Goal: Task Accomplishment & Management: Complete application form

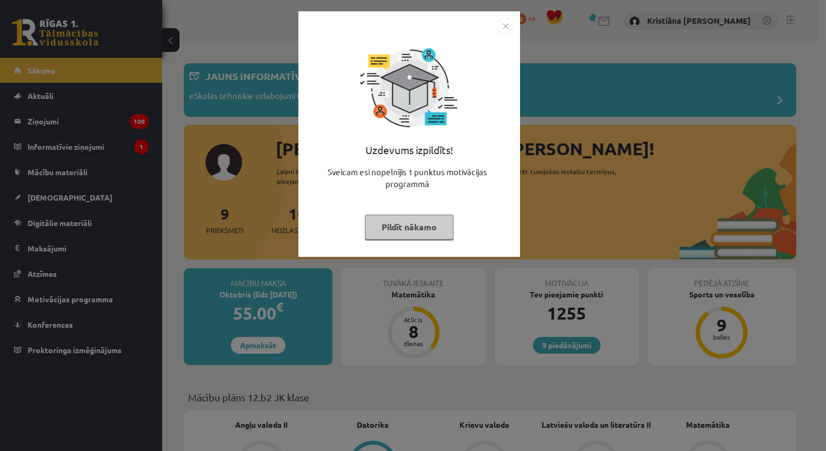
click at [410, 222] on button "Pildīt nākamo" at bounding box center [409, 227] width 89 height 25
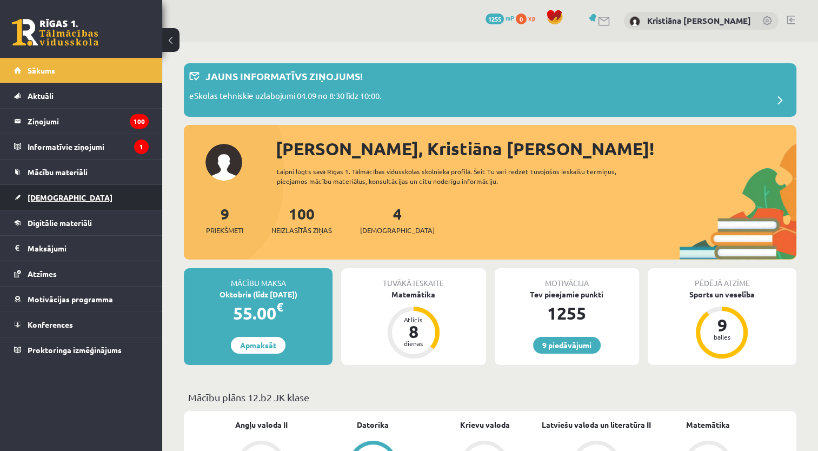
click at [63, 194] on link "[DEMOGRAPHIC_DATA]" at bounding box center [81, 197] width 135 height 25
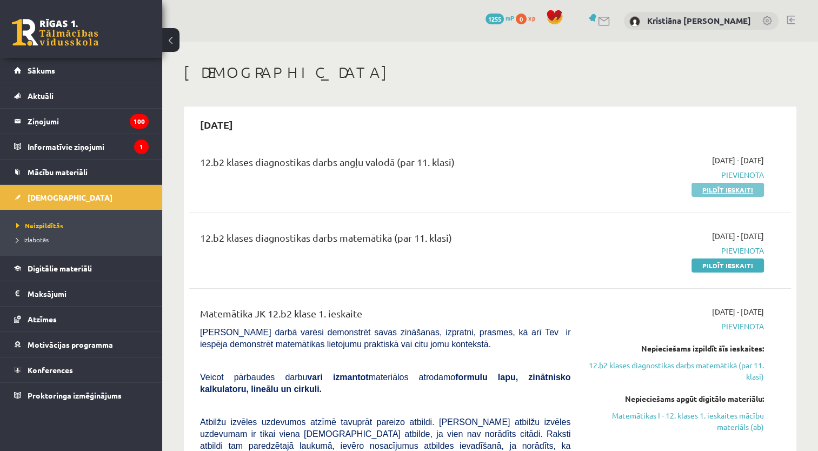
click at [711, 191] on link "Pildīt ieskaiti" at bounding box center [727, 190] width 72 height 14
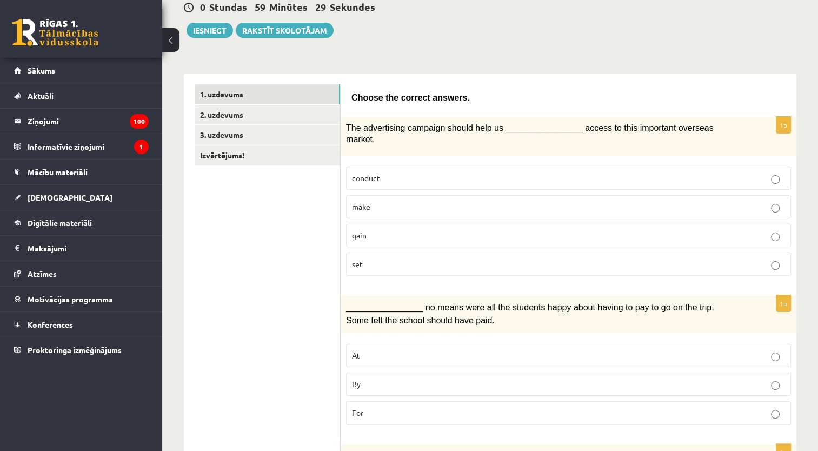
scroll to position [109, 0]
click at [679, 230] on p "gain" at bounding box center [568, 235] width 433 height 11
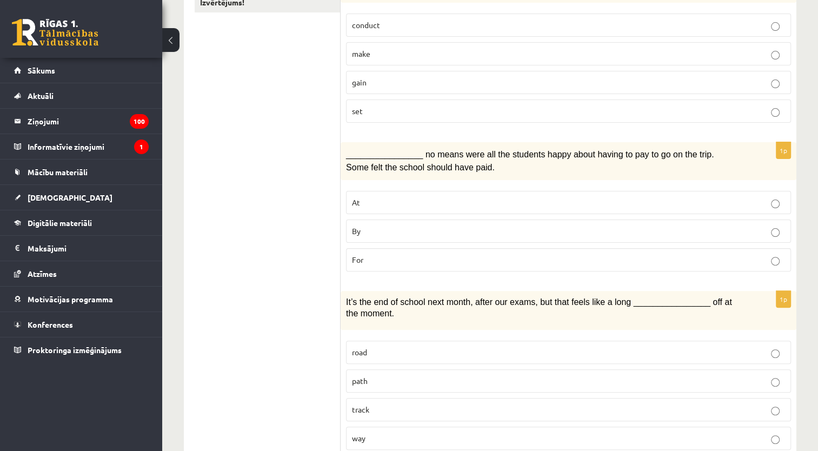
scroll to position [263, 0]
click at [165, 36] on button at bounding box center [170, 40] width 17 height 24
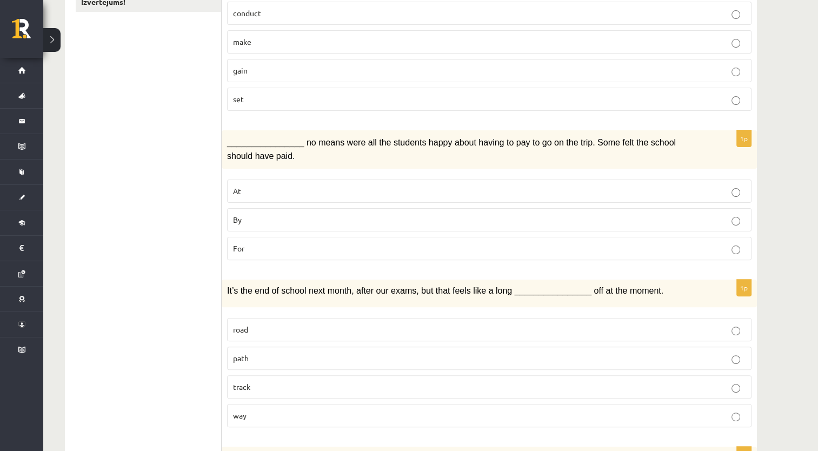
click at [698, 215] on p "By" at bounding box center [489, 219] width 512 height 11
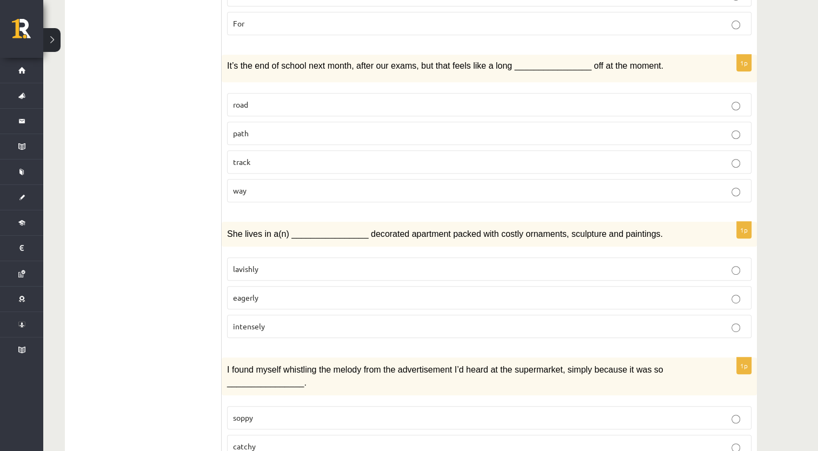
scroll to position [494, 0]
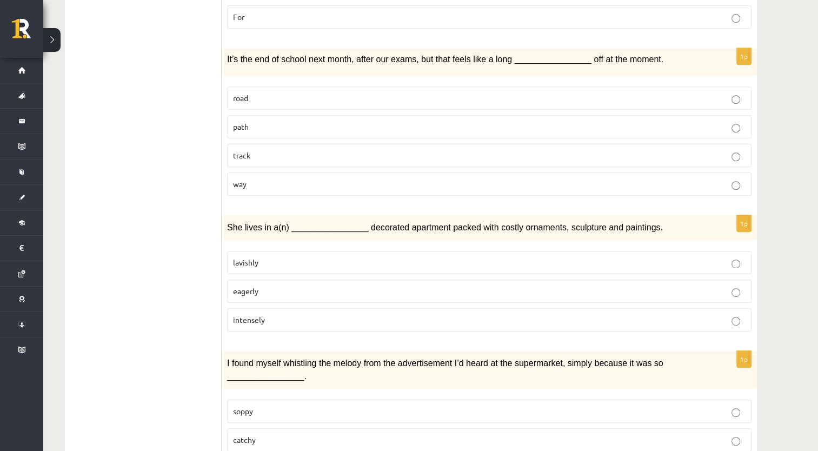
click at [718, 185] on label "way" at bounding box center [489, 183] width 524 height 23
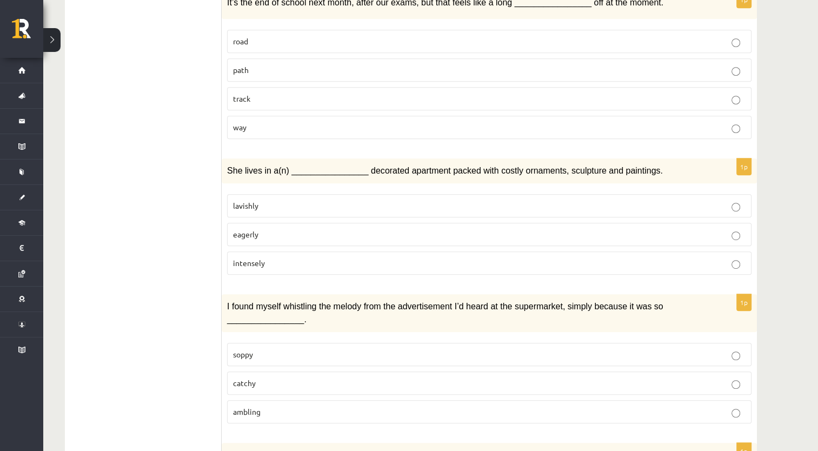
scroll to position [552, 0]
click at [556, 199] on p "lavishly" at bounding box center [489, 204] width 512 height 11
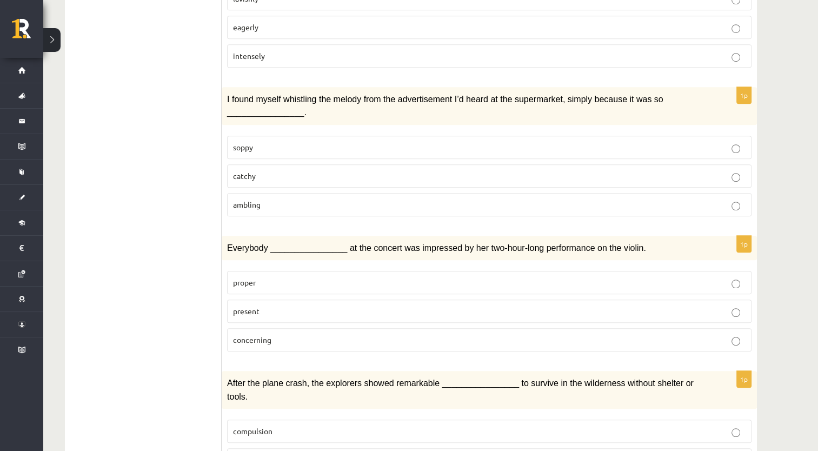
scroll to position [761, 0]
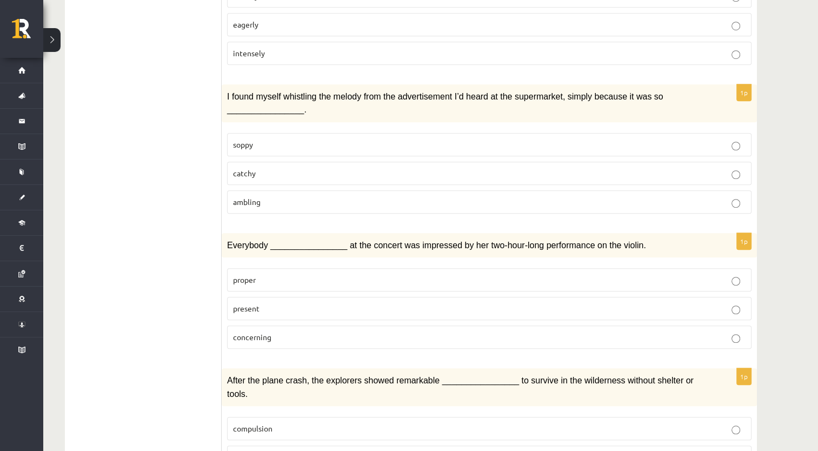
click at [590, 305] on label "present" at bounding box center [489, 308] width 524 height 23
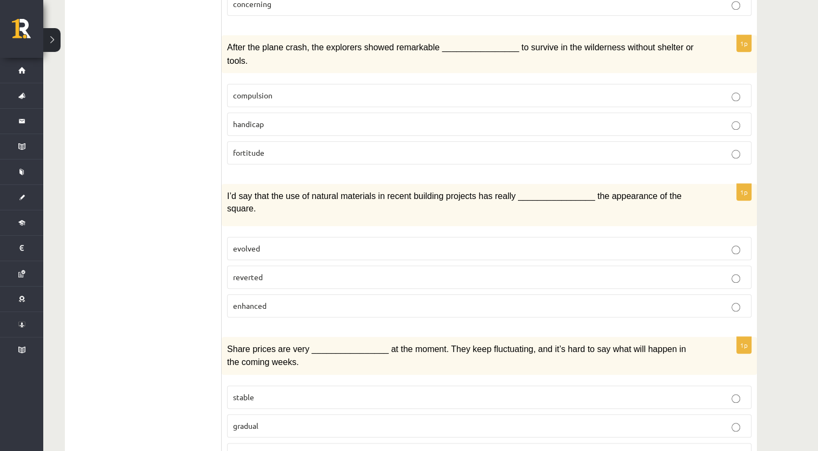
scroll to position [1094, 0]
click at [726, 89] on p "compulsion" at bounding box center [489, 94] width 512 height 11
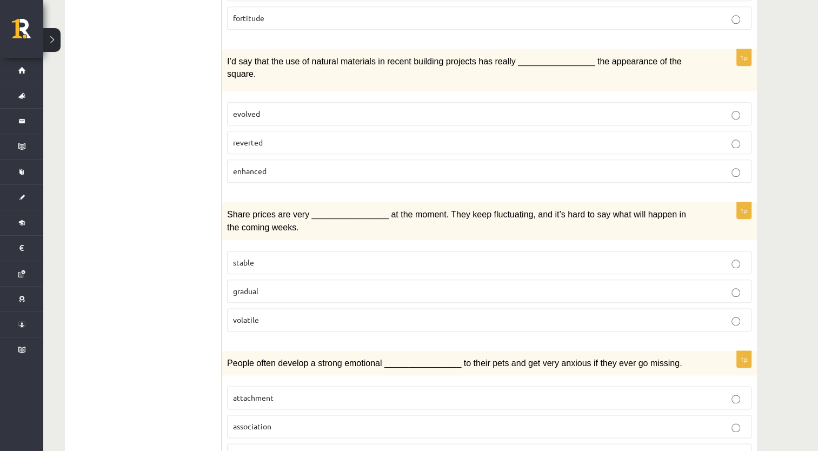
scroll to position [1229, 0]
click at [647, 164] on p "enhanced" at bounding box center [489, 169] width 512 height 11
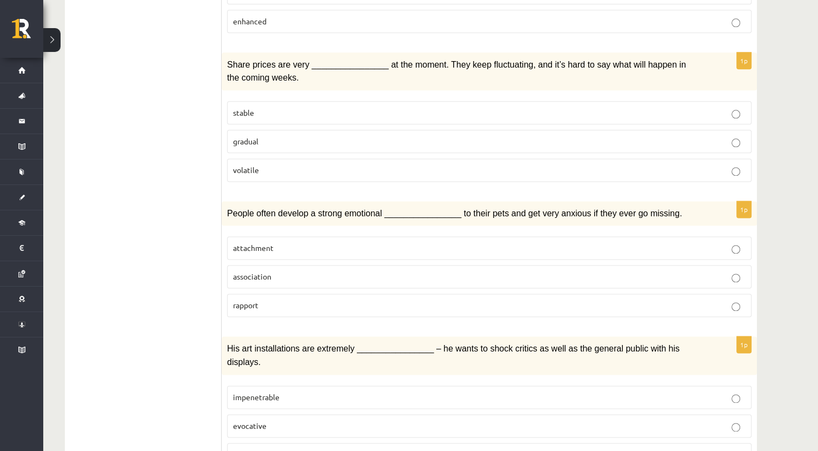
scroll to position [1379, 0]
click at [638, 164] on p "volatile" at bounding box center [489, 169] width 512 height 11
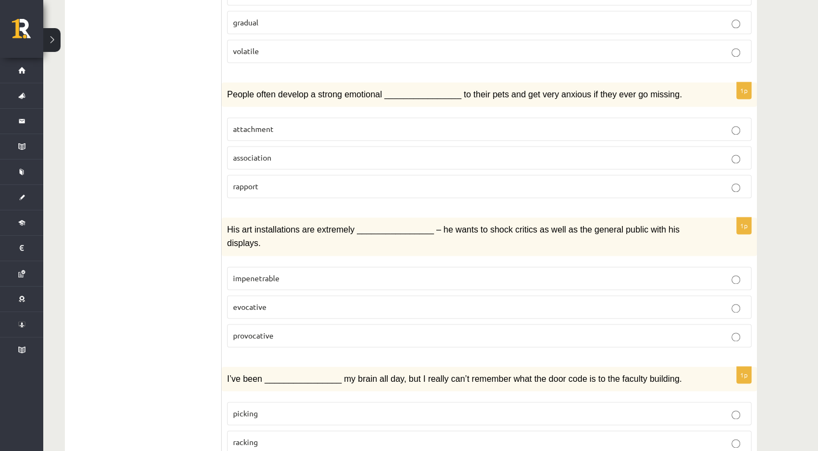
scroll to position [1508, 0]
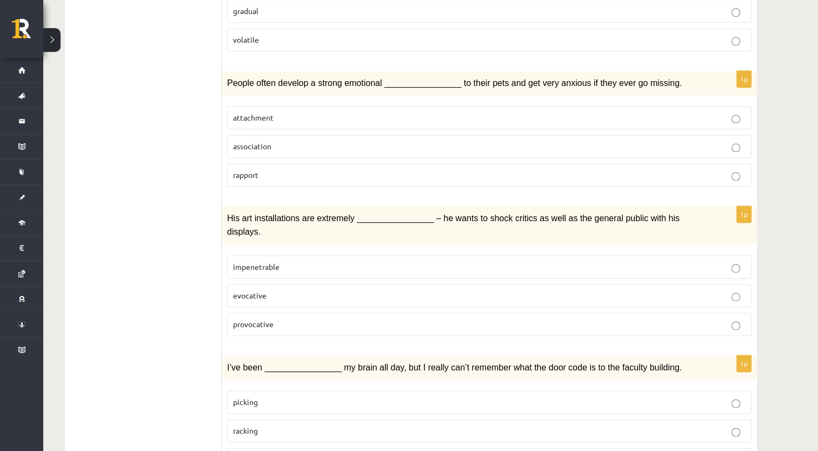
click at [723, 112] on p "attachment" at bounding box center [489, 117] width 512 height 11
click at [553, 318] on p "provocative" at bounding box center [489, 323] width 512 height 11
click at [420, 425] on p "racking" at bounding box center [489, 430] width 512 height 11
click at [482, 425] on p "racking" at bounding box center [489, 430] width 512 height 11
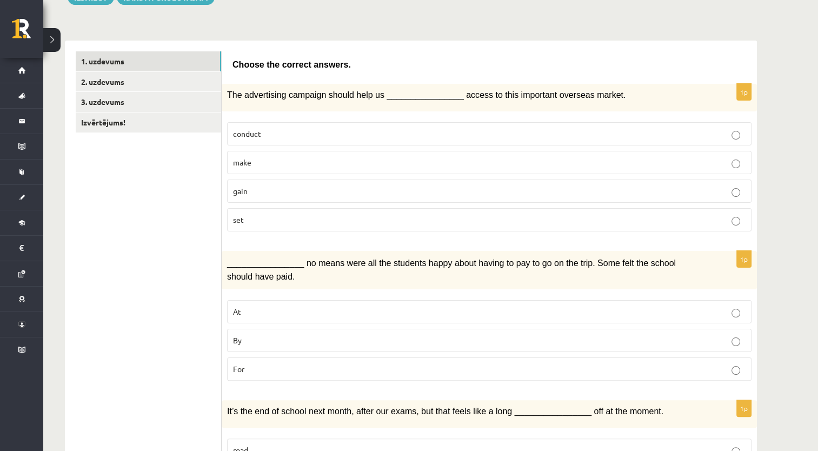
scroll to position [0, 0]
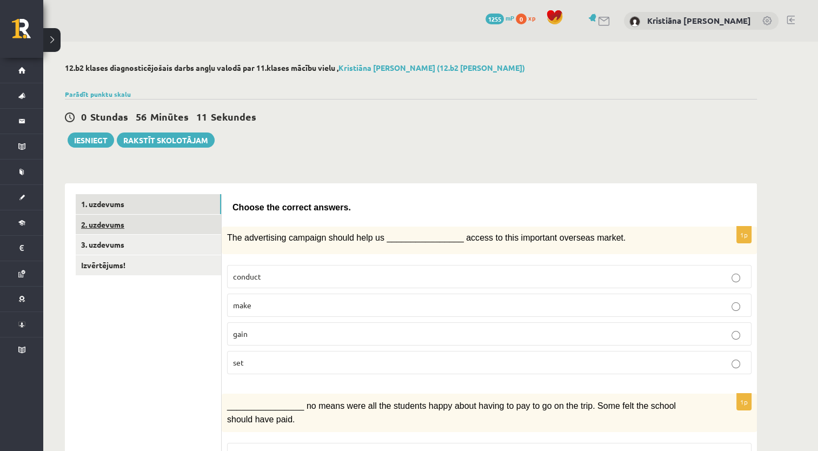
click at [113, 224] on link "2. uzdevums" at bounding box center [148, 225] width 145 height 20
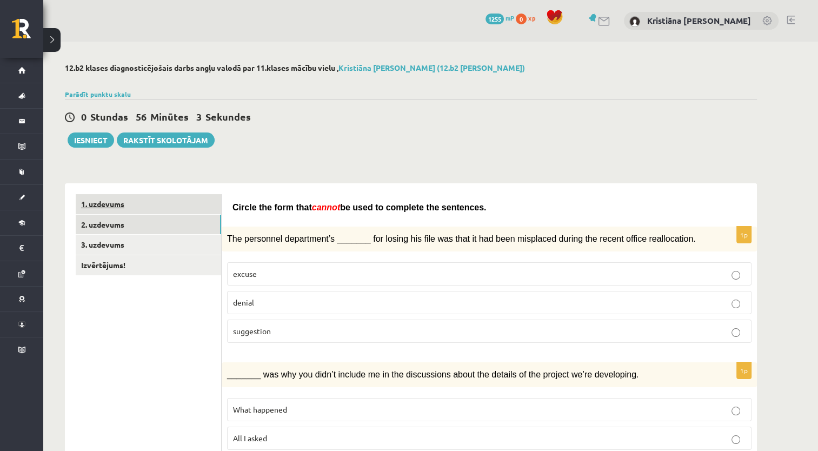
click at [168, 197] on link "1. uzdevums" at bounding box center [148, 204] width 145 height 20
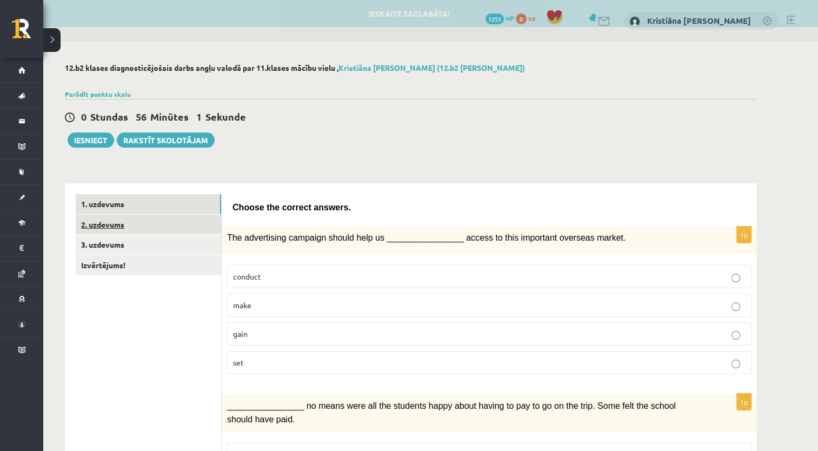
click at [175, 219] on link "2. uzdevums" at bounding box center [148, 225] width 145 height 20
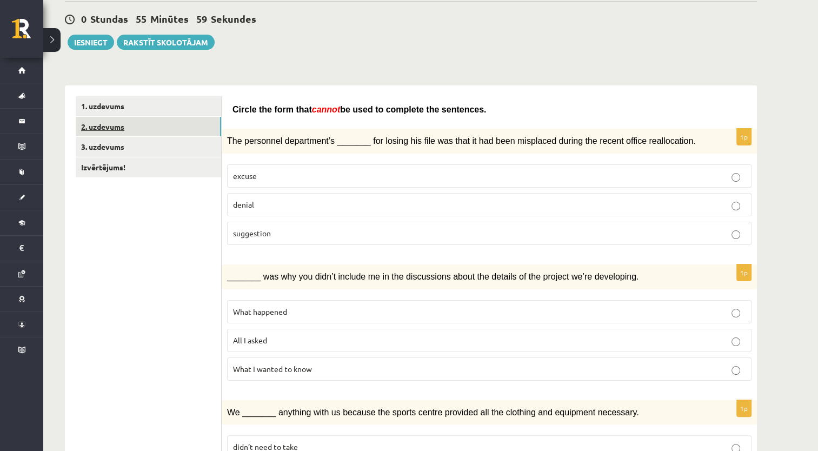
scroll to position [109, 0]
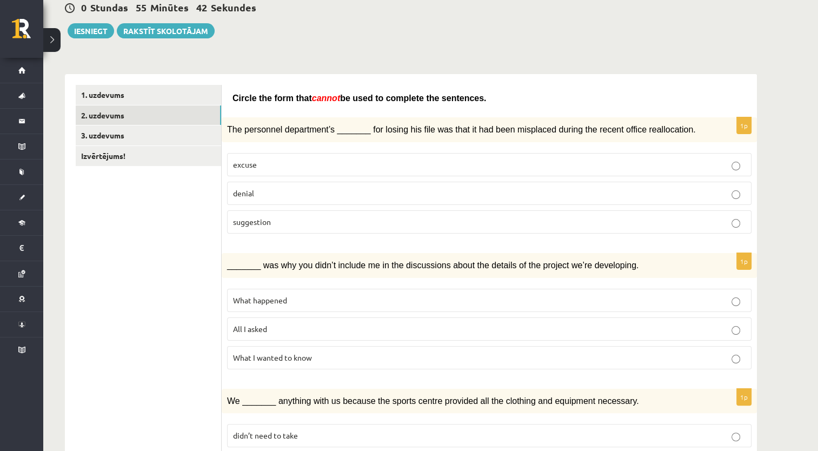
click at [611, 192] on p "denial" at bounding box center [489, 193] width 512 height 11
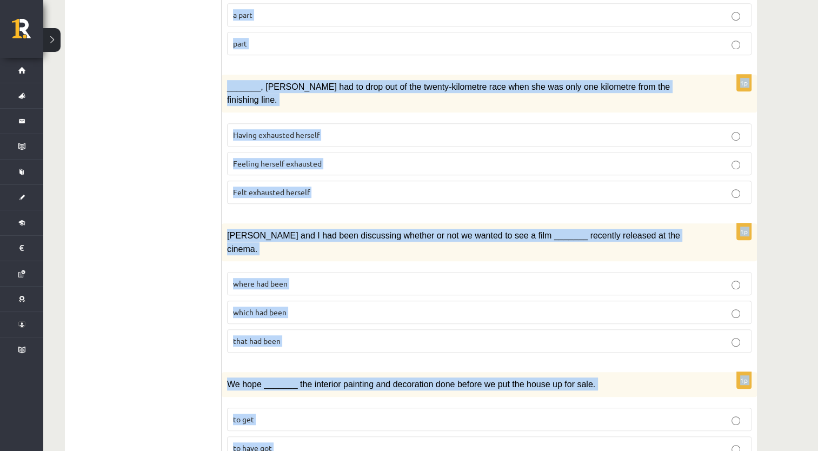
scroll to position [1134, 0]
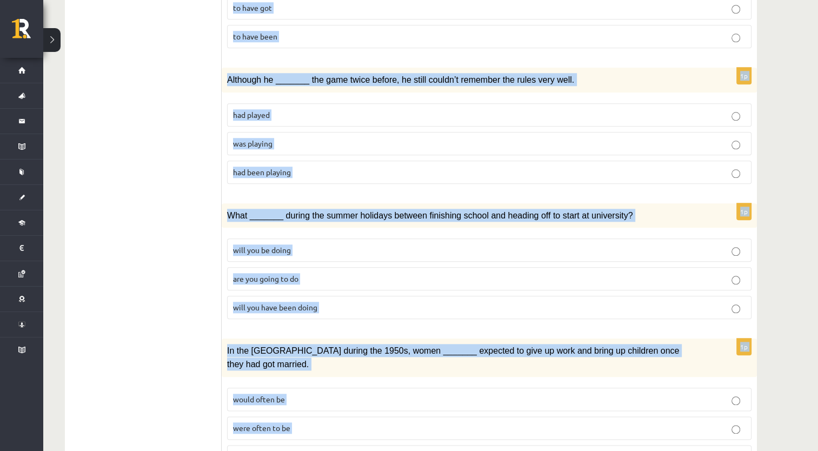
drag, startPoint x: 231, startPoint y: 18, endPoint x: 324, endPoint y: 406, distance: 399.0
copy form "Circle the form that cannot be used to complete the sentences. 1p The personnel…"
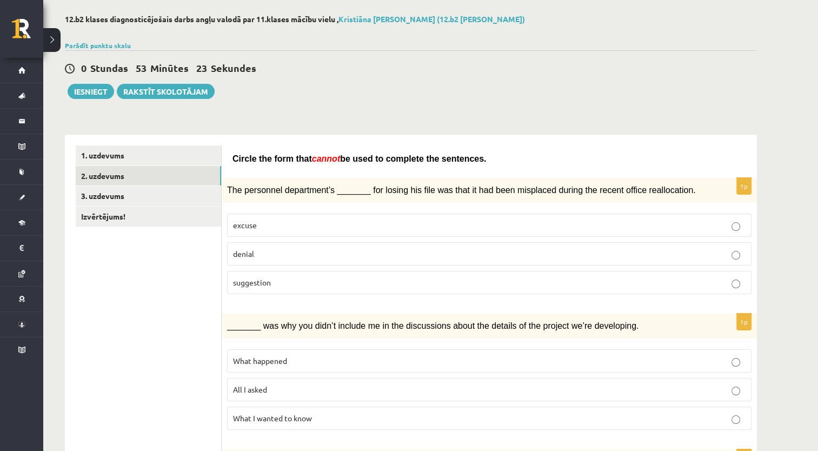
scroll to position [125, 0]
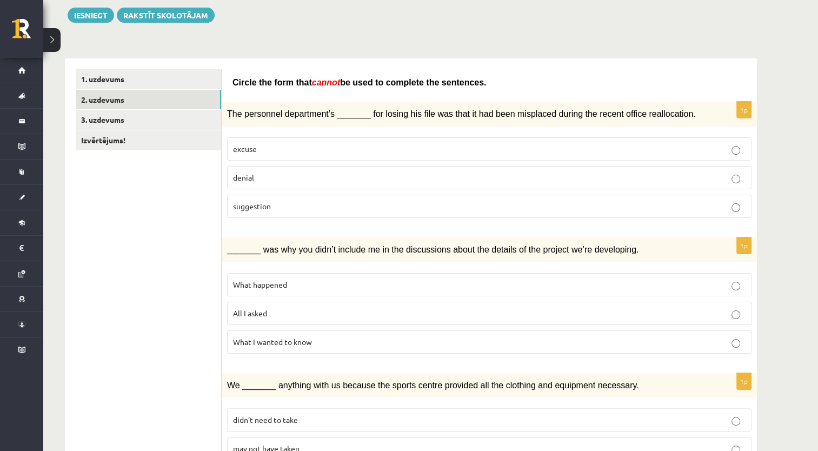
click at [393, 314] on p "All I asked" at bounding box center [489, 312] width 512 height 11
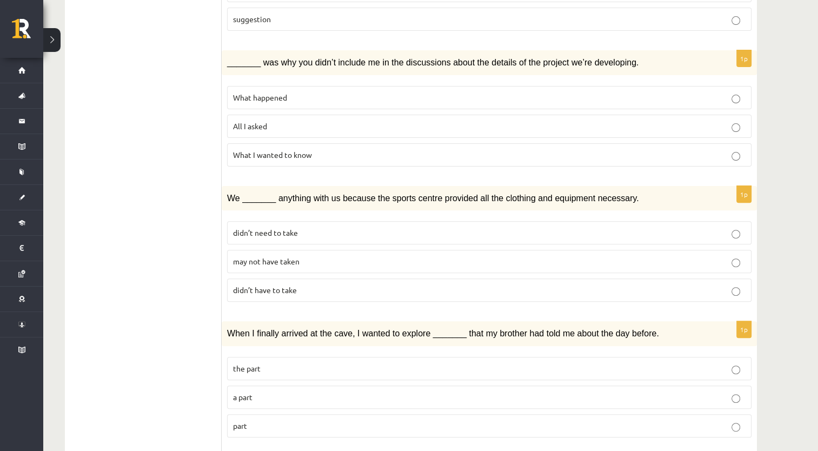
scroll to position [298, 0]
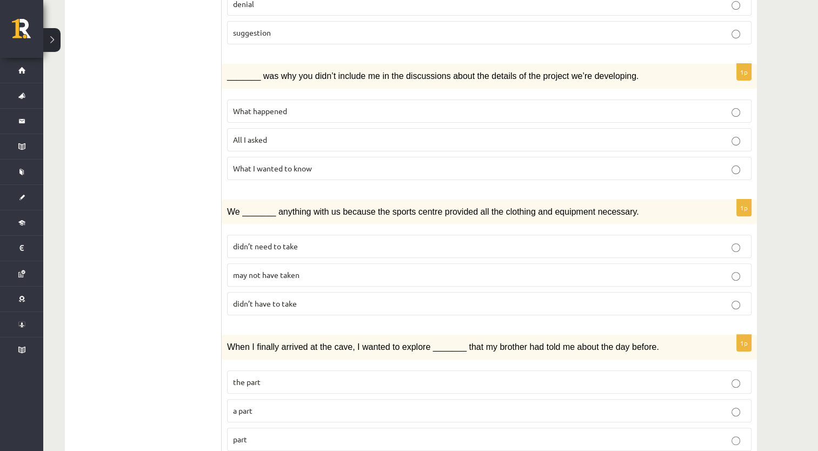
click at [457, 269] on p "may not have taken" at bounding box center [489, 274] width 512 height 11
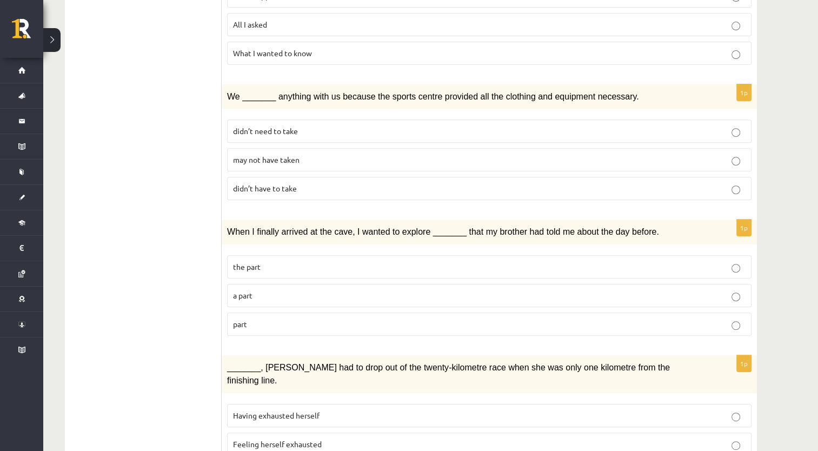
scroll to position [434, 0]
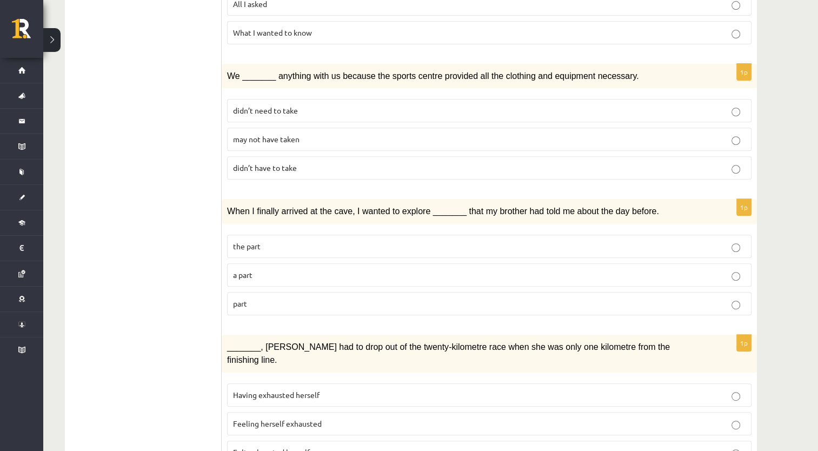
click at [484, 302] on label "part" at bounding box center [489, 303] width 524 height 23
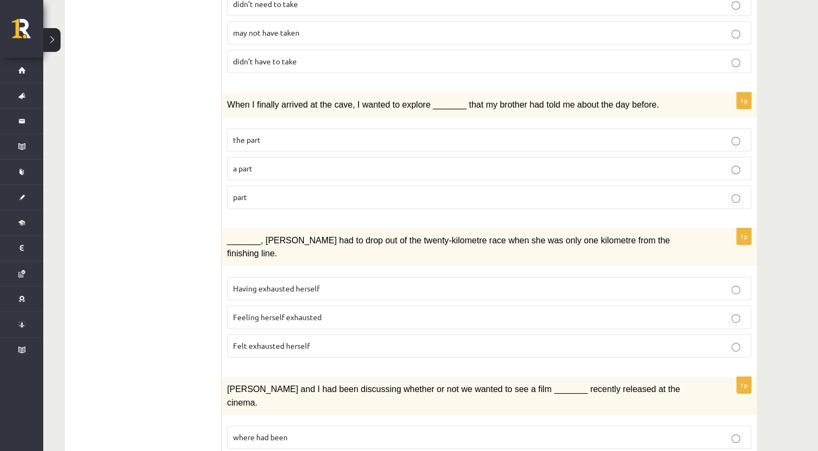
scroll to position [579, 0]
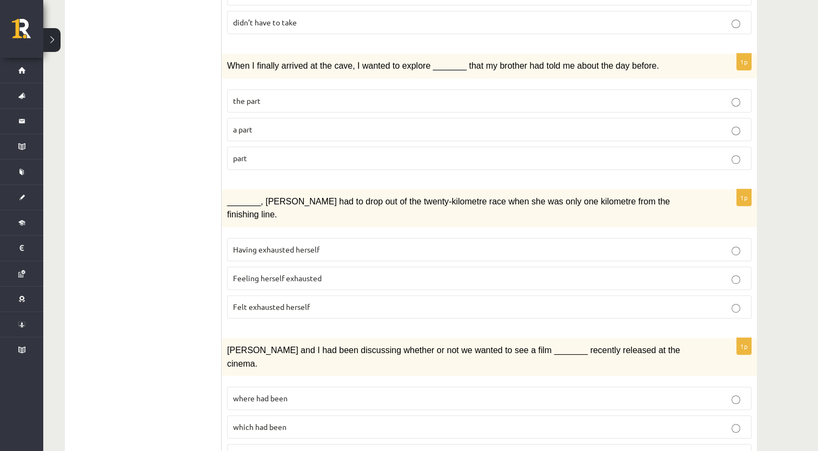
click at [454, 296] on fieldset "Having exhausted herself Feeling herself exhausted Felt exhausted herself" at bounding box center [489, 276] width 524 height 89
click at [496, 295] on label "Felt exhausted herself" at bounding box center [489, 306] width 524 height 23
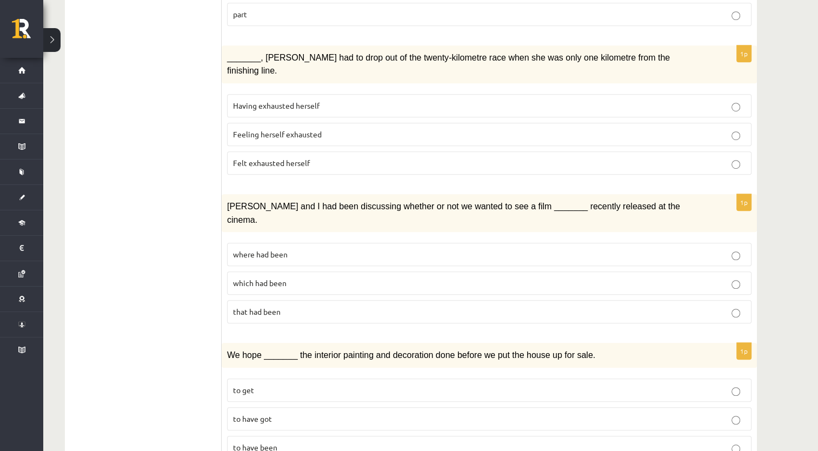
scroll to position [724, 0]
click at [488, 236] on fieldset "where had been which had been that had been" at bounding box center [489, 280] width 524 height 89
click at [531, 236] on fieldset "where had been which had been that had been" at bounding box center [489, 280] width 524 height 89
click at [543, 247] on p "where had been" at bounding box center [489, 252] width 512 height 11
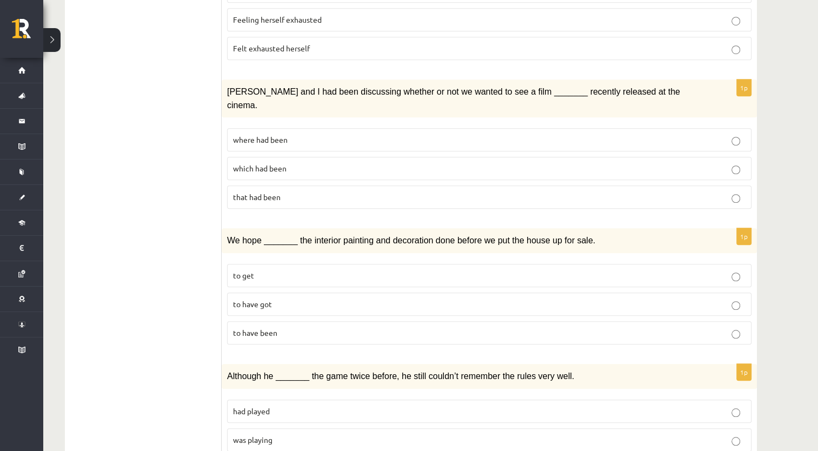
scroll to position [841, 0]
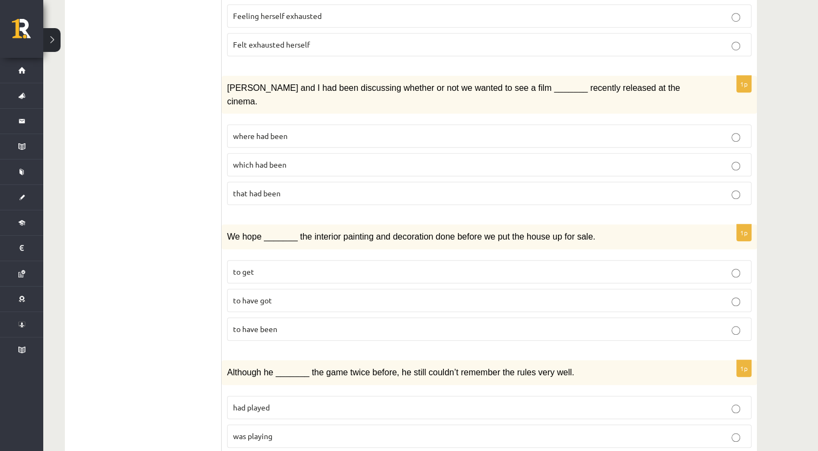
click at [452, 323] on p "to have been" at bounding box center [489, 328] width 512 height 11
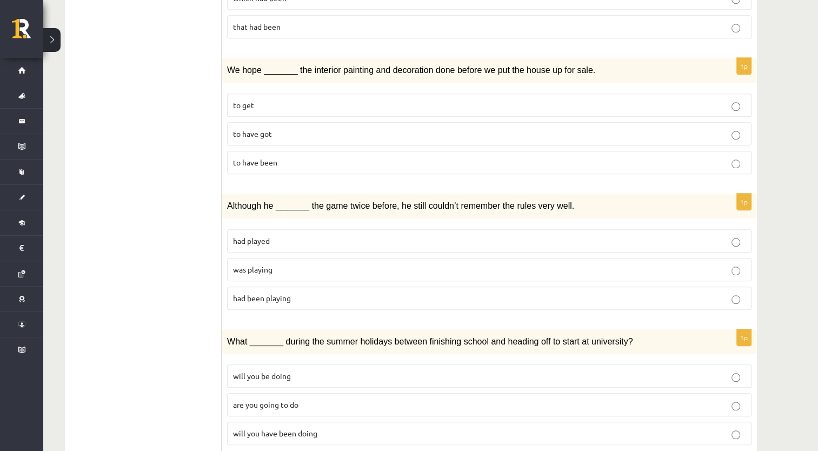
scroll to position [1007, 0]
click at [378, 264] on p "was playing" at bounding box center [489, 269] width 512 height 11
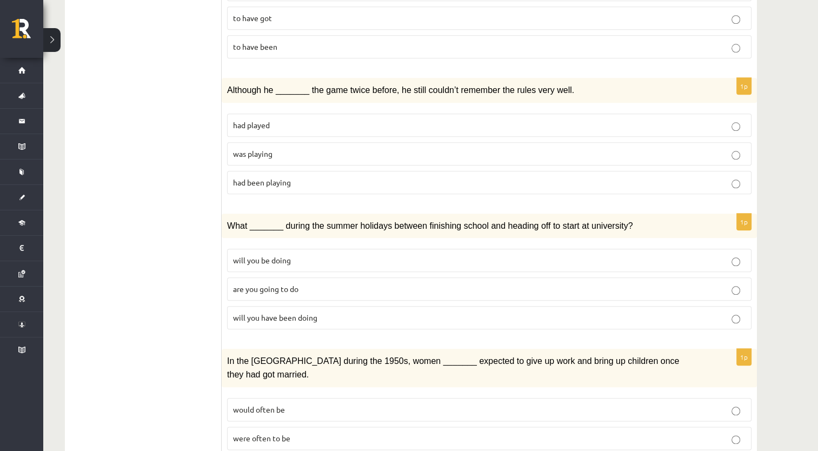
scroll to position [1134, 0]
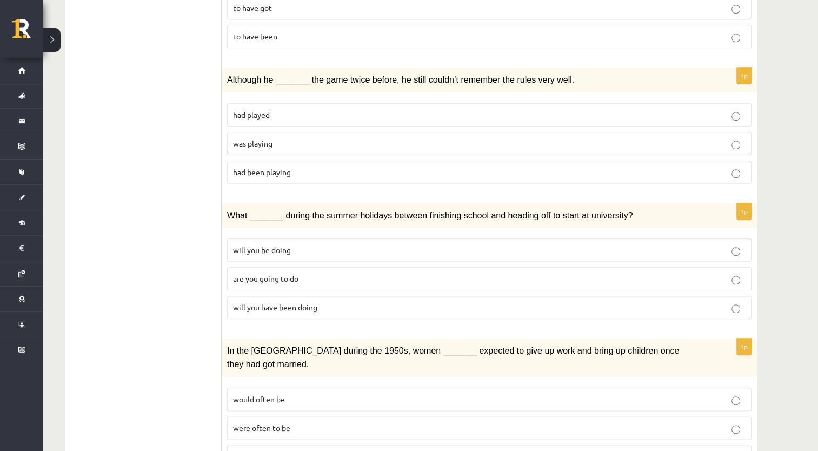
click at [365, 296] on label "will you have been doing" at bounding box center [489, 307] width 524 height 23
click at [342, 450] on p "would often have been" at bounding box center [489, 456] width 512 height 11
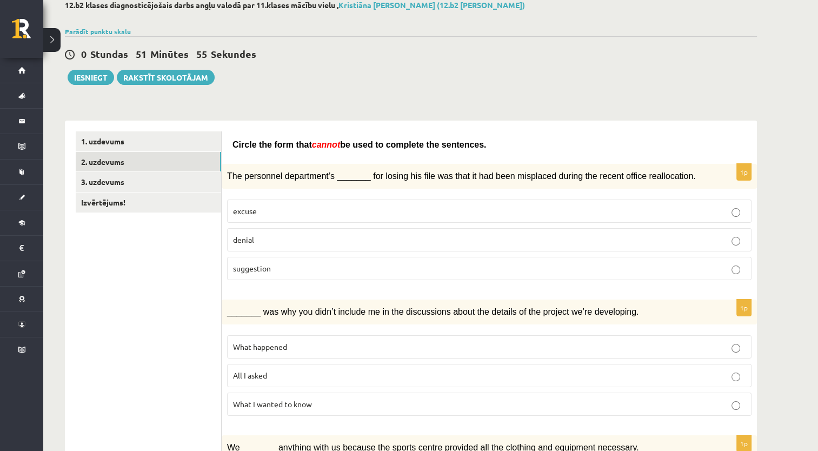
scroll to position [0, 0]
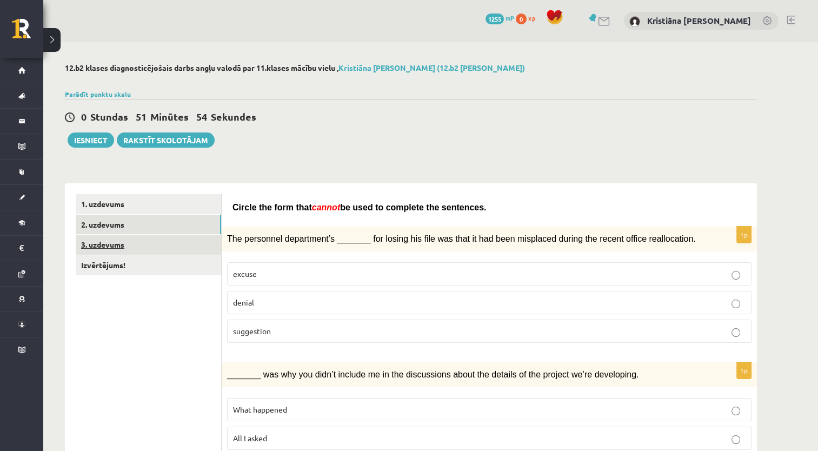
click at [119, 247] on link "3. uzdevums" at bounding box center [148, 245] width 145 height 20
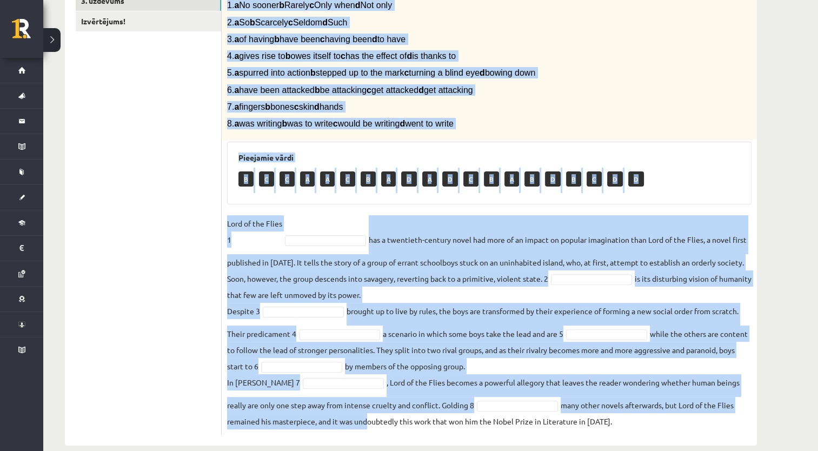
scroll to position [259, 0]
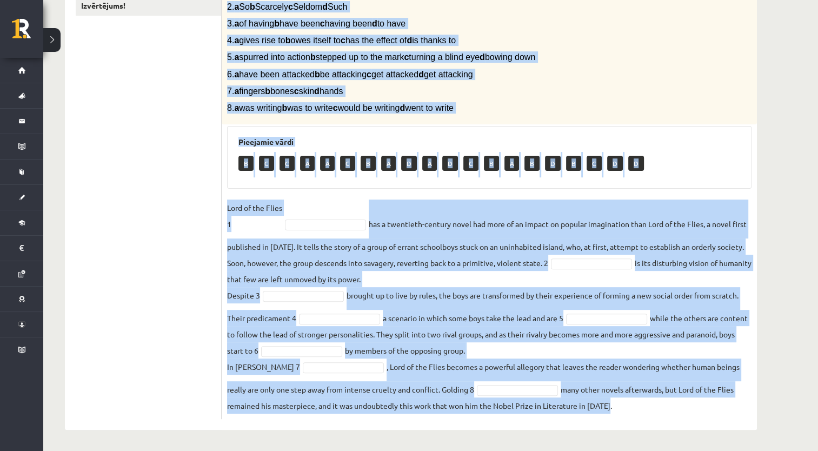
drag, startPoint x: 225, startPoint y: 42, endPoint x: 610, endPoint y: 410, distance: 531.7
click at [610, 410] on div "8p Complete the text with the correct words (a–d). 1. a No sooner b Rarely c On…" at bounding box center [489, 181] width 535 height 473
copy div "Complete the text with the correct words (a–d). 1. a No sooner b Rarely c Only …"
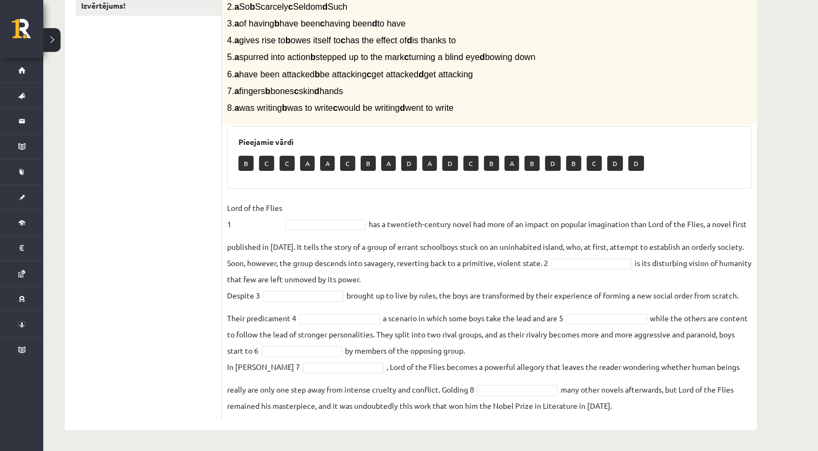
click at [140, 374] on ul "1. uzdevums 2. uzdevums 3. uzdevums Izvērtējums!" at bounding box center [149, 177] width 146 height 484
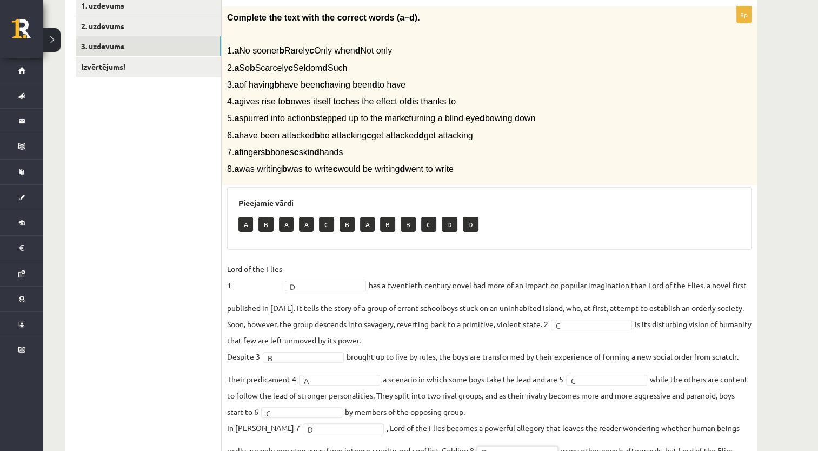
scroll to position [202, 0]
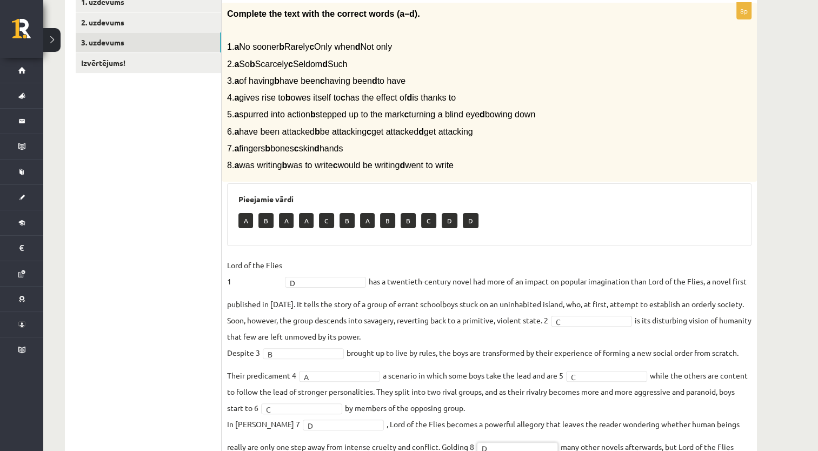
click at [327, 275] on fieldset "Lord of the Flies 1 D * has a twentieth-century novel had more of an impact on …" at bounding box center [489, 364] width 524 height 214
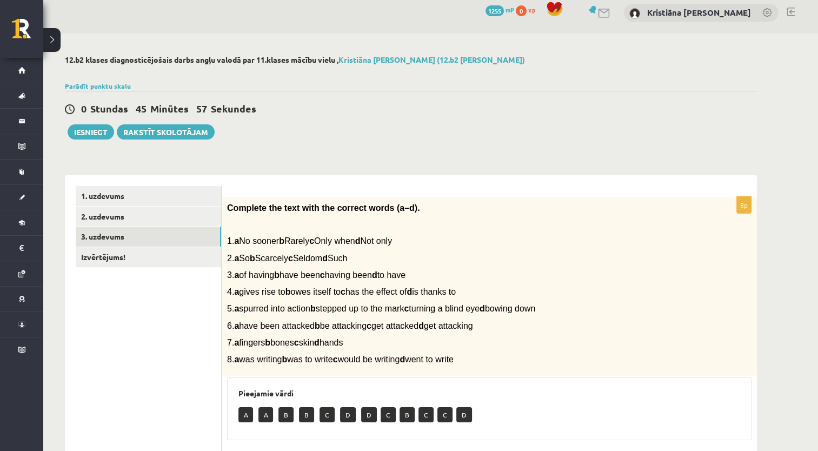
scroll to position [4, 0]
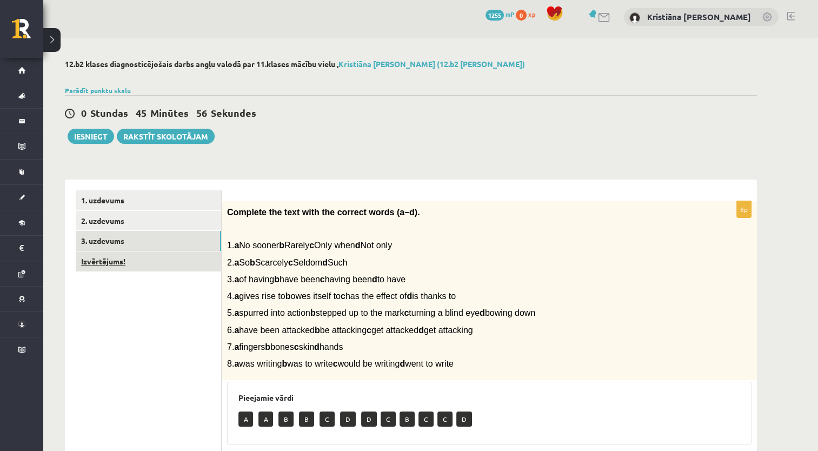
click at [149, 265] on link "Izvērtējums!" at bounding box center [148, 261] width 145 height 20
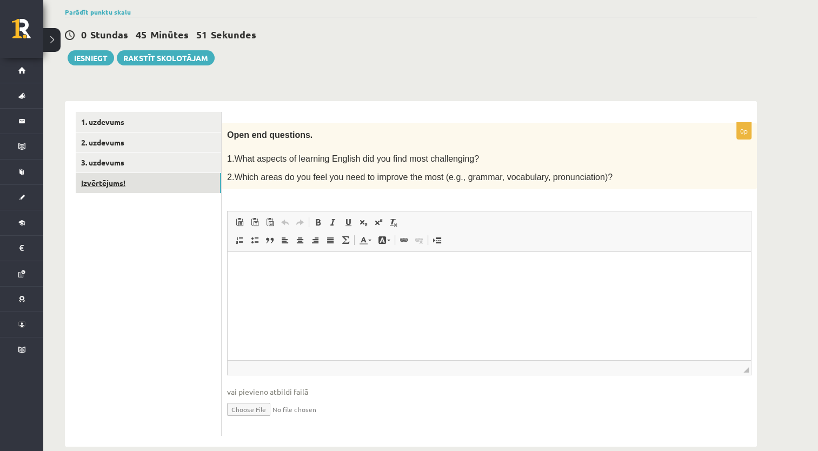
scroll to position [84, 0]
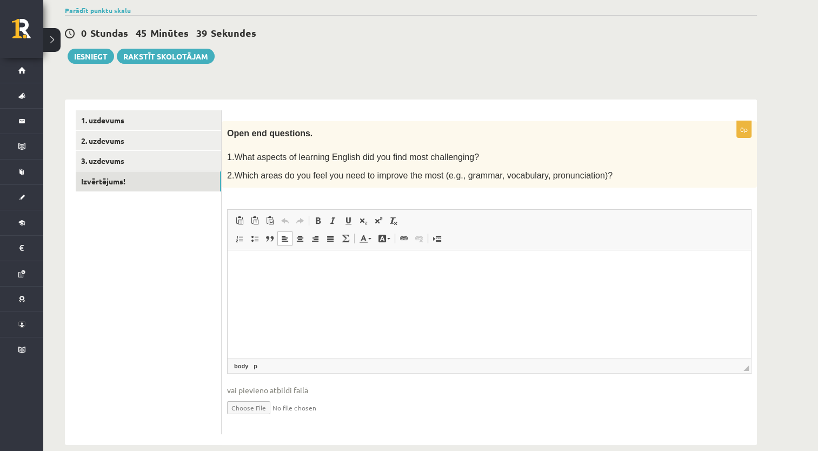
click at [508, 258] on html at bounding box center [489, 266] width 523 height 33
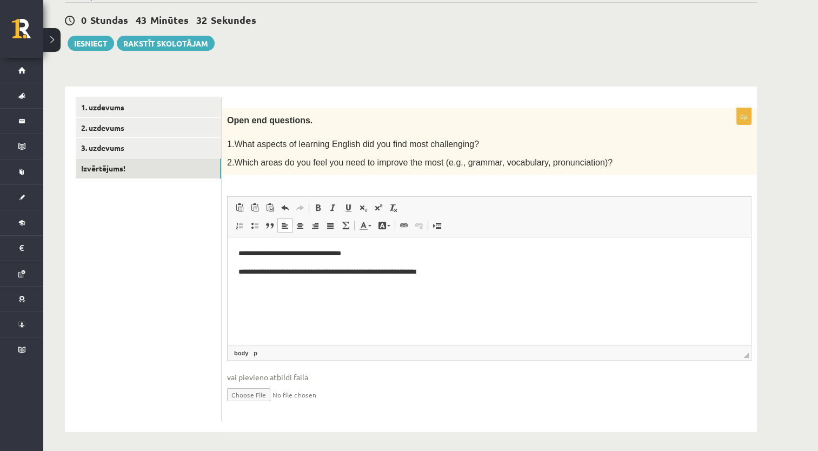
scroll to position [79, 0]
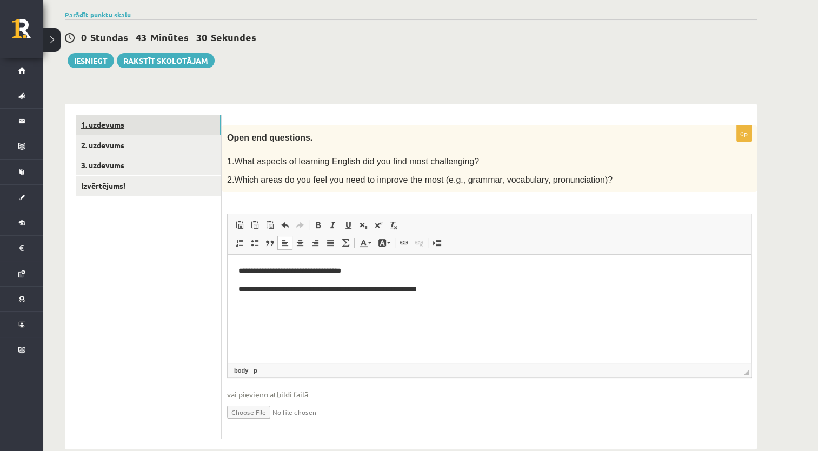
click at [125, 125] on link "1. uzdevums" at bounding box center [148, 125] width 145 height 20
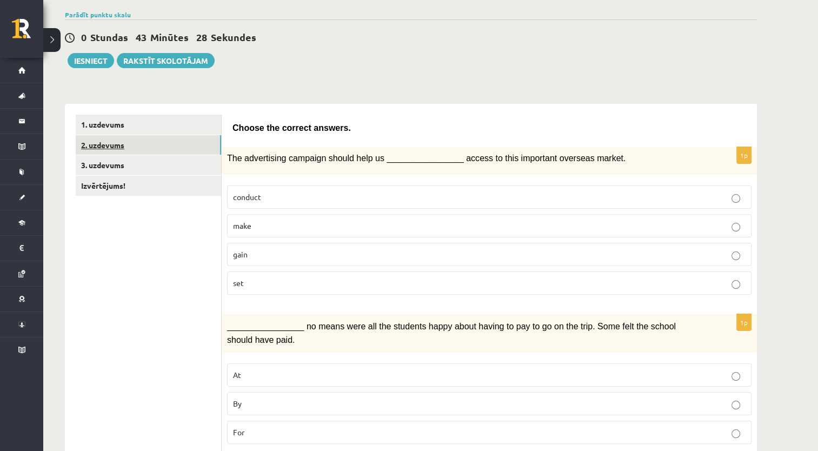
click at [128, 139] on link "2. uzdevums" at bounding box center [148, 145] width 145 height 20
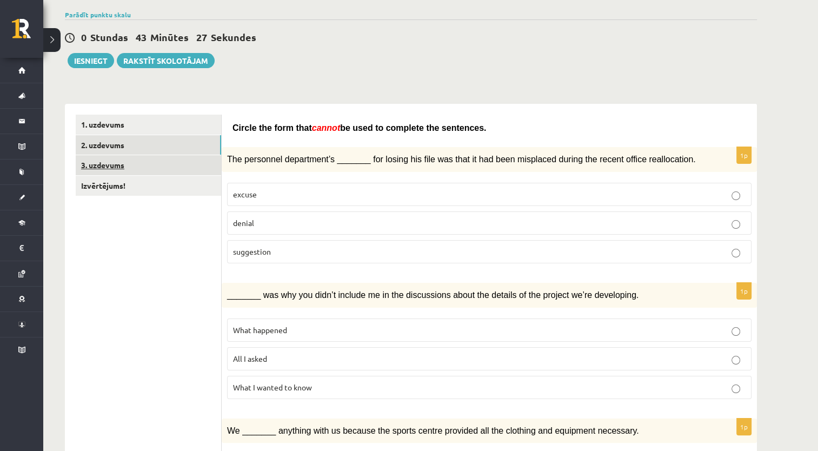
click at [124, 161] on link "3. uzdevums" at bounding box center [148, 165] width 145 height 20
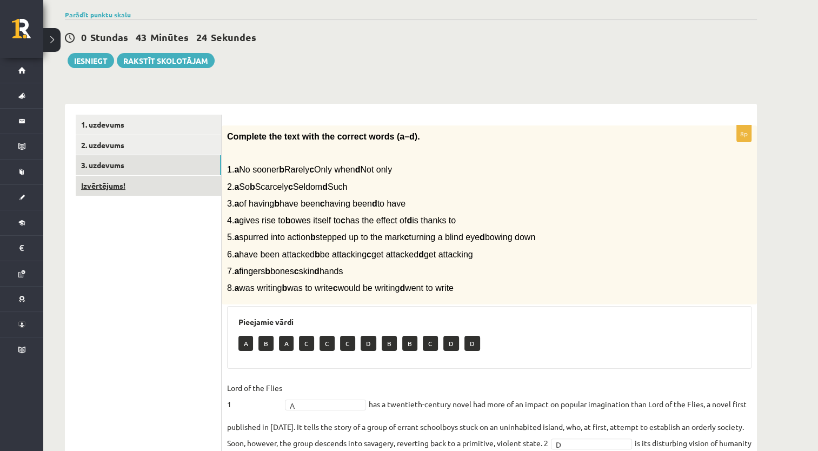
click at [118, 182] on link "Izvērtējums!" at bounding box center [148, 186] width 145 height 20
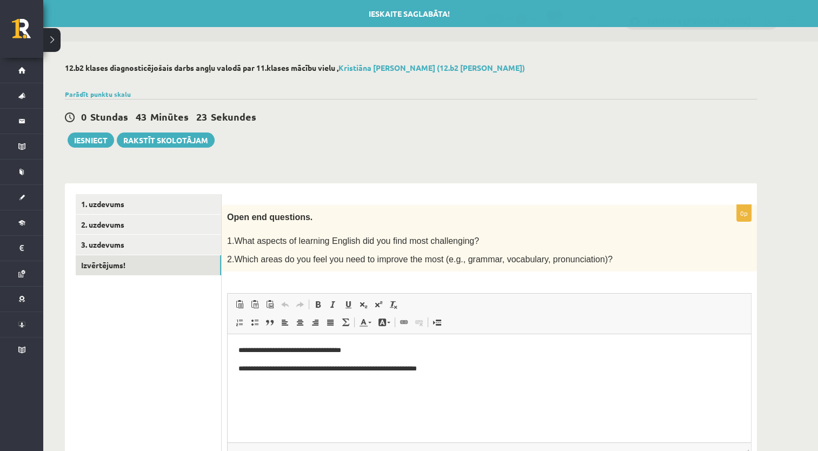
scroll to position [0, 0]
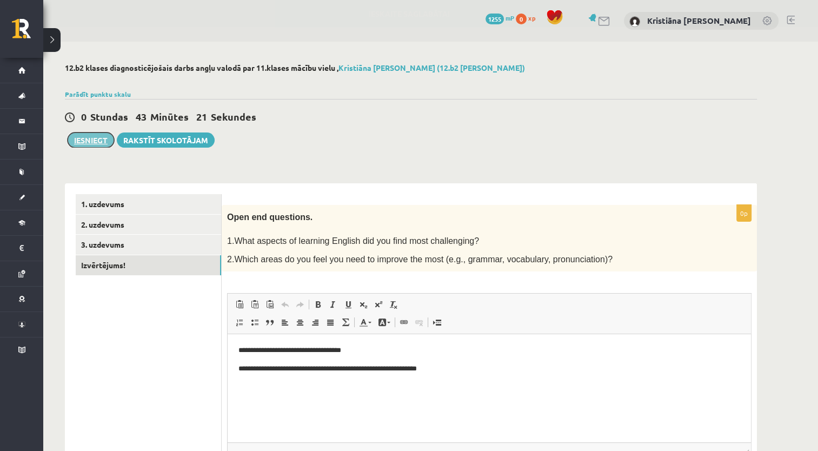
click at [88, 144] on button "Iesniegt" at bounding box center [91, 139] width 46 height 15
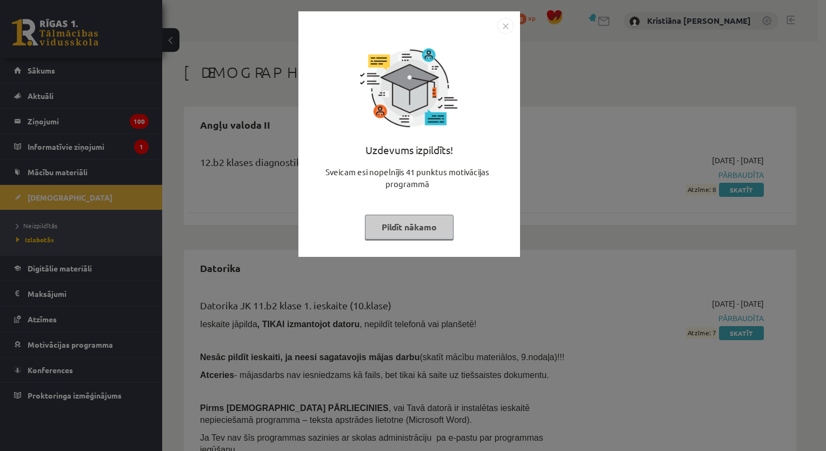
click at [503, 29] on img "Close" at bounding box center [505, 26] width 16 height 16
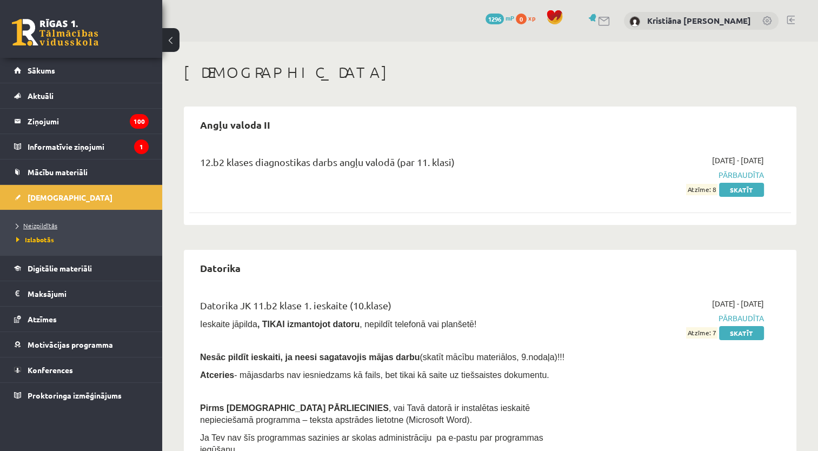
click at [38, 229] on link "Neizpildītās" at bounding box center [83, 225] width 135 height 10
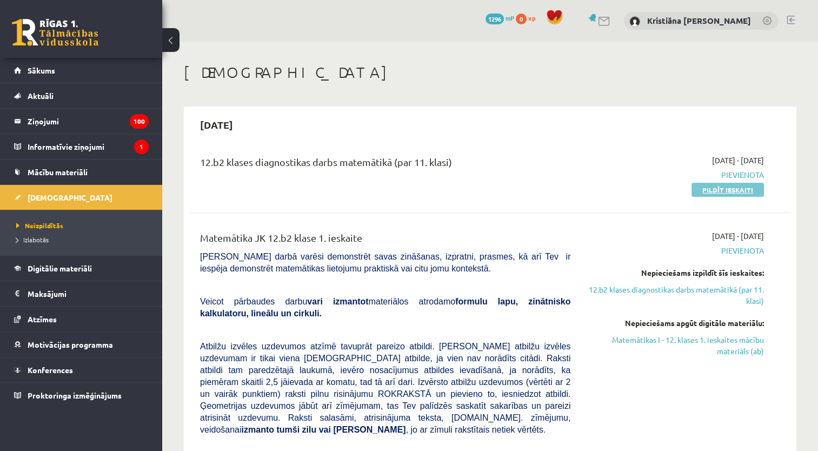
click at [715, 188] on link "Pildīt ieskaiti" at bounding box center [727, 190] width 72 height 14
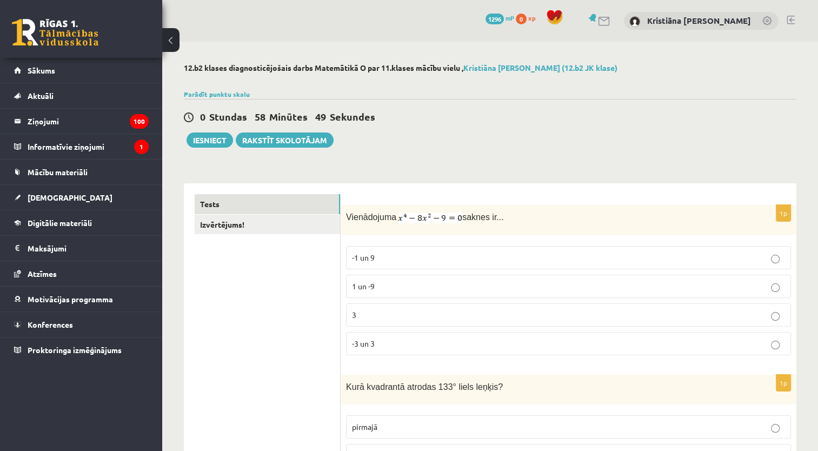
click at [423, 343] on p "-3 un 3" at bounding box center [568, 343] width 433 height 11
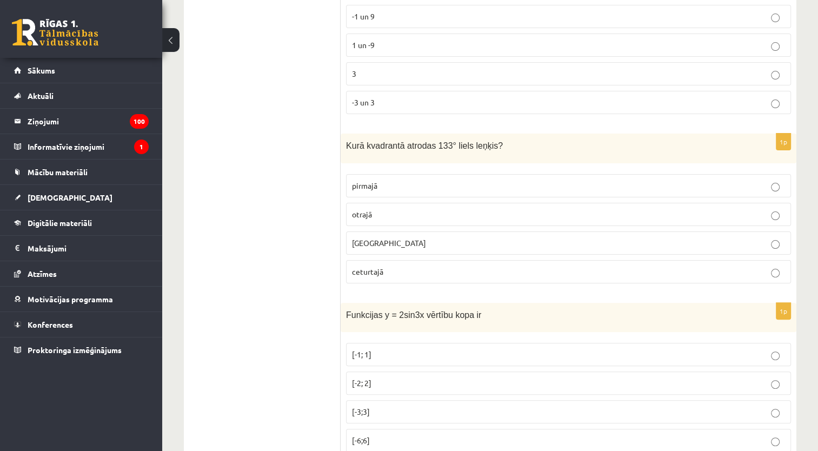
scroll to position [244, 0]
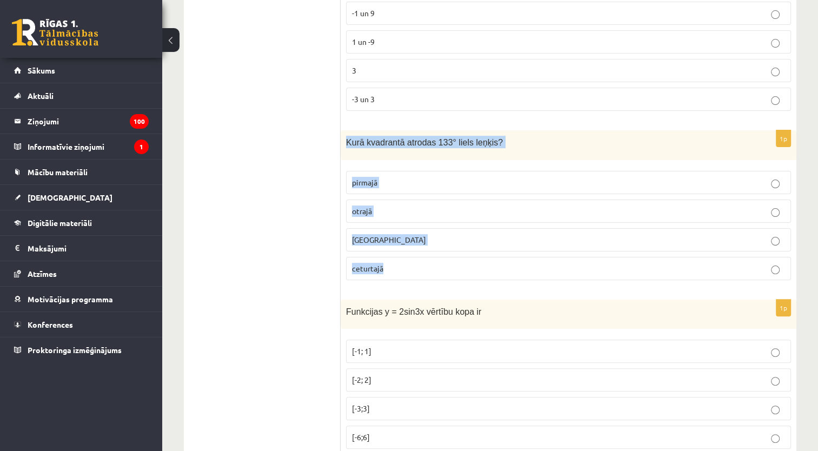
drag, startPoint x: 347, startPoint y: 144, endPoint x: 470, endPoint y: 260, distance: 169.0
click at [470, 260] on div "1p Kurā kvadrantā atrodas 133° liels leņķis? pirmajā otrajā trešajā ceturtajā" at bounding box center [568, 209] width 456 height 158
copy div "Kurā kvadrantā atrodas 133° liels leņķis? pirmajā otrajā trešajā ceturtajā"
click at [545, 199] on label "otrajā" at bounding box center [568, 210] width 445 height 23
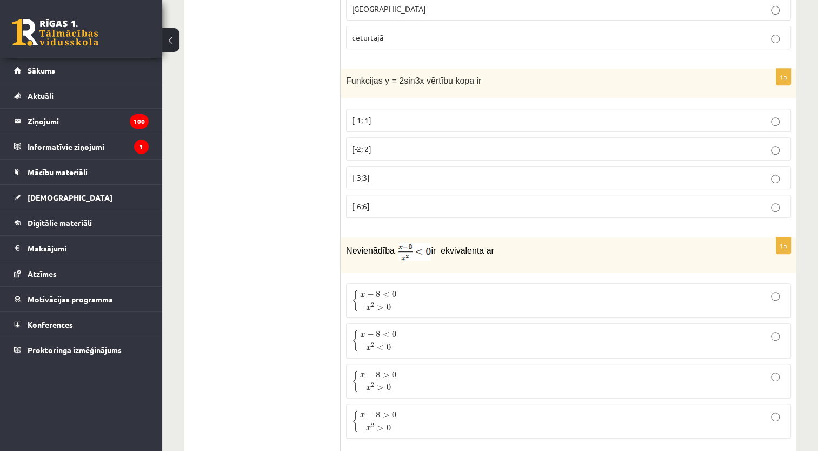
scroll to position [474, 0]
drag, startPoint x: 346, startPoint y: 75, endPoint x: 402, endPoint y: 200, distance: 137.7
click at [402, 200] on div "1p Funkcijas y = 2sin3x vērtību kopa ir [-1; 1] [-2; 2] [-3;3] [-6;6]" at bounding box center [568, 148] width 456 height 158
copy div "Funkcijas y = 2sin3x vērtību kopa ir [-1; 1] [-2; 2] [-3;3] [-6;6]"
click at [434, 151] on p "[-2; 2]" at bounding box center [568, 149] width 433 height 11
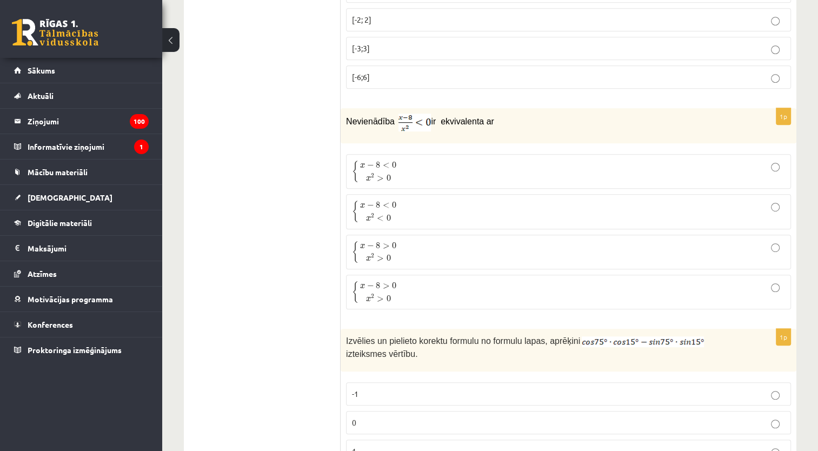
scroll to position [581, 0]
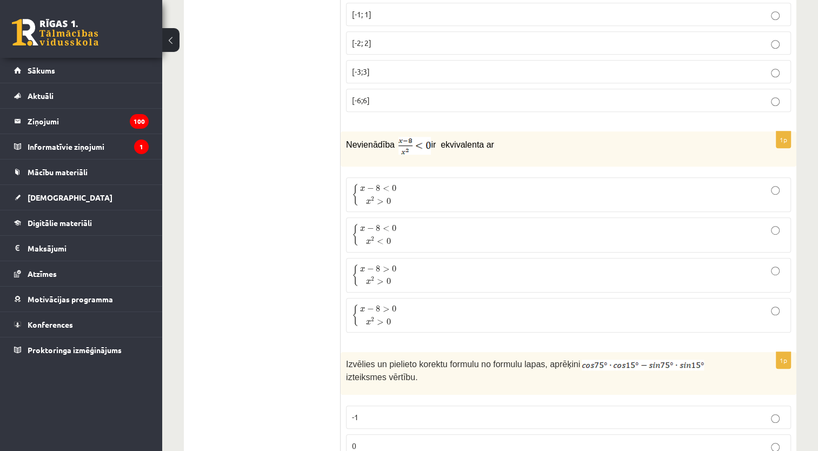
click at [417, 237] on p "{ x − 8 < 0 x 2 < 0 { x − 8 < 0 x 2 < 0" at bounding box center [568, 234] width 433 height 23
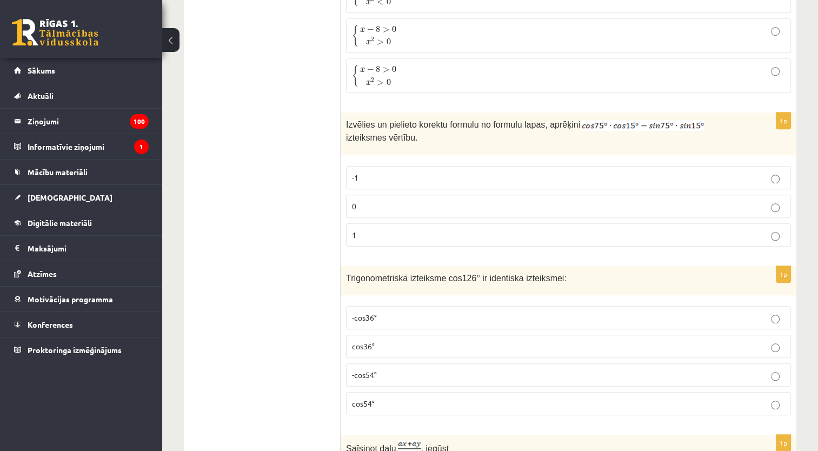
scroll to position [826, 0]
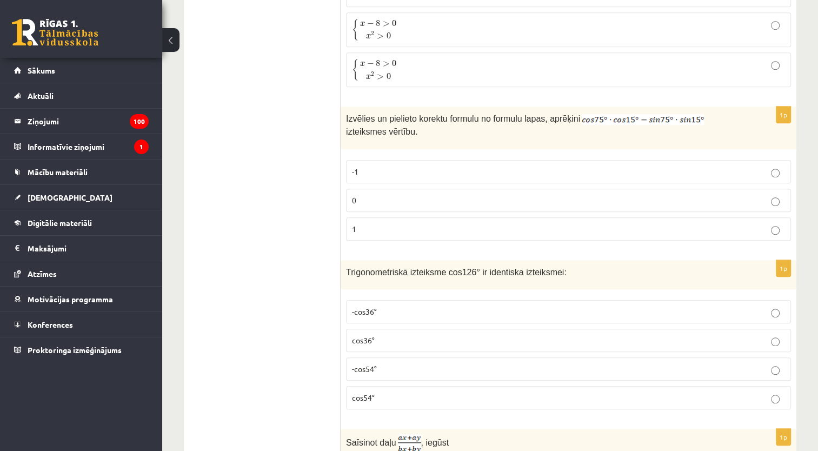
click at [434, 195] on p "0" at bounding box center [568, 200] width 433 height 11
drag, startPoint x: 344, startPoint y: 266, endPoint x: 380, endPoint y: 273, distance: 37.0
click at [380, 273] on div "Trigonometriskā izteiksme cos126° ir identiska izteiksmei:" at bounding box center [568, 275] width 456 height 30
drag, startPoint x: 380, startPoint y: 273, endPoint x: 369, endPoint y: 284, distance: 15.3
click at [369, 284] on div "1p Trigonometriskā izteiksme cos126° ir identiska izteiksmei: -cos36° cos36° -c…" at bounding box center [568, 339] width 456 height 158
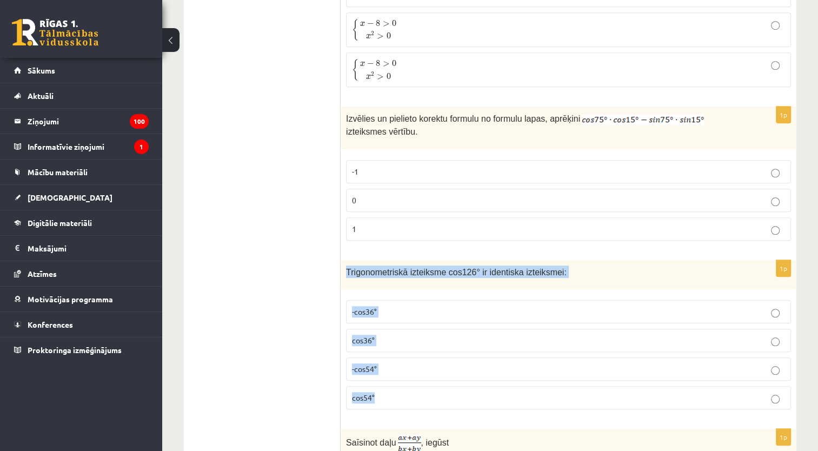
drag, startPoint x: 346, startPoint y: 264, endPoint x: 416, endPoint y: 400, distance: 152.5
click at [416, 400] on div "1p Trigonometriskā izteiksme cos126° ir identiska izteiksmei: -cos36° cos36° -c…" at bounding box center [568, 339] width 456 height 158
copy div "Trigonometriskā izteiksme cos126° ir identiska izteiksmei: -cos36° cos36° -cos5…"
click at [389, 364] on p "-cos54°" at bounding box center [568, 368] width 433 height 11
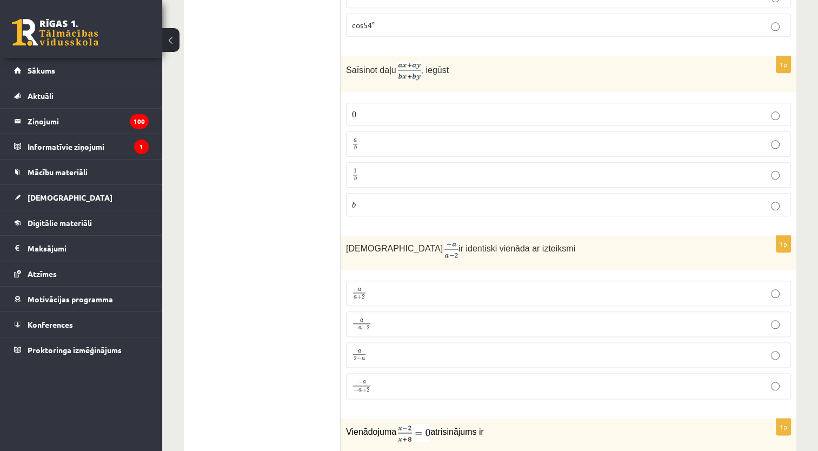
scroll to position [1202, 0]
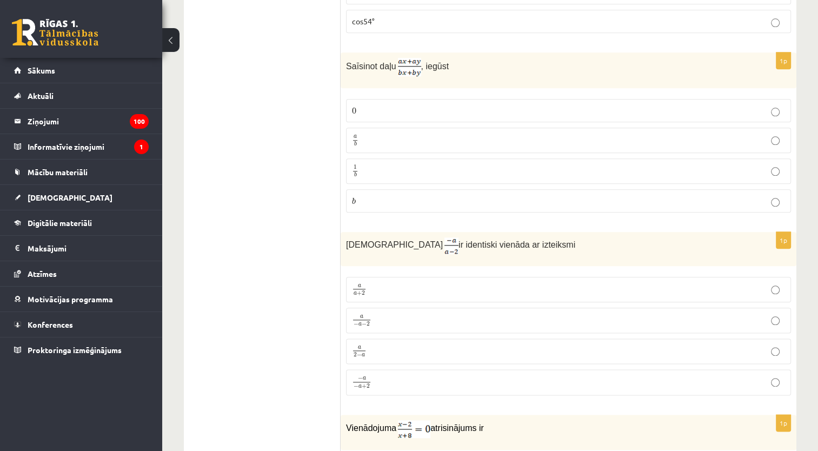
click at [383, 313] on p "a − a − 2 a − a − 2" at bounding box center [568, 320] width 433 height 14
click at [473, 135] on p "a b a b" at bounding box center [568, 140] width 433 height 14
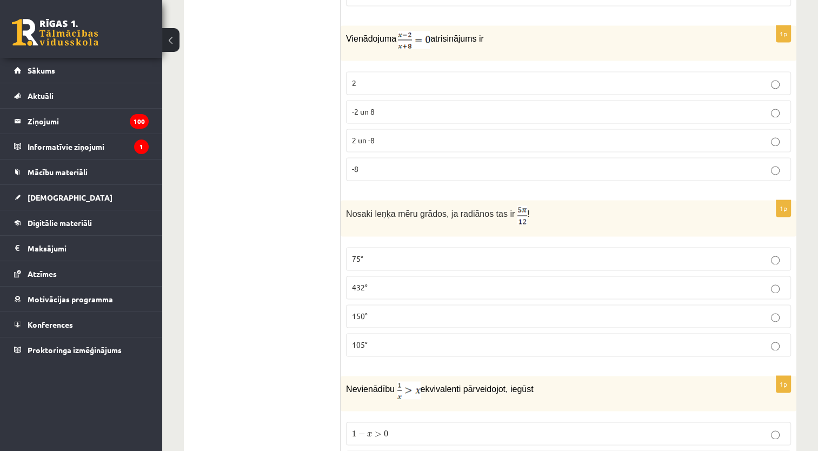
scroll to position [1593, 0]
click at [394, 105] on p "-2 un 8" at bounding box center [568, 110] width 433 height 11
click at [504, 338] on p "105°" at bounding box center [568, 343] width 433 height 11
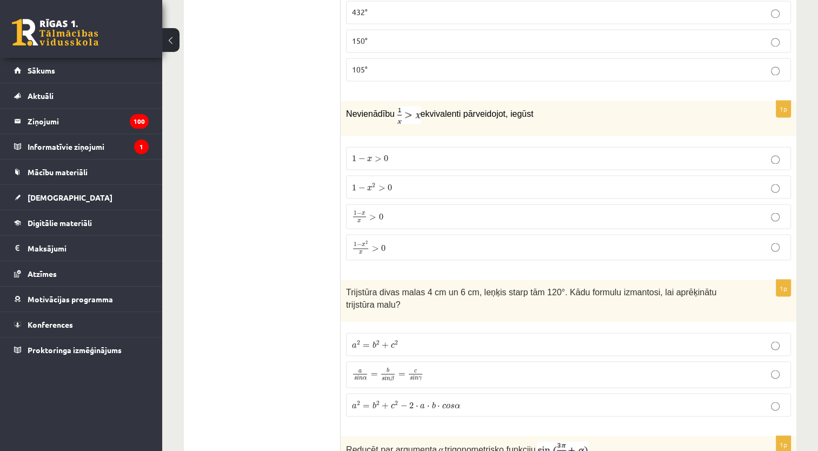
scroll to position [1881, 0]
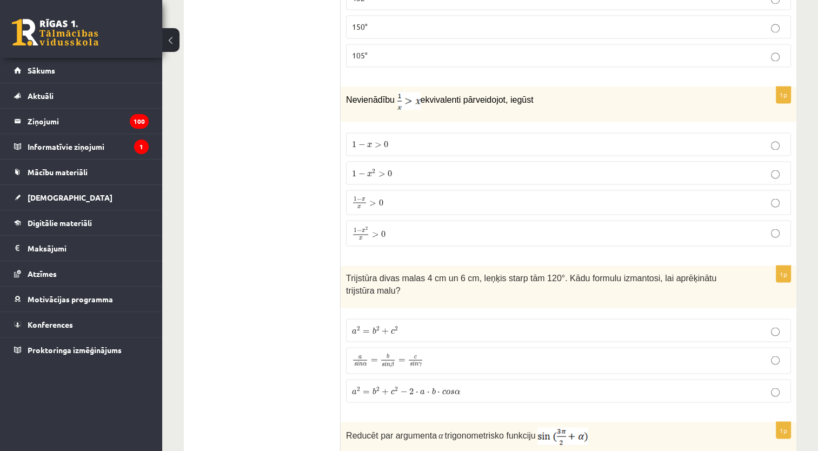
click at [573, 138] on p "1 − x > 0 1 − x > 0" at bounding box center [568, 143] width 433 height 11
click at [430, 324] on p "a 2 = b 2 + c 2 a 2 = b 2 + c 2" at bounding box center [568, 329] width 433 height 11
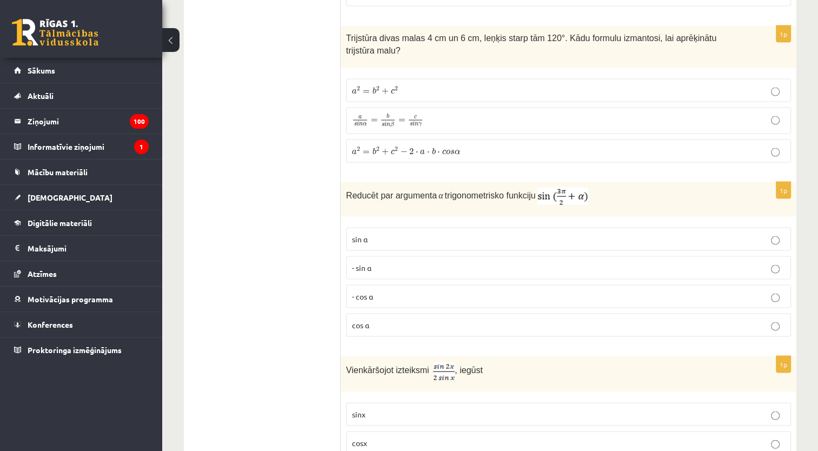
scroll to position [2131, 0]
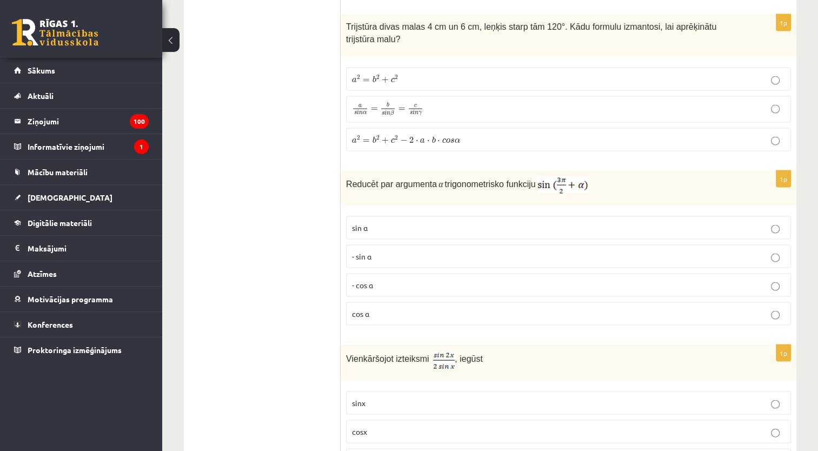
click at [452, 279] on p "- cos ⁡α" at bounding box center [568, 284] width 433 height 11
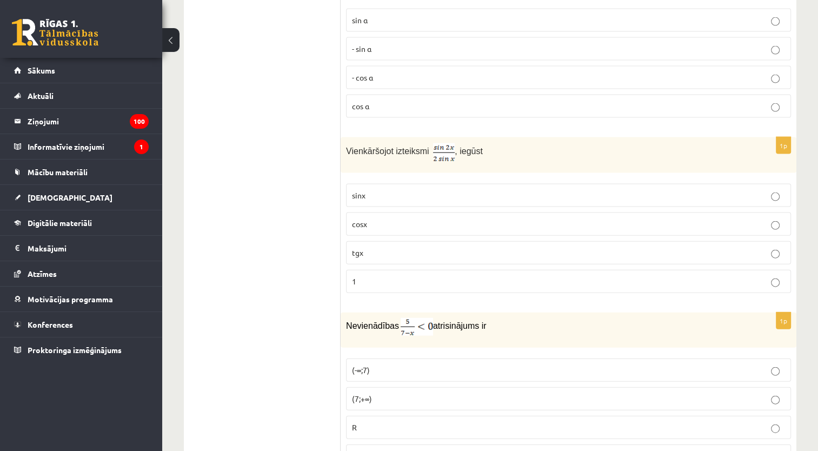
scroll to position [2337, 0]
click at [437, 192] on p "sinx" at bounding box center [568, 197] width 433 height 11
click at [425, 220] on p "cosx" at bounding box center [568, 225] width 433 height 11
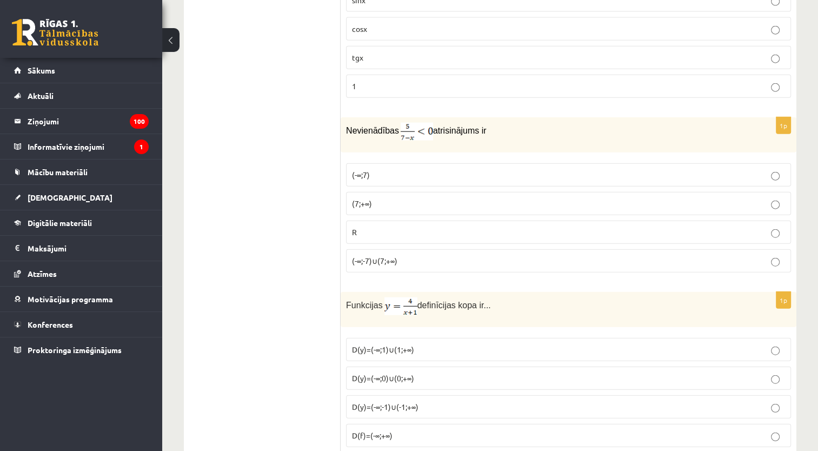
scroll to position [2534, 0]
click at [406, 255] on p "(-∞;-7)∪(7;+∞)" at bounding box center [568, 260] width 433 height 11
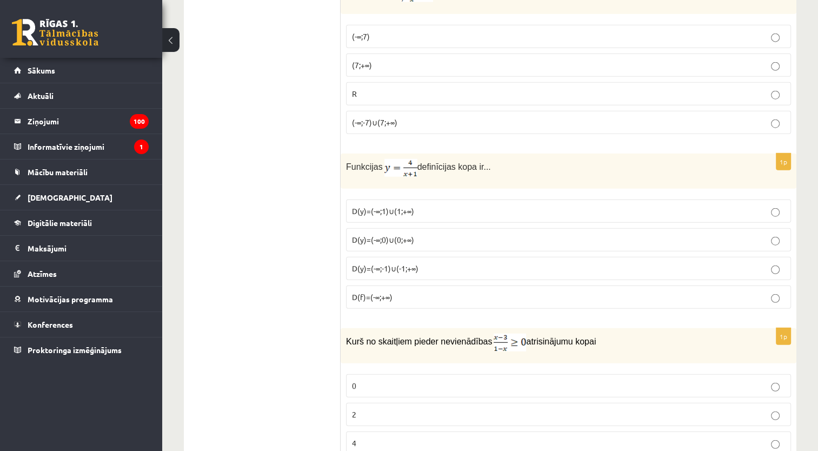
scroll to position [2674, 0]
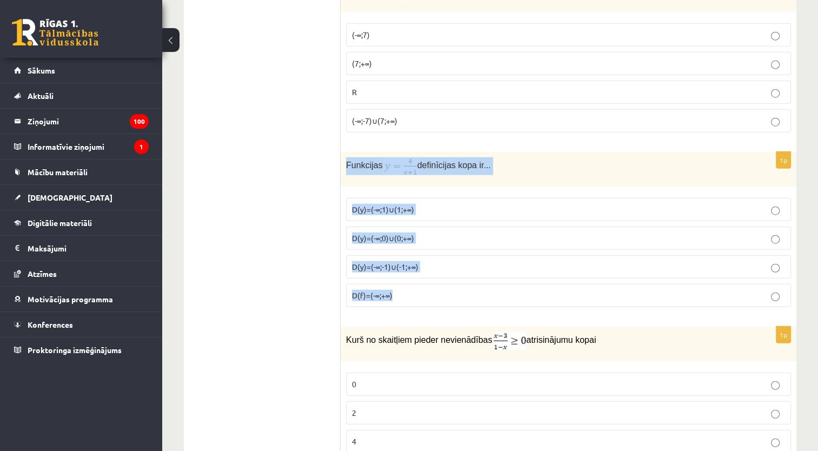
drag, startPoint x: 345, startPoint y: 137, endPoint x: 446, endPoint y: 267, distance: 164.5
click at [446, 267] on div "1p Funkcijas definīcijas kopa ir... D(y)=(-∞;1)∪(1;+∞) D(y)=(-∞;0)∪(0;+∞) D(y)=…" at bounding box center [568, 234] width 456 height 164
copy div "Funkcijas definīcijas kopa ir... D(y)=(-∞;1)∪(1;+∞) D(y)=(-∞;0)∪(0;+∞) D(y)=(-∞…"
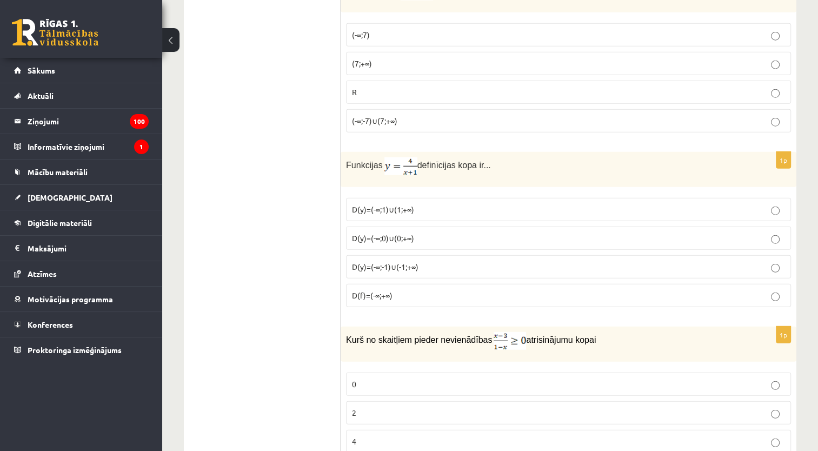
click at [505, 287] on form "1p Vienādojuma saknes ir... -1 un 9 1 un -9 3 -3 un 3 1p Kurā kvadrantā atrodas…" at bounding box center [568, 267] width 434 height 5495
click at [405, 262] on span "D(y)=(-∞;-1)∪(-1;+∞)" at bounding box center [385, 267] width 66 height 10
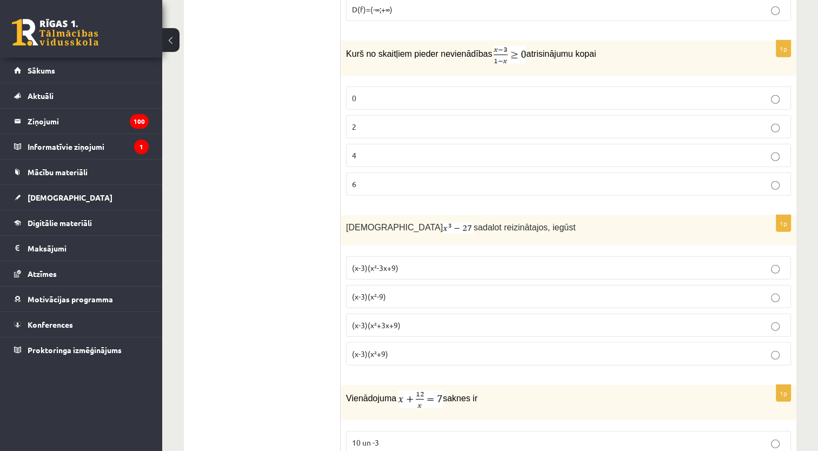
scroll to position [2966, 0]
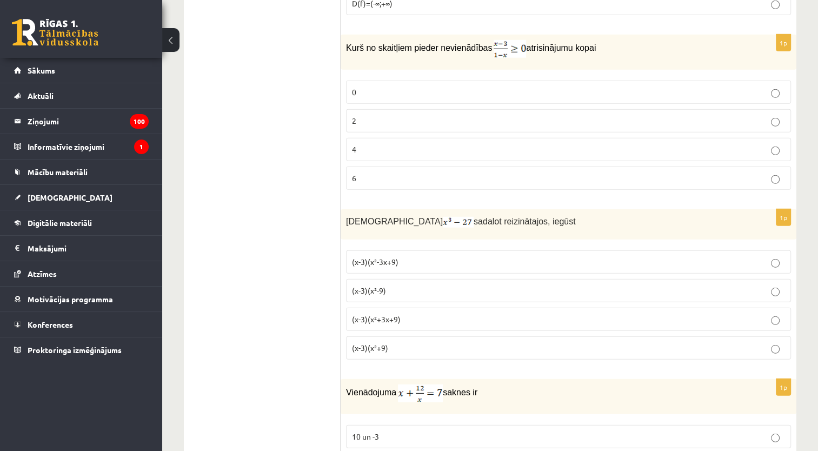
click at [471, 115] on p "2" at bounding box center [568, 120] width 433 height 11
click at [439, 313] on p "(x-3)(x²+3x+9)" at bounding box center [568, 318] width 433 height 11
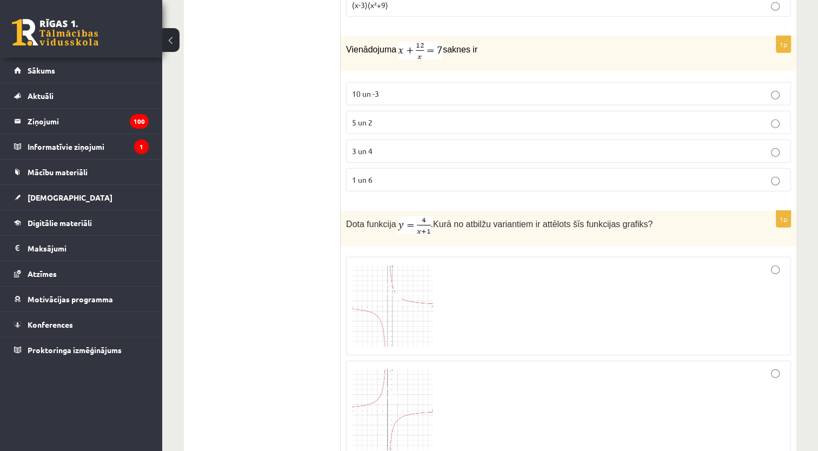
scroll to position [3309, 0]
click at [670, 144] on p "3 un 4" at bounding box center [568, 149] width 433 height 11
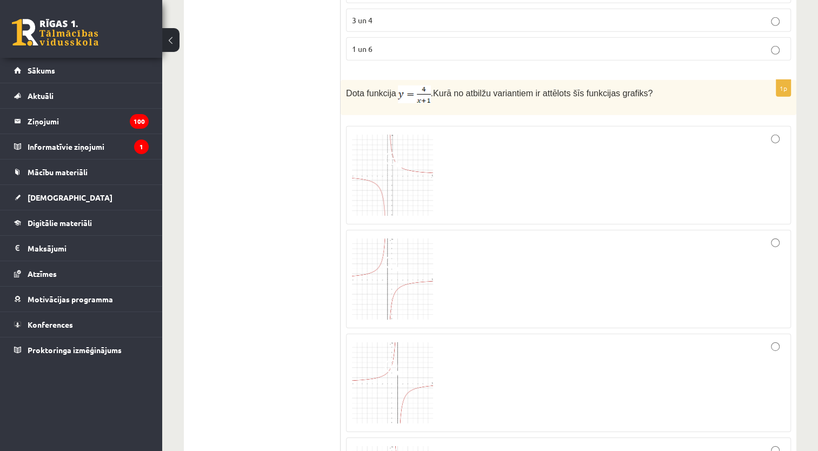
scroll to position [3404, 0]
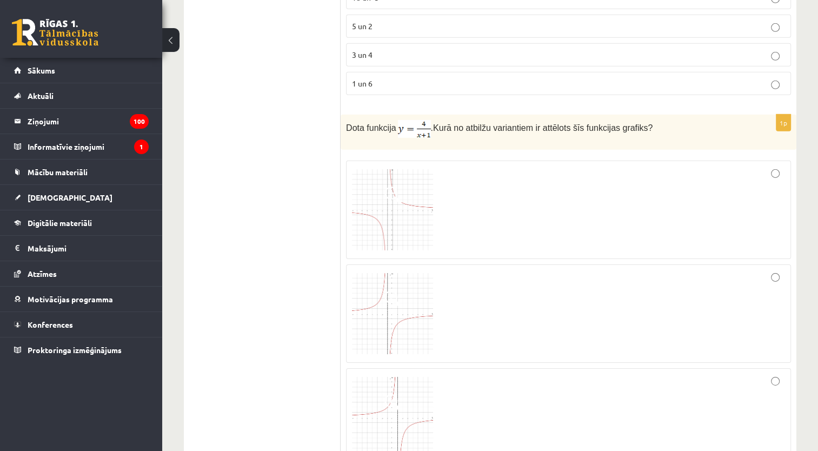
click at [651, 196] on div at bounding box center [568, 209] width 433 height 86
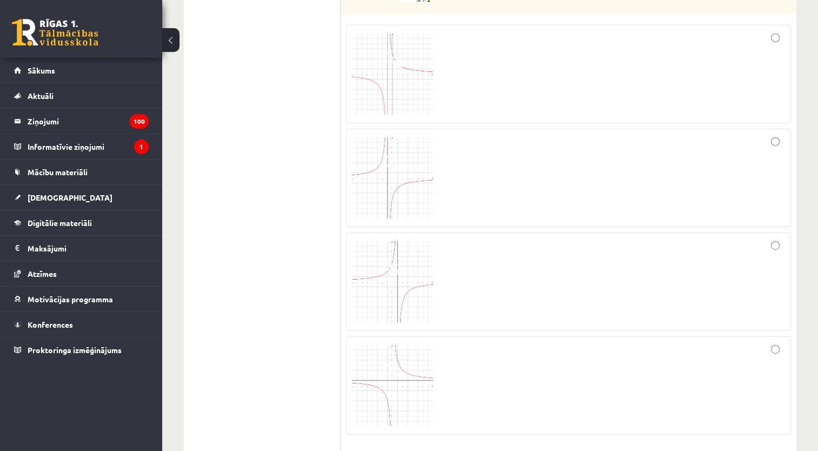
scroll to position [3551, 0]
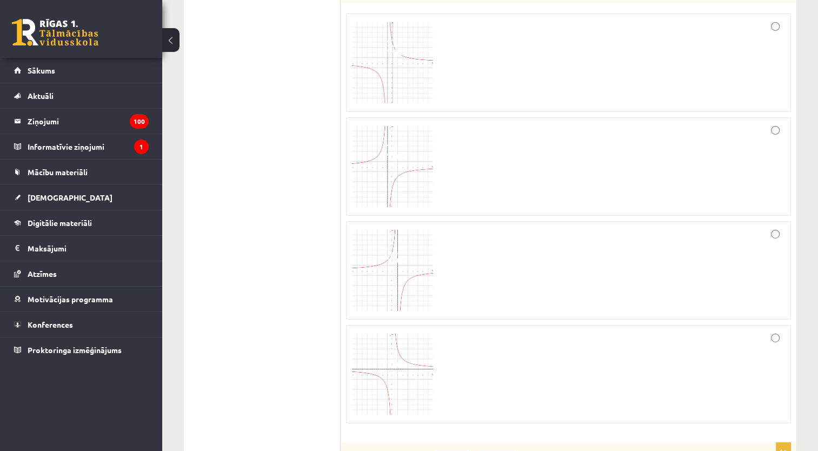
click at [556, 353] on div at bounding box center [568, 374] width 433 height 86
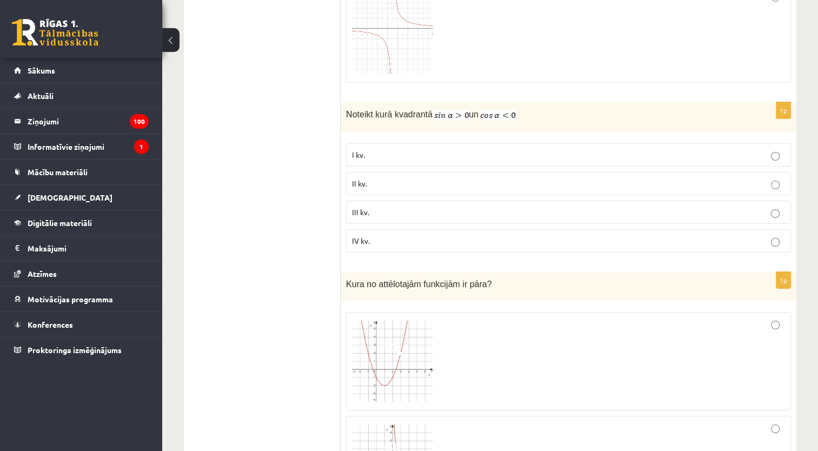
scroll to position [3909, 0]
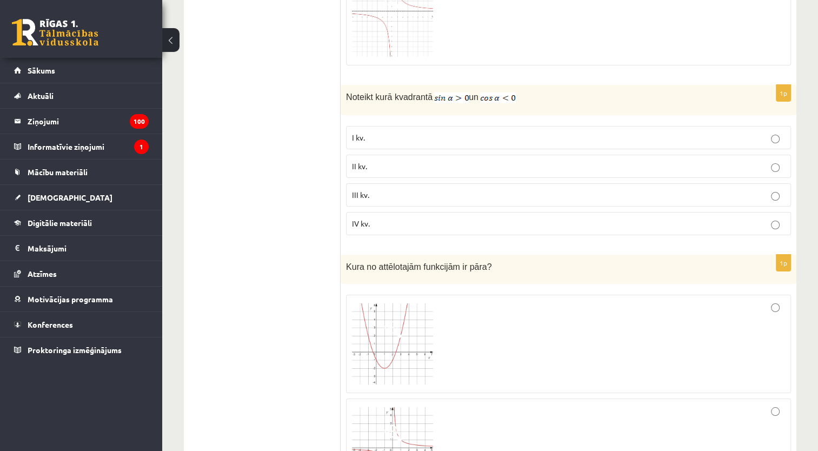
click at [728, 155] on label "II kv." at bounding box center [568, 166] width 445 height 23
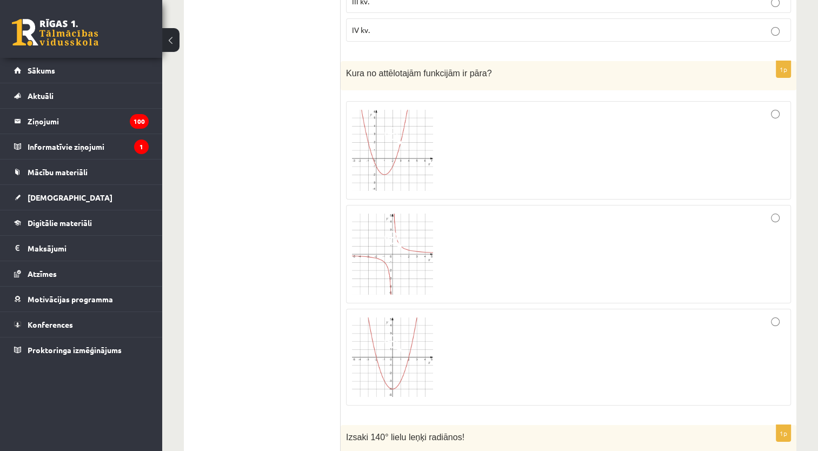
scroll to position [4079, 0]
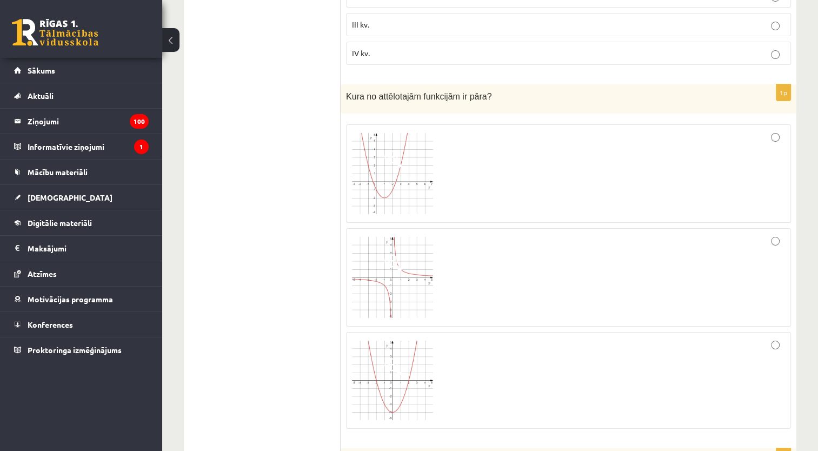
click at [709, 338] on div at bounding box center [568, 380] width 433 height 85
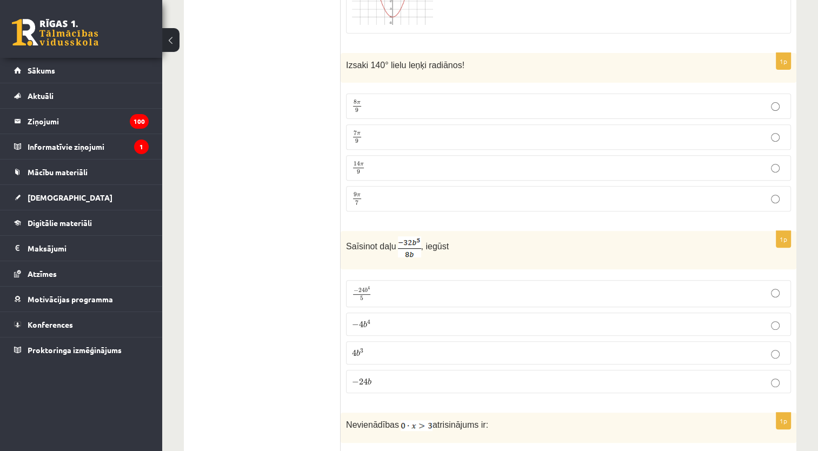
scroll to position [4481, 0]
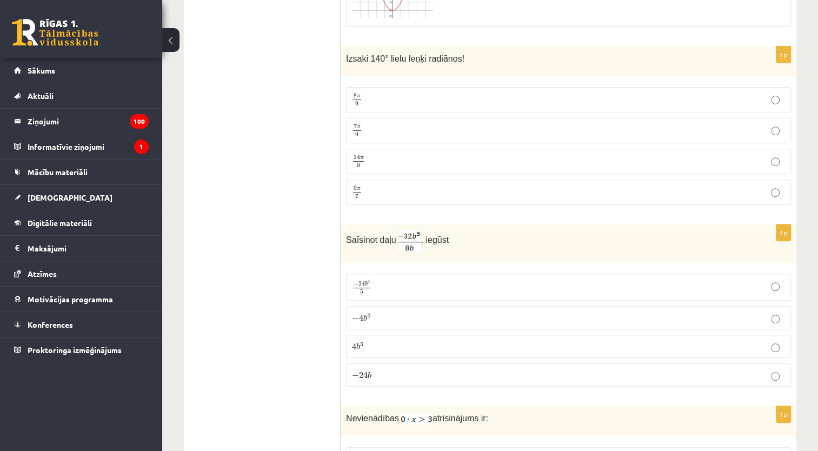
click at [536, 124] on p "7 π 9 7 π 9" at bounding box center [568, 131] width 433 height 14
click at [432, 312] on p "− 4 b 4 − 4 b 4" at bounding box center [568, 317] width 433 height 11
click at [422, 306] on label "− 4 b 4 − 4 b 4" at bounding box center [568, 317] width 445 height 23
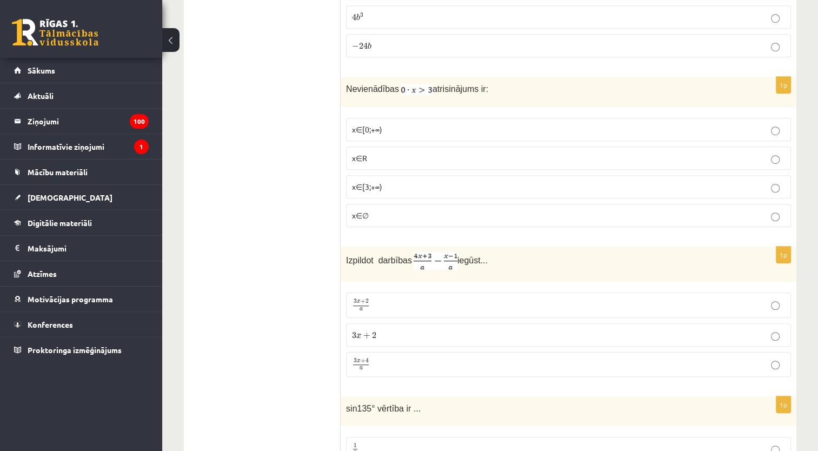
scroll to position [4818, 0]
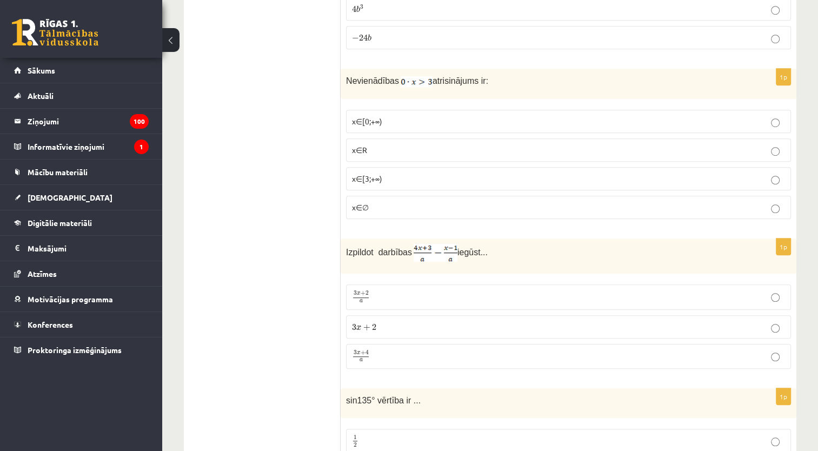
click at [474, 202] on p "x∈∅" at bounding box center [568, 207] width 433 height 11
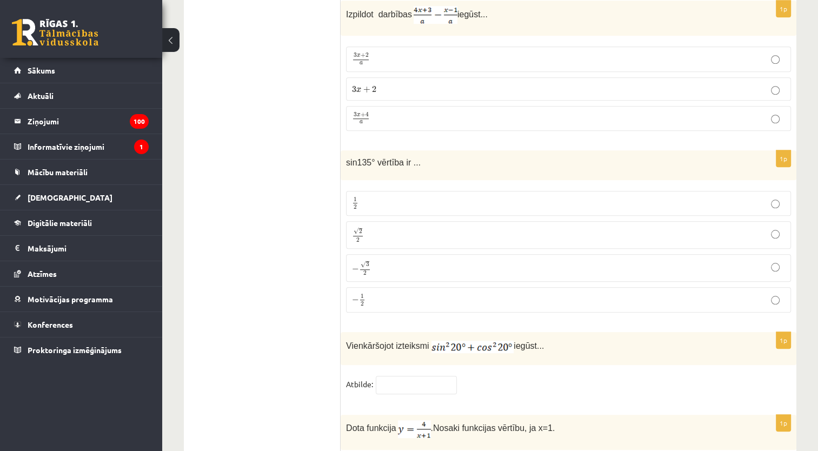
scroll to position [5054, 0]
click at [527, 223] on label "√ 2 2 2 2" at bounding box center [568, 237] width 445 height 28
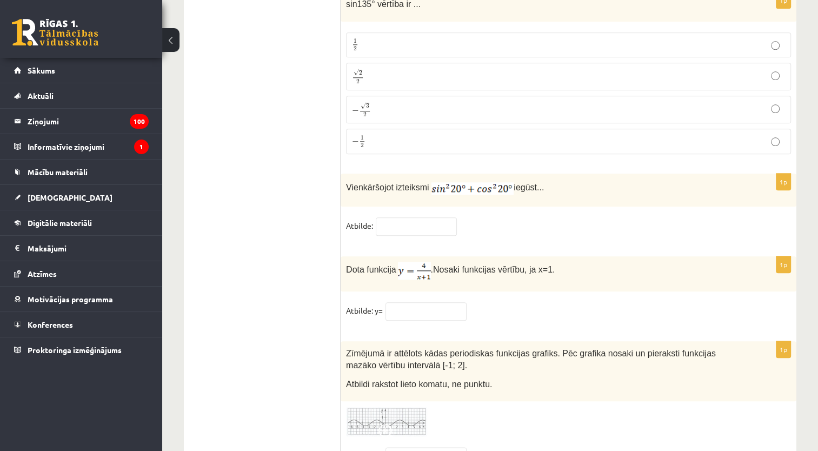
scroll to position [5233, 0]
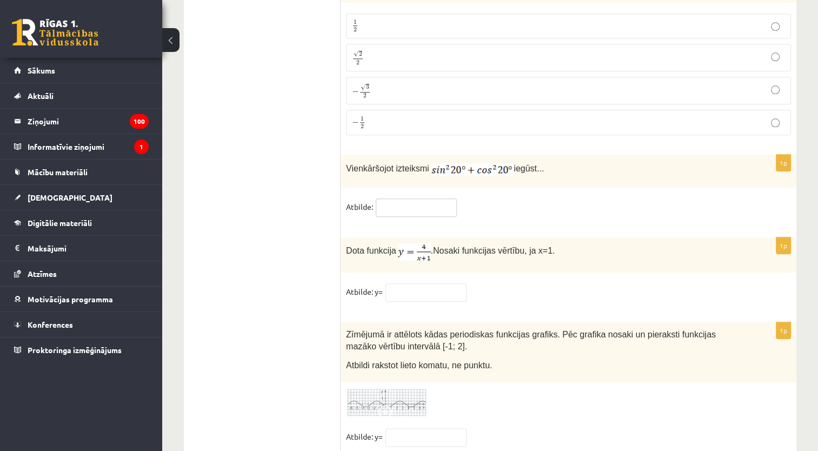
click at [413, 198] on input "text" at bounding box center [416, 207] width 81 height 18
type input "*"
click at [414, 283] on input "text" at bounding box center [425, 292] width 81 height 18
click at [411, 283] on input "text" at bounding box center [425, 292] width 81 height 18
type input "*"
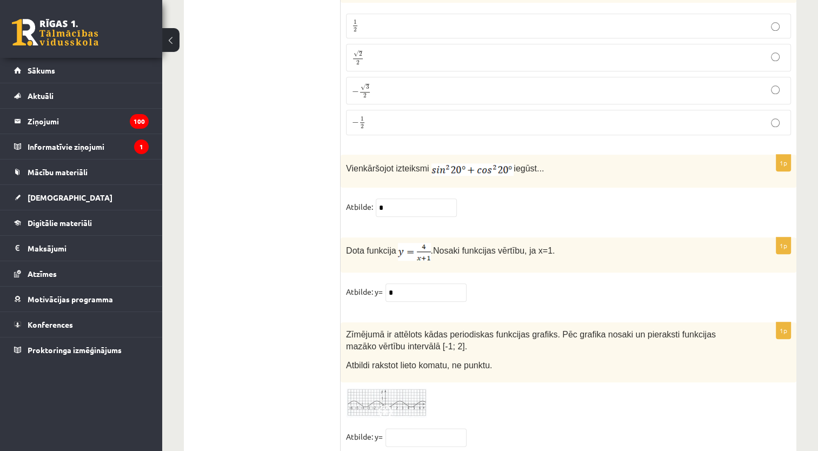
click at [385, 405] on span at bounding box center [386, 413] width 17 height 17
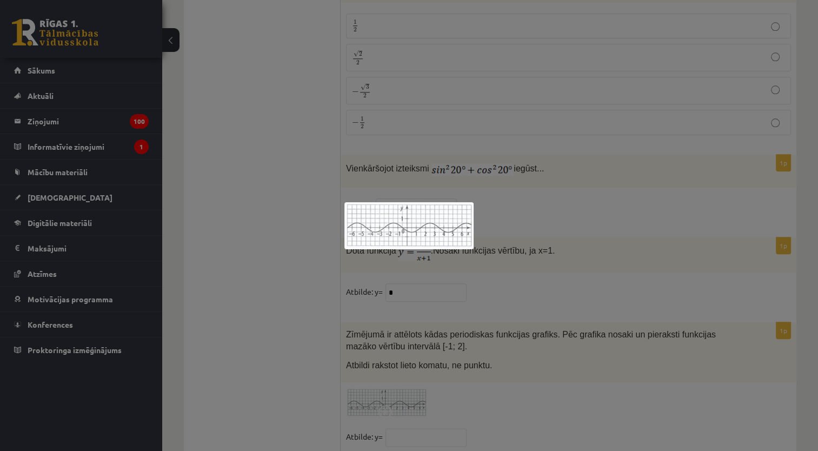
click at [451, 359] on div at bounding box center [409, 225] width 818 height 451
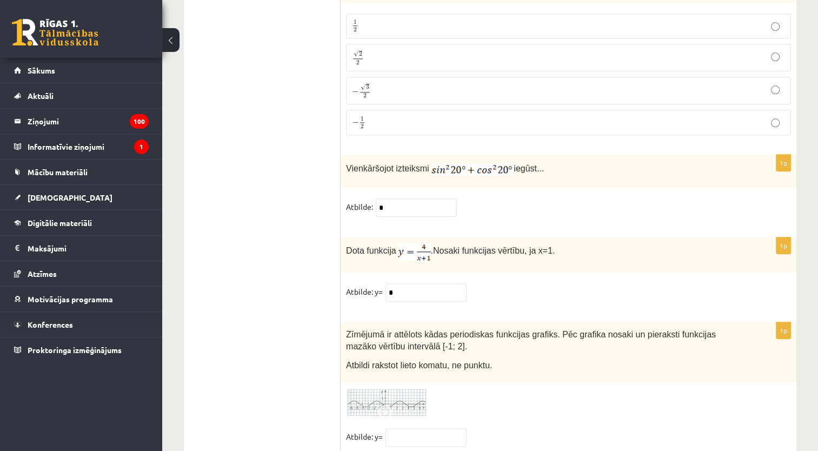
click at [387, 387] on img at bounding box center [386, 402] width 81 height 30
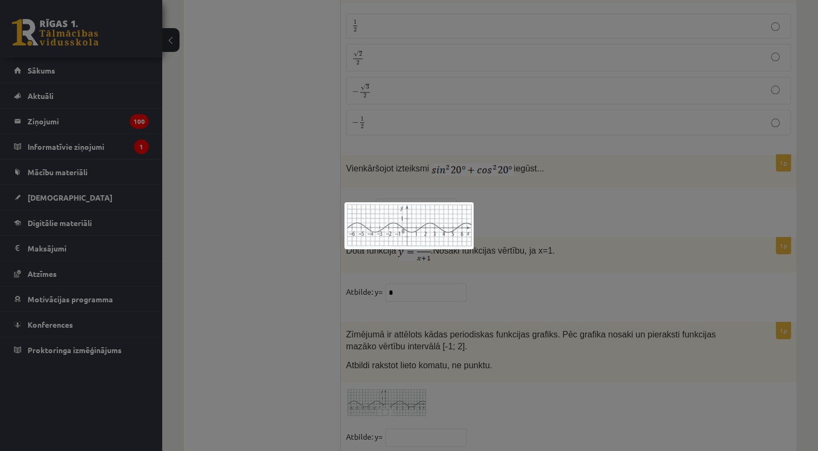
click at [427, 304] on div at bounding box center [409, 225] width 818 height 451
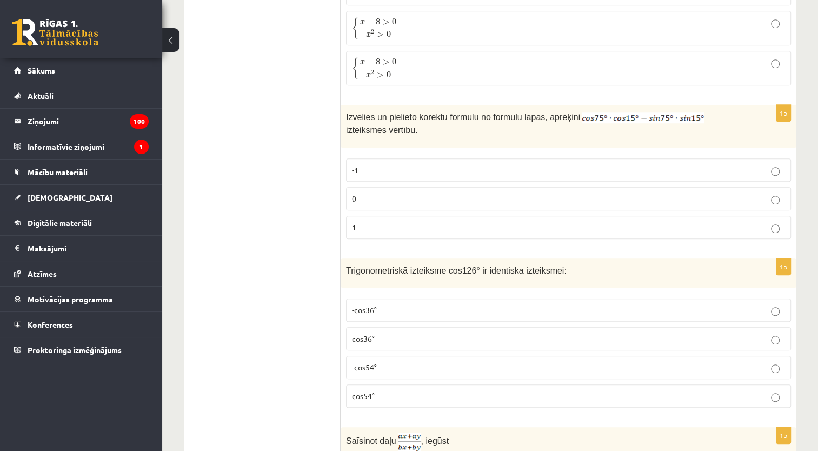
scroll to position [0, 0]
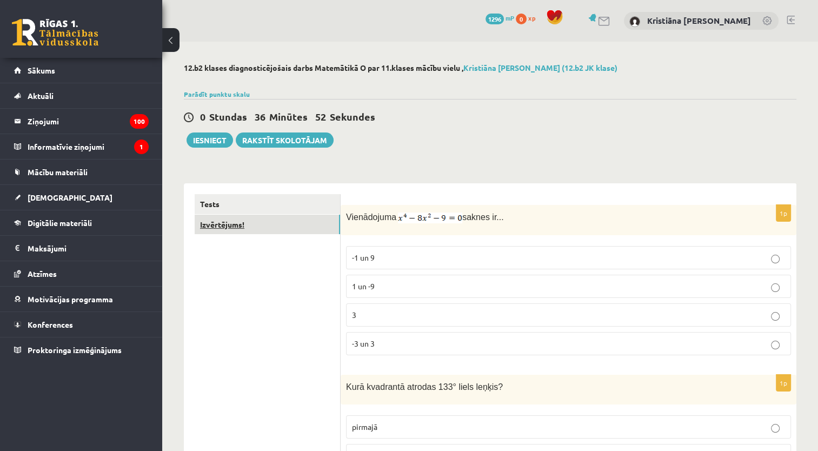
click at [307, 230] on link "Izvērtējums!" at bounding box center [267, 225] width 145 height 20
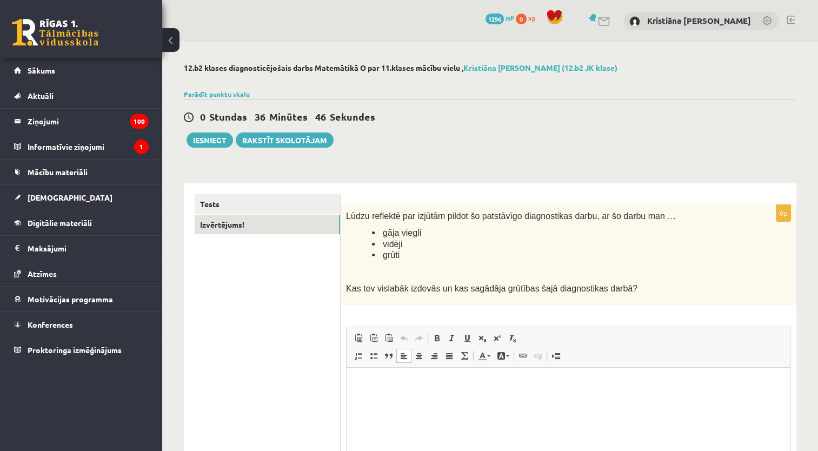
click at [464, 400] on html at bounding box center [568, 383] width 444 height 33
click at [222, 139] on button "Iesniegt" at bounding box center [209, 139] width 46 height 15
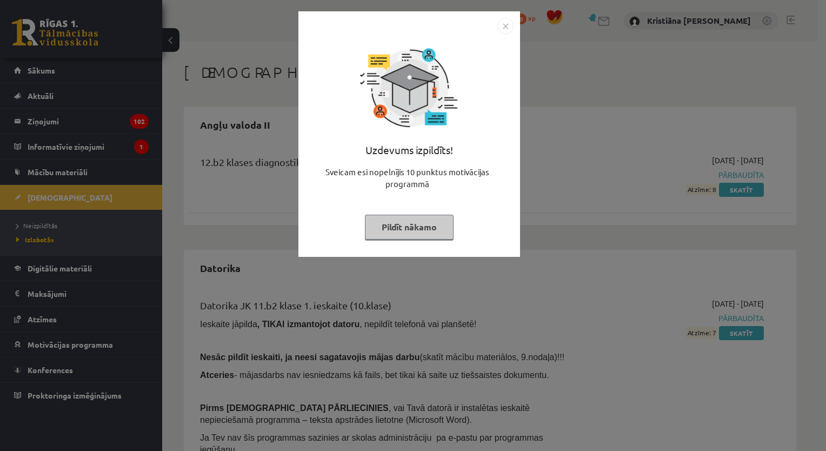
click at [407, 221] on button "Pildīt nākamo" at bounding box center [409, 227] width 89 height 25
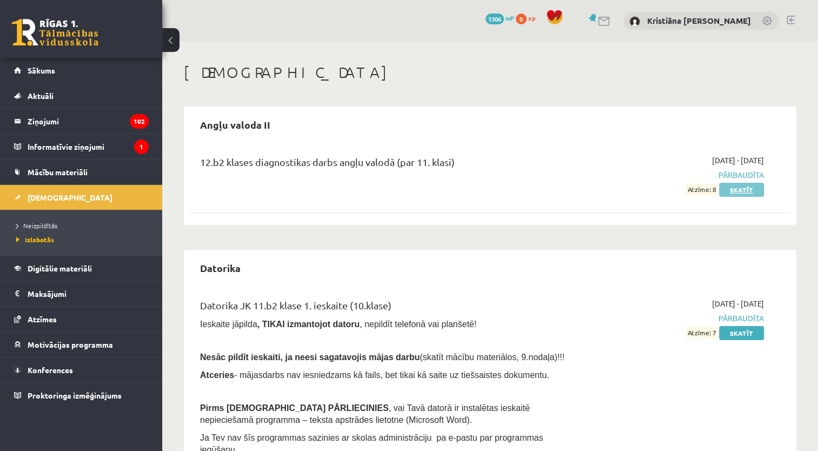
click at [750, 189] on link "Skatīt" at bounding box center [741, 190] width 45 height 14
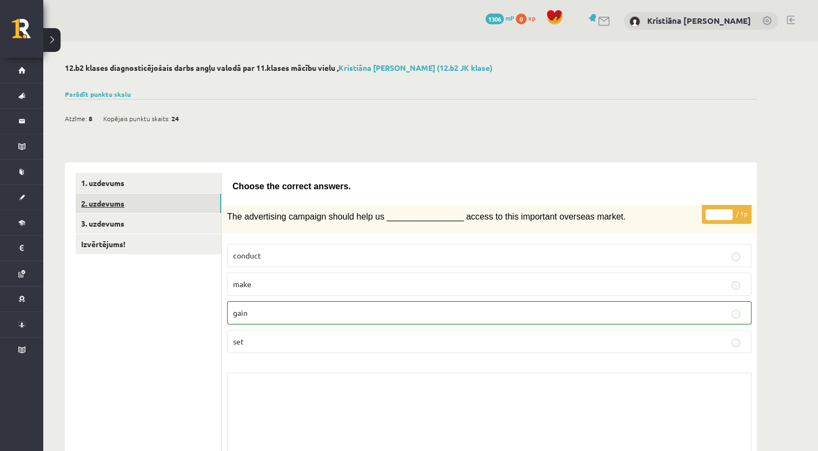
click at [188, 200] on link "2. uzdevums" at bounding box center [148, 203] width 145 height 20
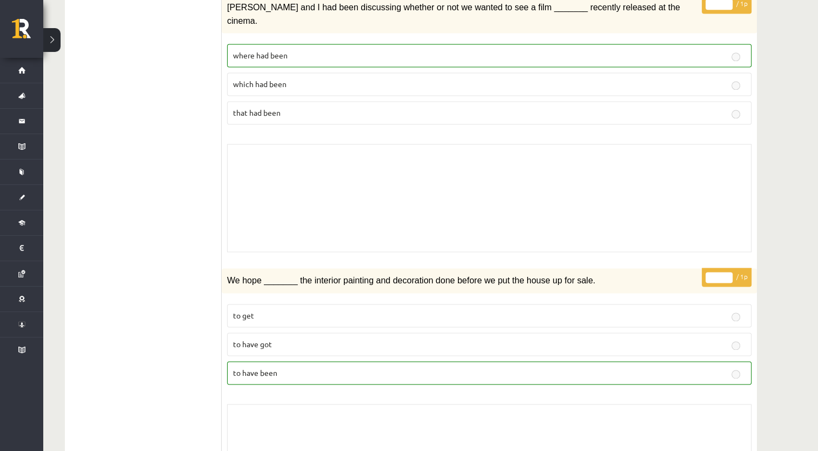
scroll to position [58, 0]
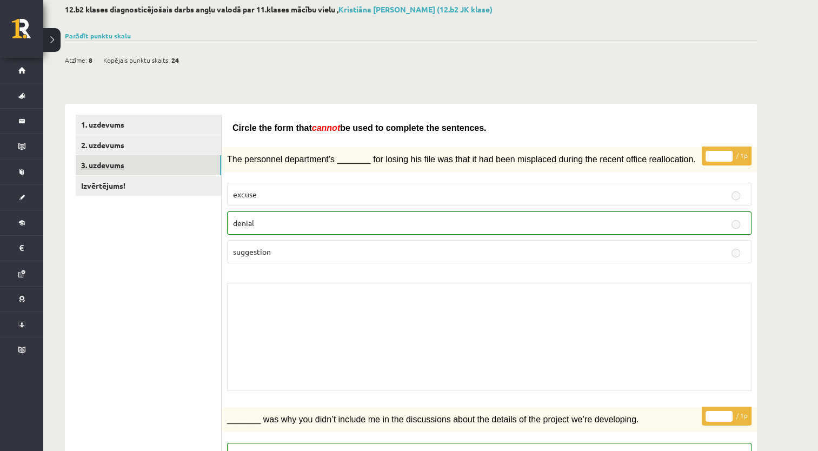
click at [201, 168] on link "3. uzdevums" at bounding box center [148, 165] width 145 height 20
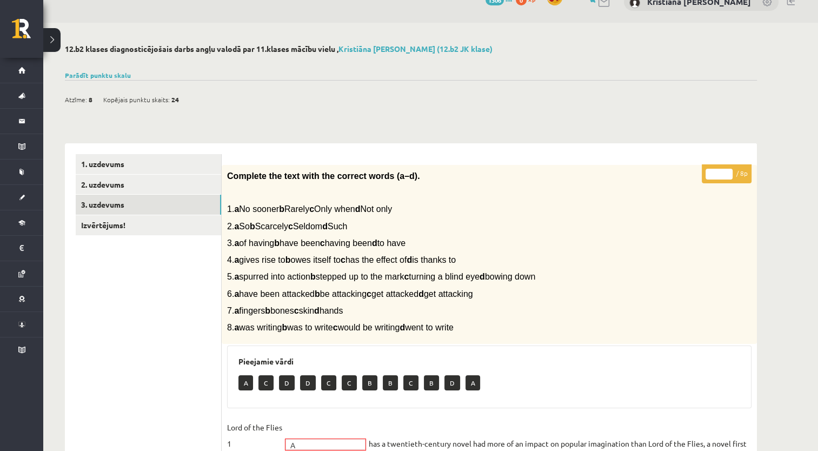
scroll to position [0, 0]
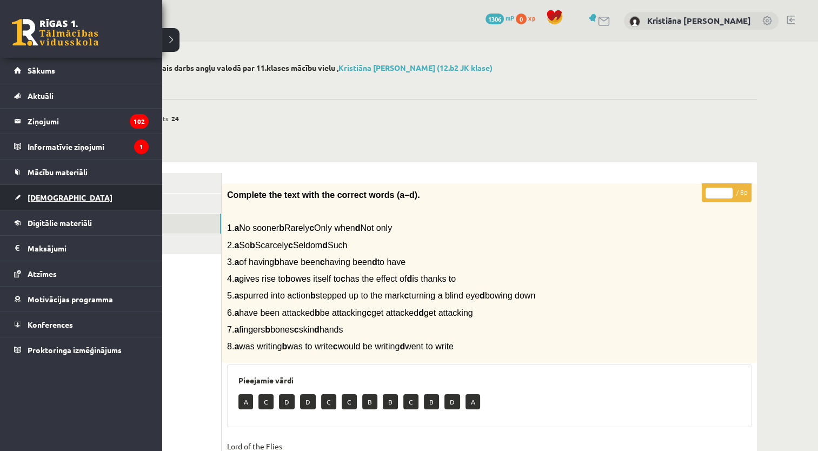
click at [91, 195] on link "[DEMOGRAPHIC_DATA]" at bounding box center [81, 197] width 135 height 25
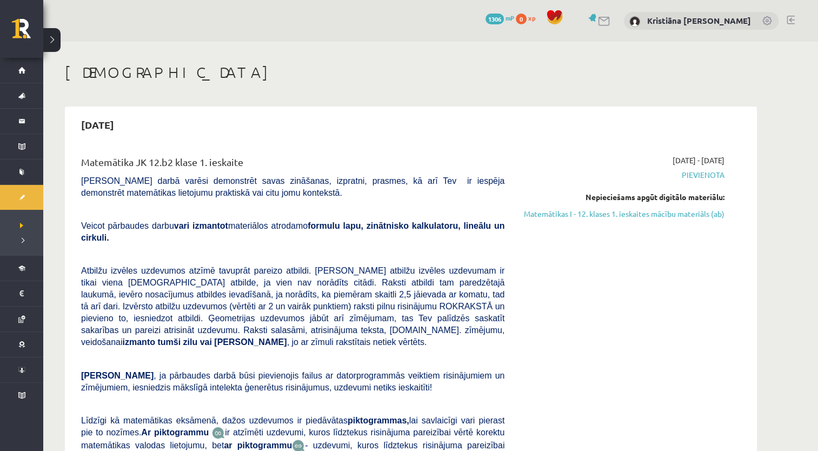
click at [59, 36] on button at bounding box center [51, 40] width 17 height 24
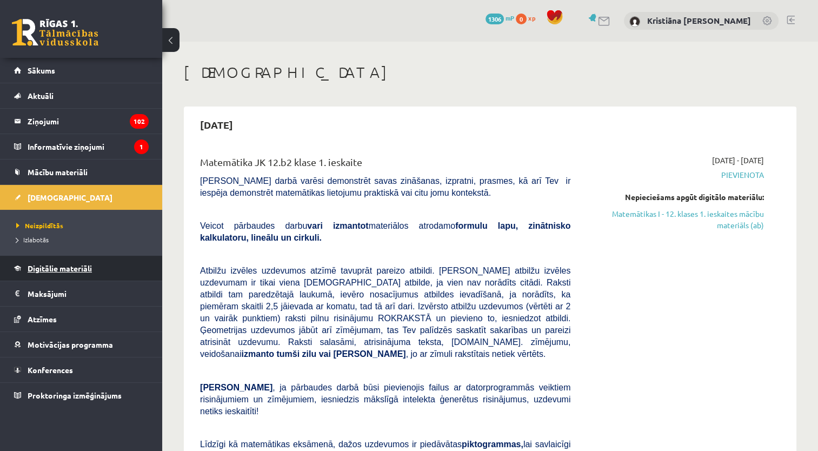
click at [71, 261] on link "Digitālie materiāli" at bounding box center [81, 268] width 135 height 25
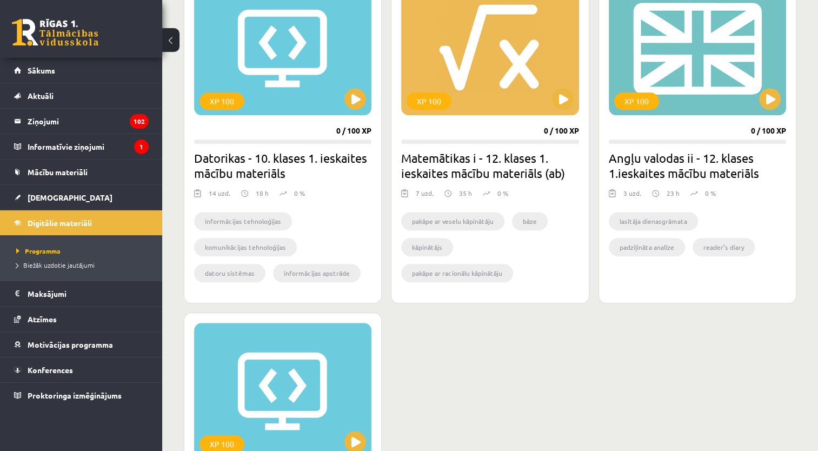
scroll to position [1027, 0]
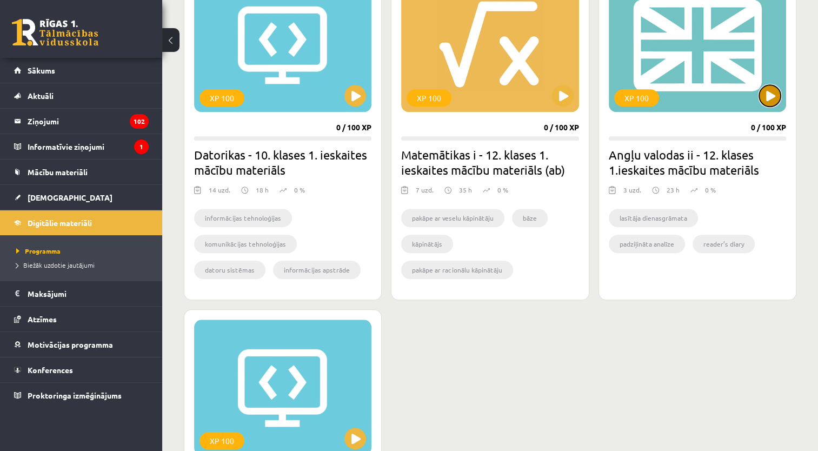
click at [767, 101] on button at bounding box center [770, 96] width 22 height 22
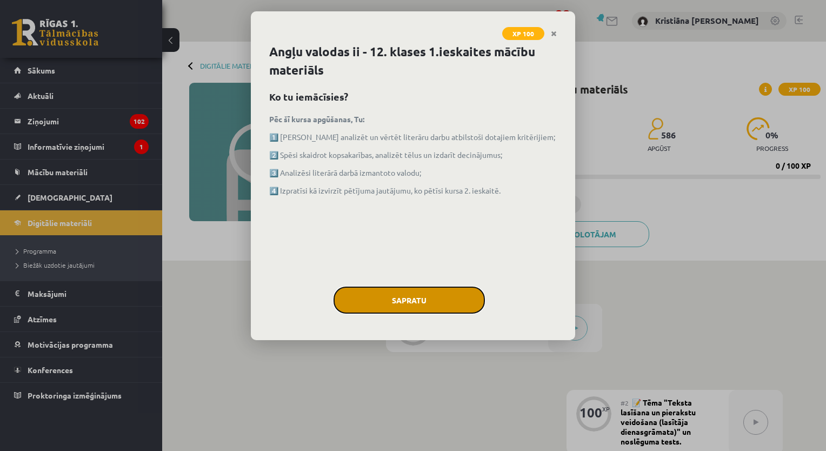
click at [394, 295] on button "Sapratu" at bounding box center [408, 299] width 151 height 27
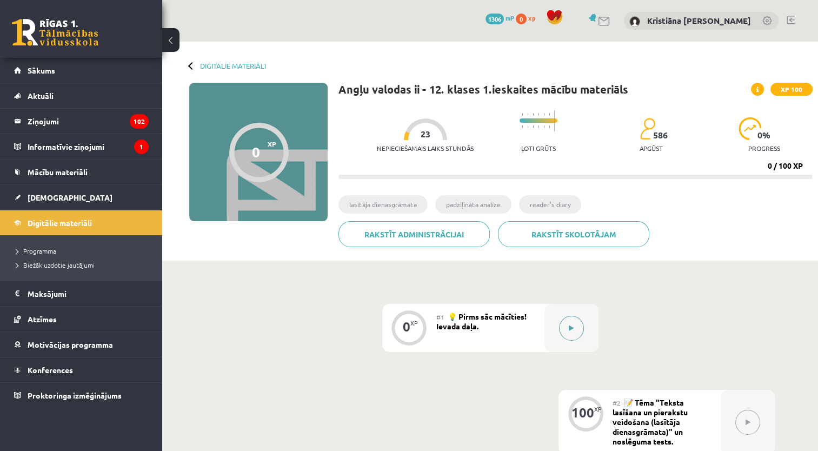
click at [571, 327] on icon at bounding box center [570, 328] width 5 height 6
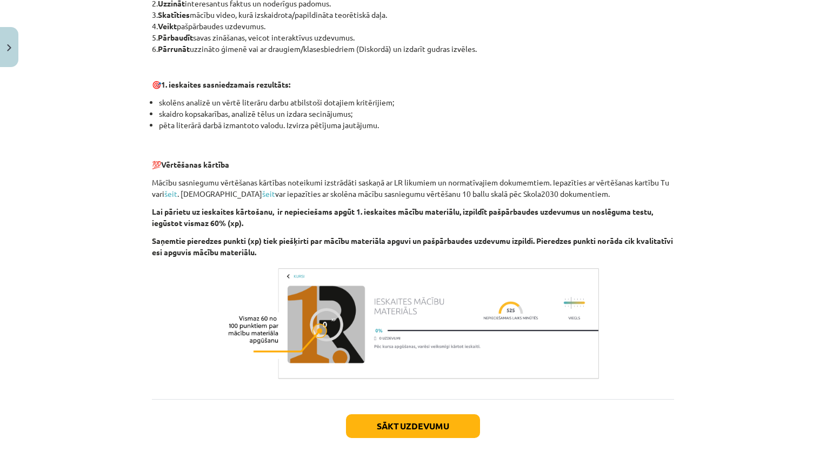
scroll to position [631, 0]
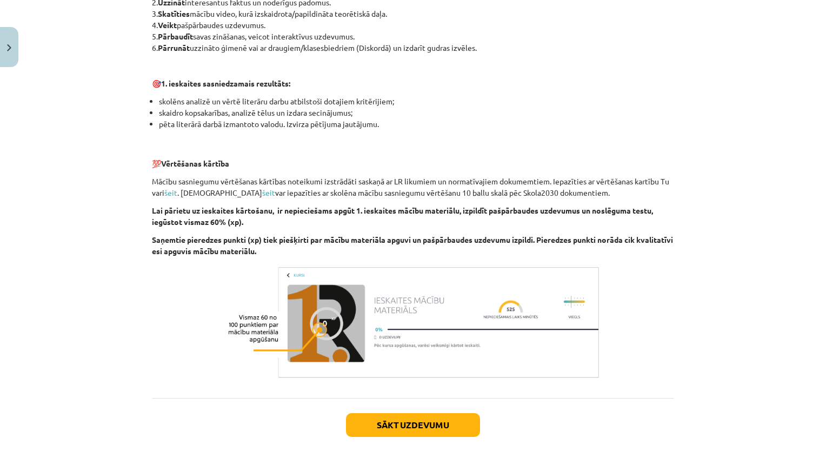
click at [448, 427] on button "Sākt uzdevumu" at bounding box center [413, 425] width 134 height 24
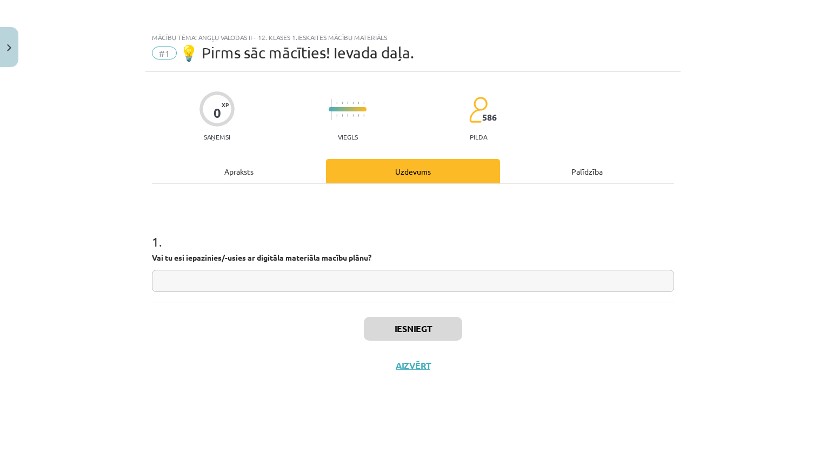
scroll to position [0, 0]
click at [543, 282] on input "text" at bounding box center [413, 281] width 522 height 22
type input "**"
click at [440, 322] on button "Iesniegt" at bounding box center [413, 329] width 98 height 24
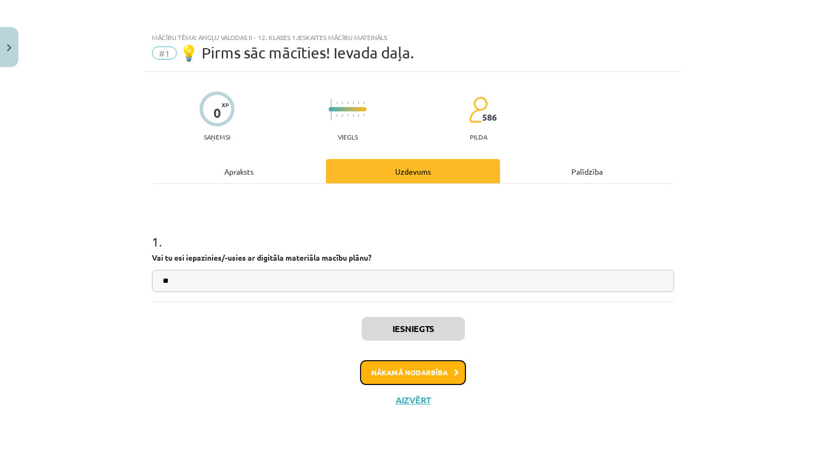
click at [440, 370] on button "Nākamā nodarbība" at bounding box center [413, 372] width 106 height 25
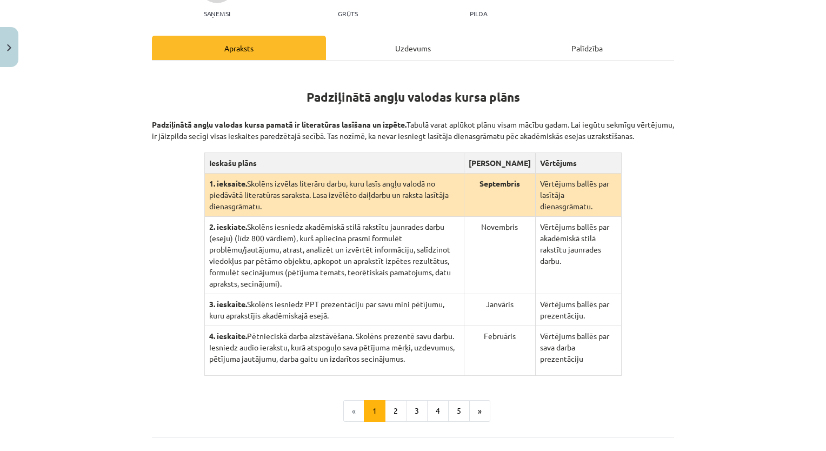
scroll to position [142, 0]
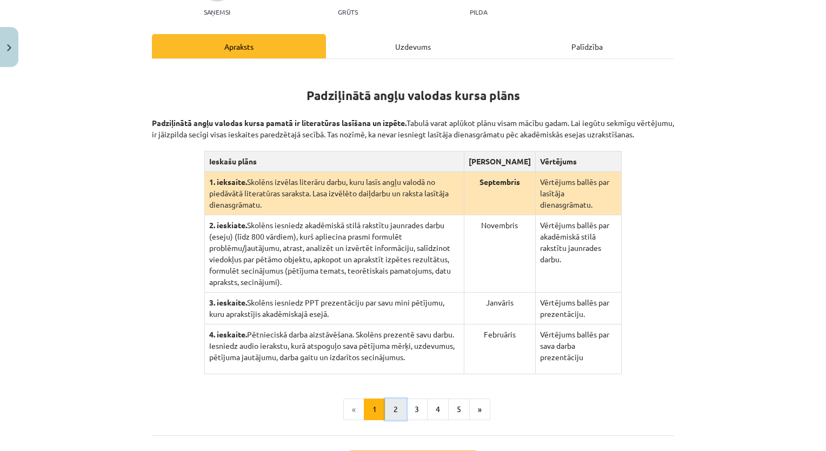
click at [392, 398] on button "2" at bounding box center [396, 409] width 22 height 22
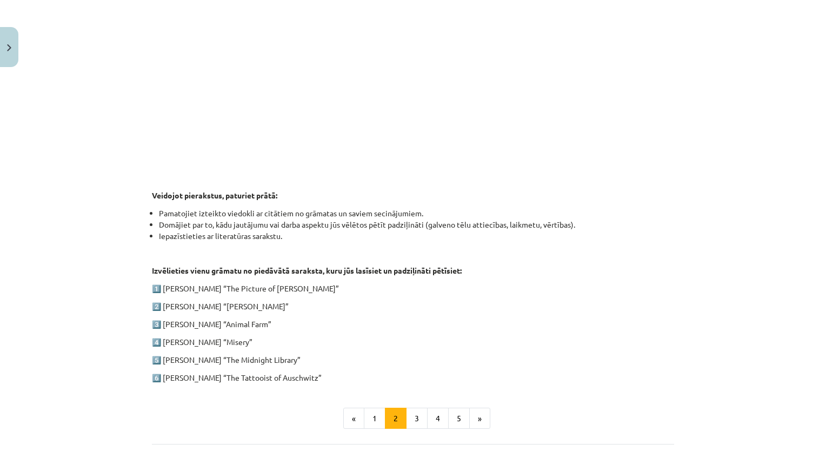
scroll to position [378, 0]
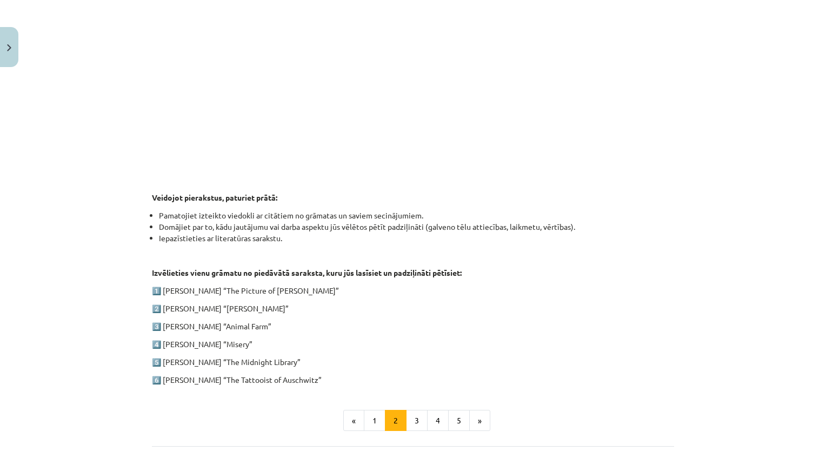
drag, startPoint x: 143, startPoint y: 286, endPoint x: 333, endPoint y: 379, distance: 211.9
click at [333, 379] on div "100 XP Saņemsi Grūts 586 pilda Apraksts Uzdevums Palīdzība 1. ieskaite angļu va…" at bounding box center [412, 119] width 535 height 817
copy div "1️⃣ [PERSON_NAME] “The Picture of [PERSON_NAME]” 2️⃣ [PERSON_NAME] “[PERSON_NAM…"
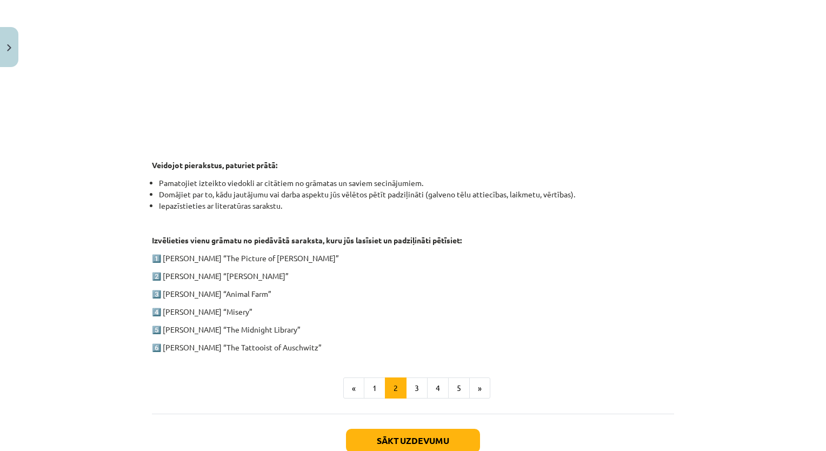
scroll to position [426, 0]
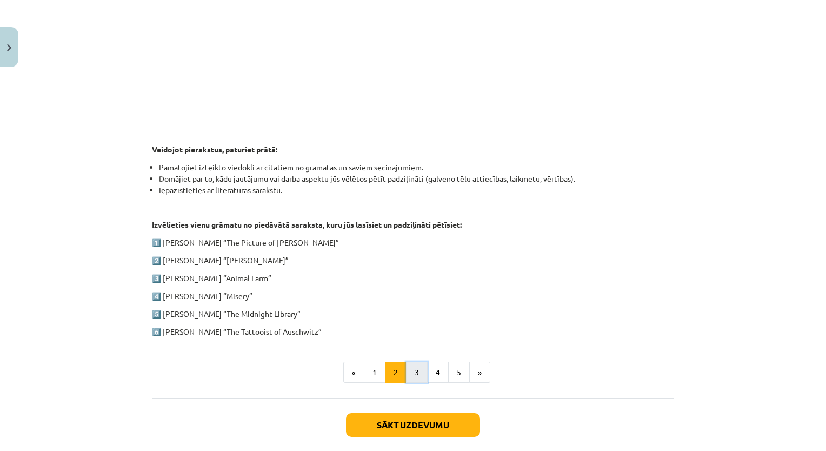
click at [419, 366] on button "3" at bounding box center [417, 373] width 22 height 22
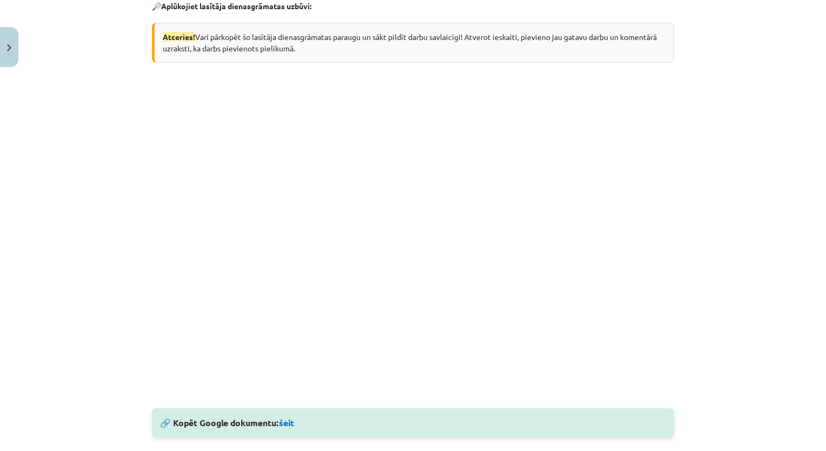
scroll to position [229, 0]
click at [292, 416] on link "šeit" at bounding box center [286, 421] width 15 height 11
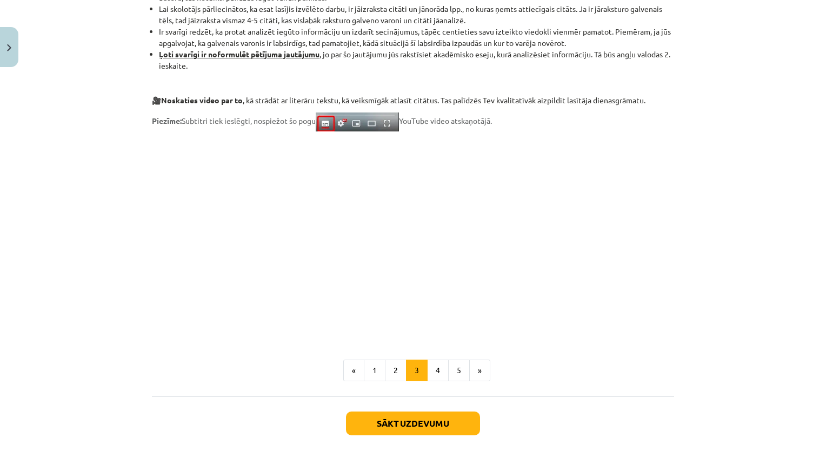
scroll to position [781, 0]
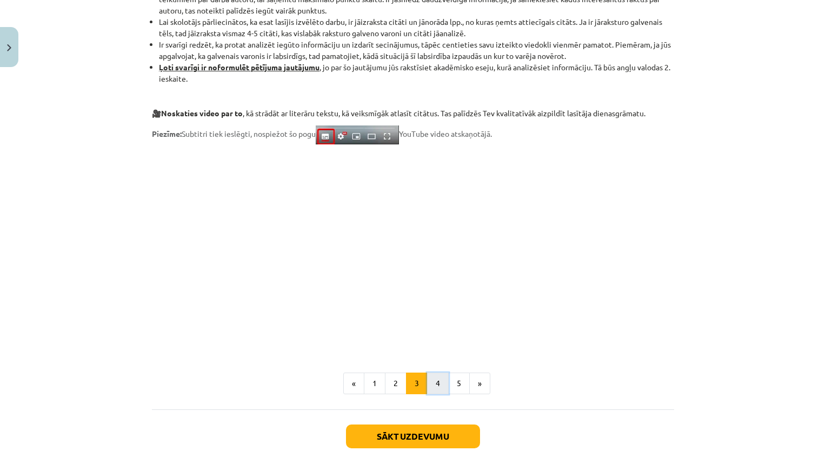
click at [437, 378] on button "4" at bounding box center [438, 383] width 22 height 22
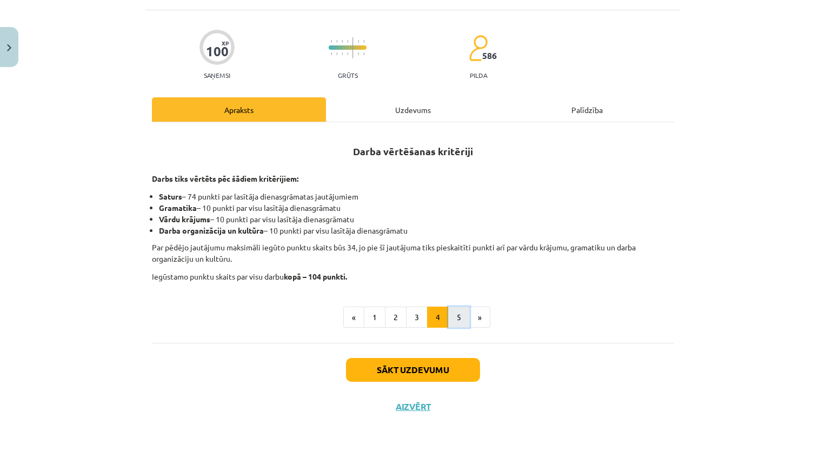
click at [454, 315] on button "5" at bounding box center [459, 317] width 22 height 22
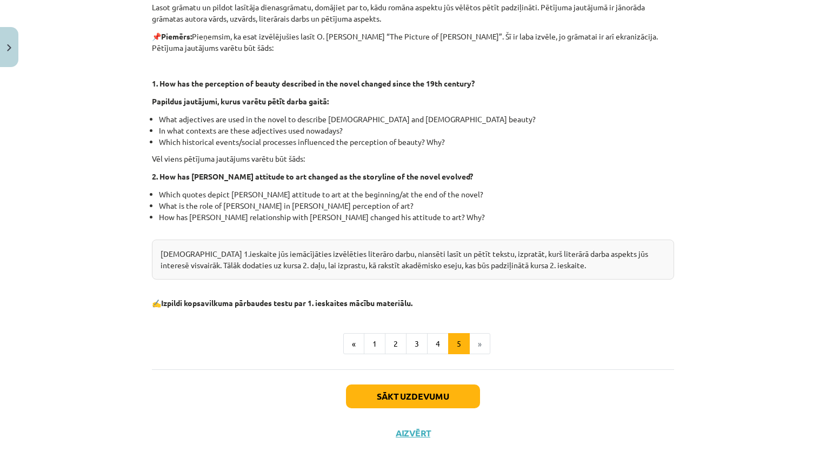
scroll to position [249, 0]
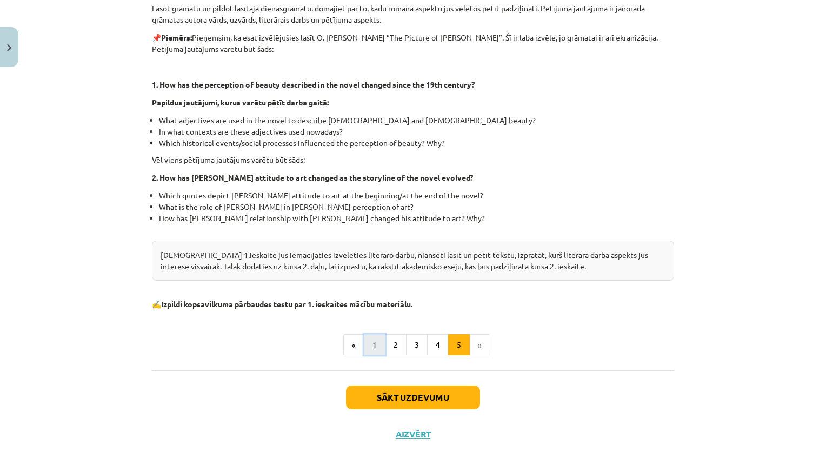
click at [376, 346] on button "1" at bounding box center [375, 345] width 22 height 22
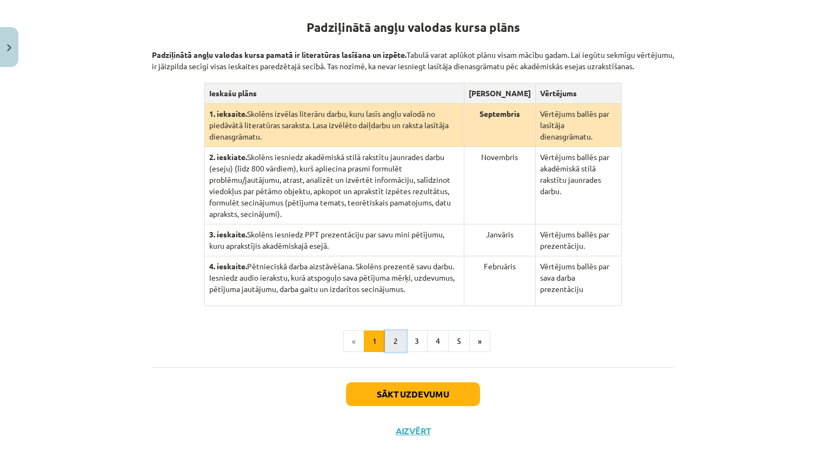
click at [389, 330] on button "2" at bounding box center [396, 341] width 22 height 22
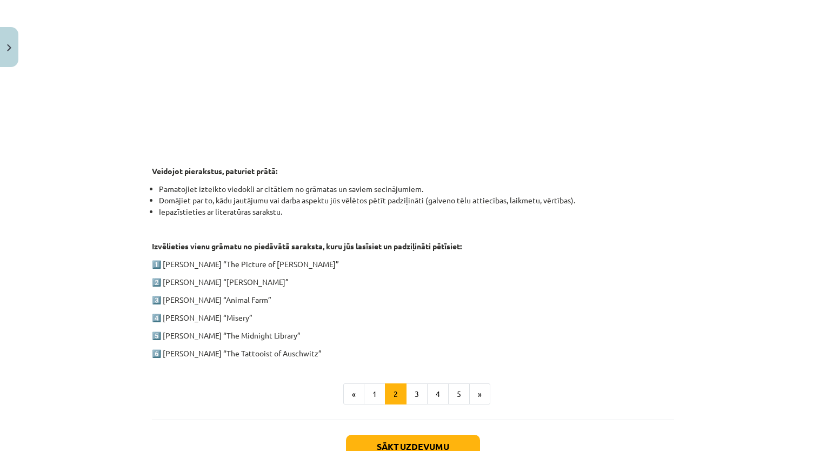
scroll to position [406, 0]
click at [449, 444] on button "Sākt uzdevumu" at bounding box center [413, 445] width 134 height 24
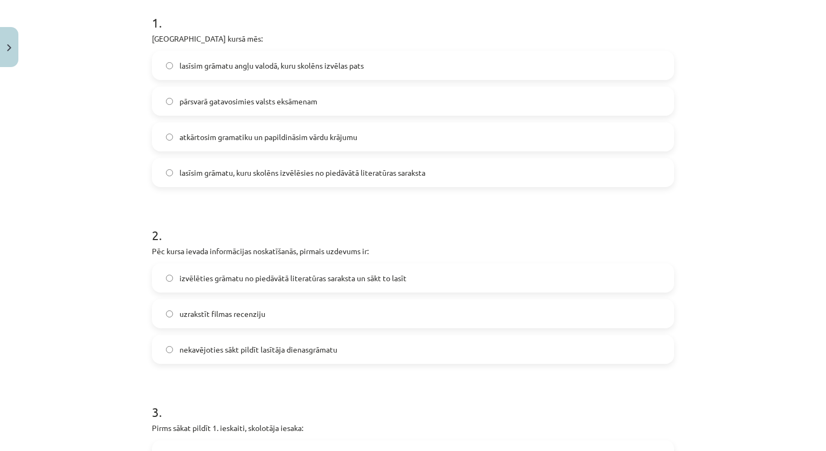
scroll to position [200, 0]
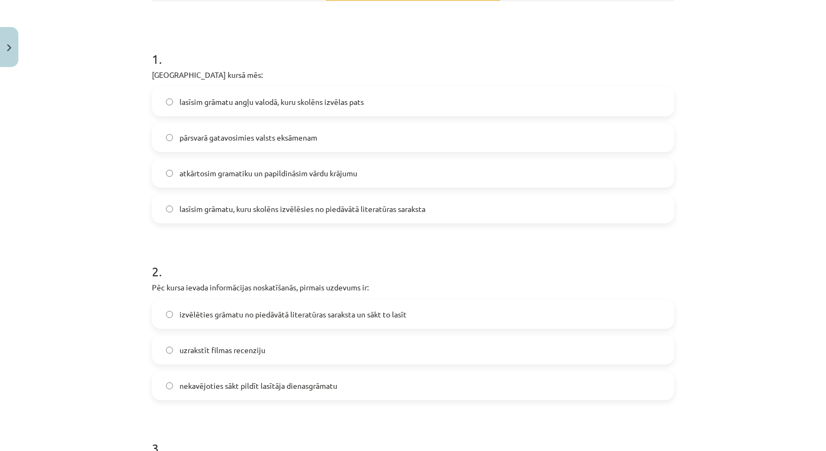
click at [434, 207] on label "lasīsim grāmatu, kuru skolēns izvēlēsies no piedāvātā literatūras saraksta" at bounding box center [413, 208] width 520 height 27
click at [345, 316] on span "izvēlēties grāmatu no piedāvātā literatūras saraksta un sākt to lasīt" at bounding box center [292, 314] width 227 height 11
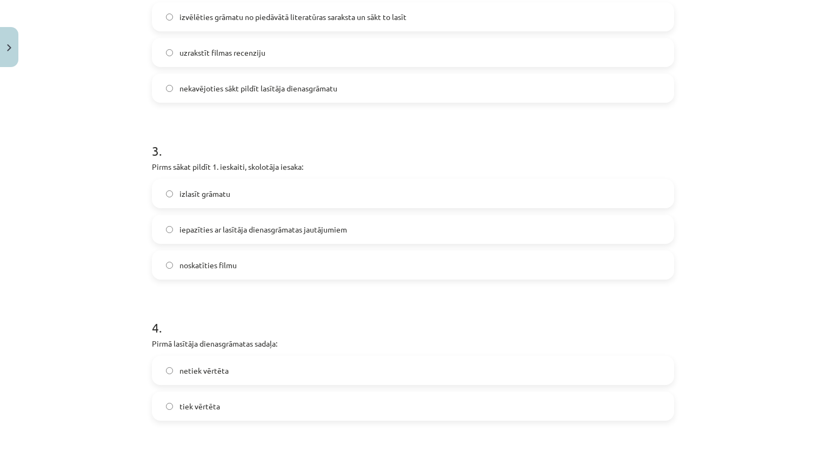
scroll to position [499, 0]
click at [192, 237] on label "iepazīties ar lasītāja dienasgrāmatas jautājumiem" at bounding box center [413, 226] width 520 height 27
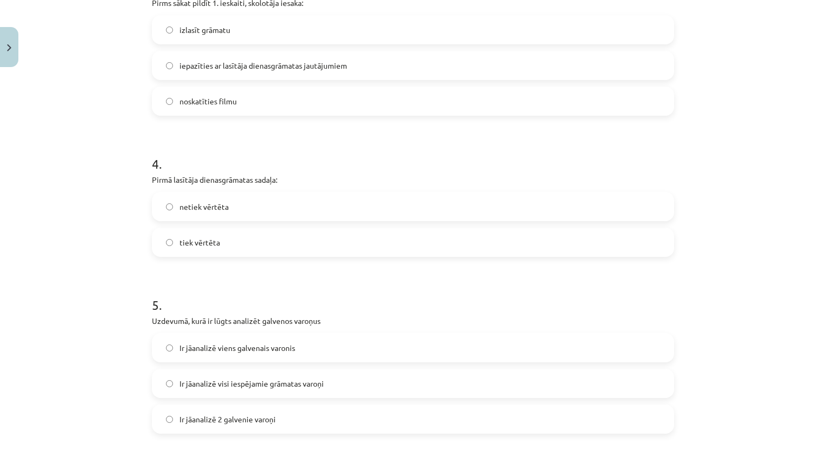
scroll to position [661, 0]
click at [454, 247] on label "tiek vērtēta" at bounding box center [413, 241] width 520 height 27
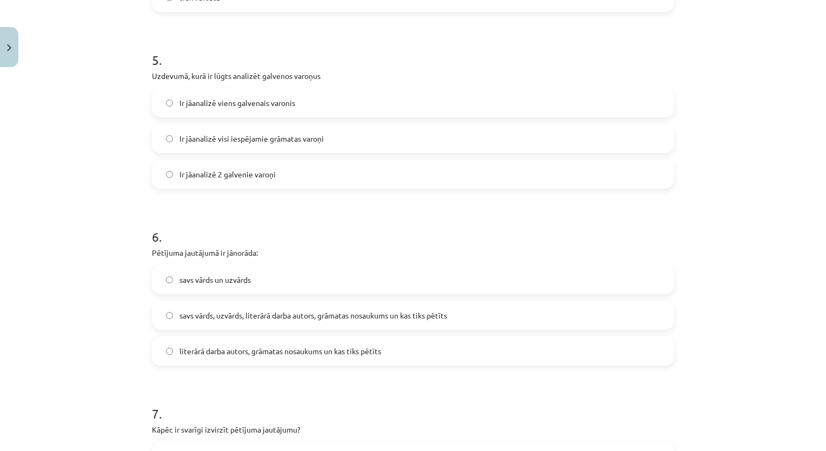
scroll to position [905, 0]
click at [313, 186] on label "Ir jāanalizē 2 galvenie varoņi" at bounding box center [413, 174] width 520 height 27
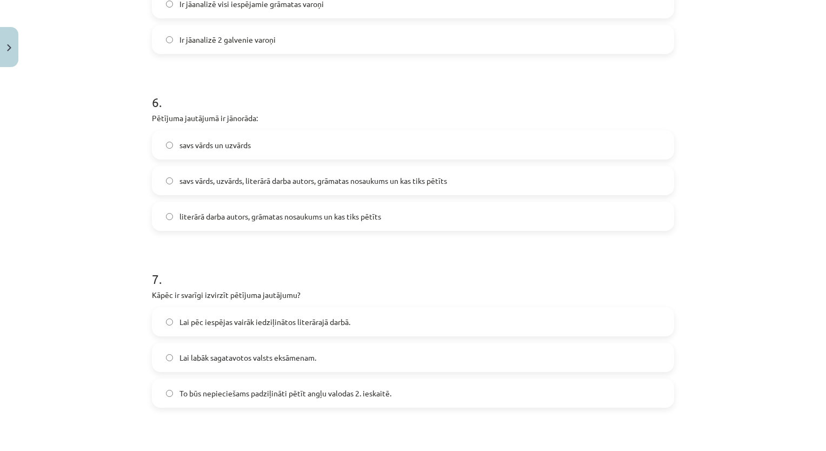
scroll to position [1042, 0]
click at [395, 220] on label "literārā darba autors, grāmatas nosaukums un kas tiks pētīts" at bounding box center [413, 214] width 520 height 27
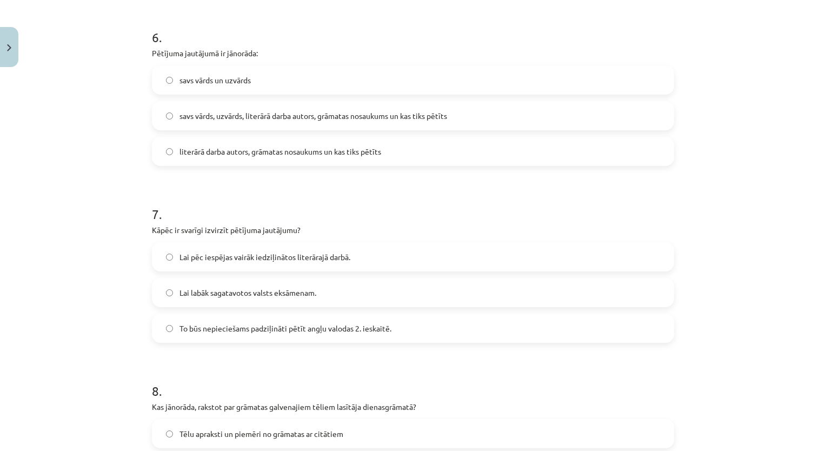
scroll to position [1105, 0]
click at [482, 122] on label "savs vārds, uzvārds, literārā darba autors, grāmatas nosaukums un kas tiks pētī…" at bounding box center [413, 116] width 520 height 27
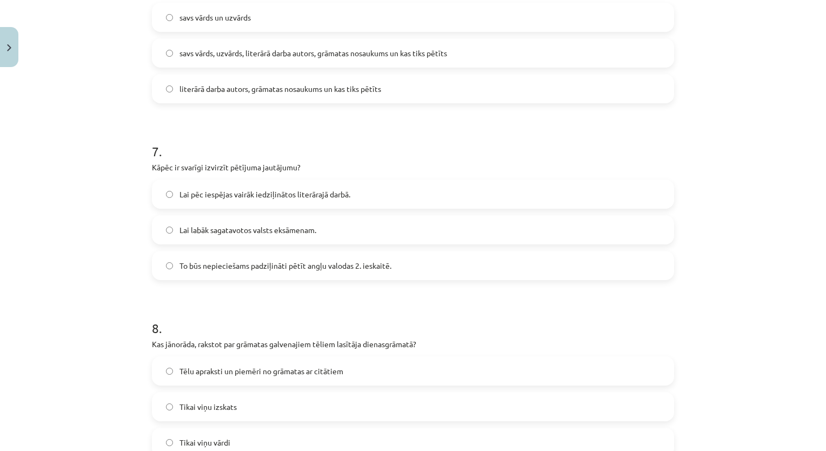
scroll to position [1196, 0]
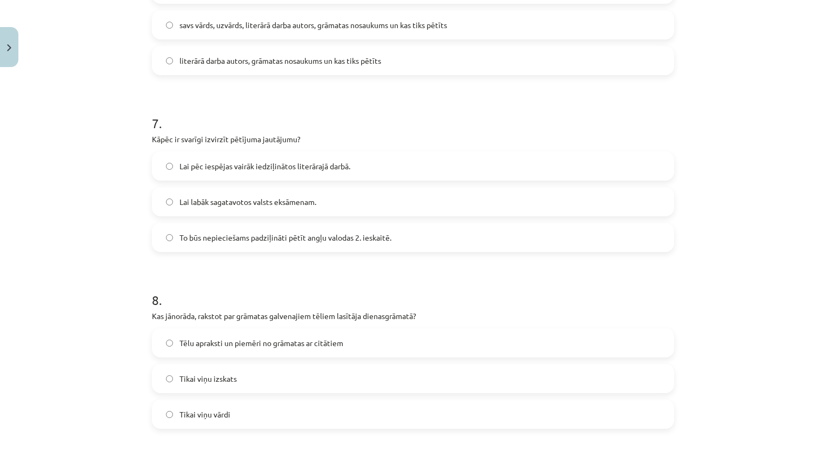
click at [309, 166] on span "Lai pēc iespējas vairāk iedziļinātos literārajā darbā." at bounding box center [264, 165] width 171 height 11
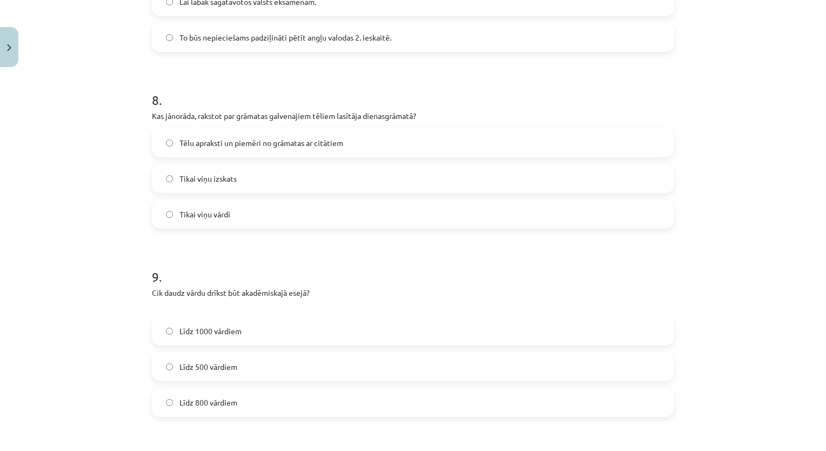
scroll to position [1410, 0]
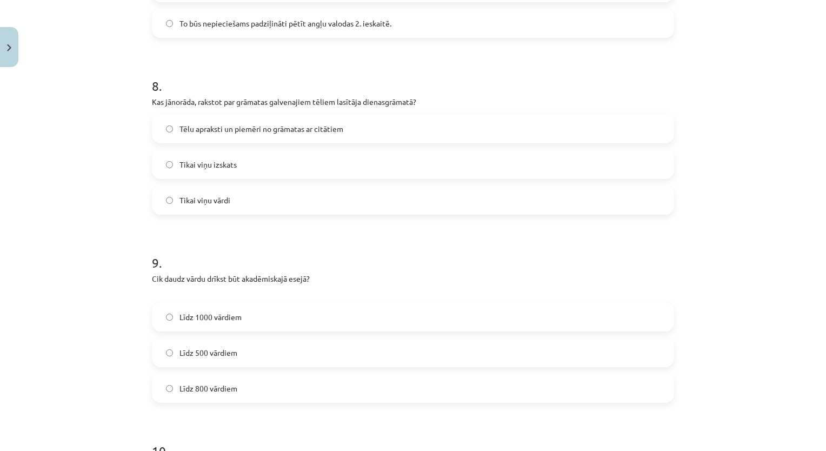
click at [352, 127] on label "Tēlu apraksti un piemēri no grāmatas ar citātiem" at bounding box center [413, 128] width 520 height 27
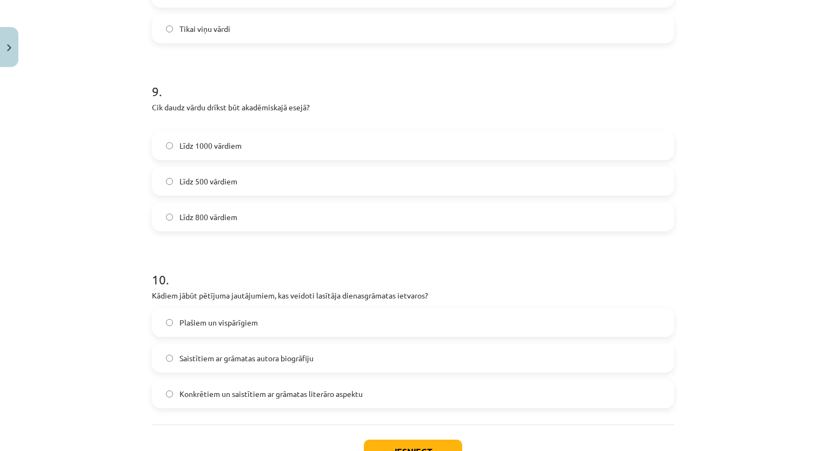
scroll to position [1582, 0]
click at [290, 220] on label "Līdz 800 vārdiem" at bounding box center [413, 216] width 520 height 27
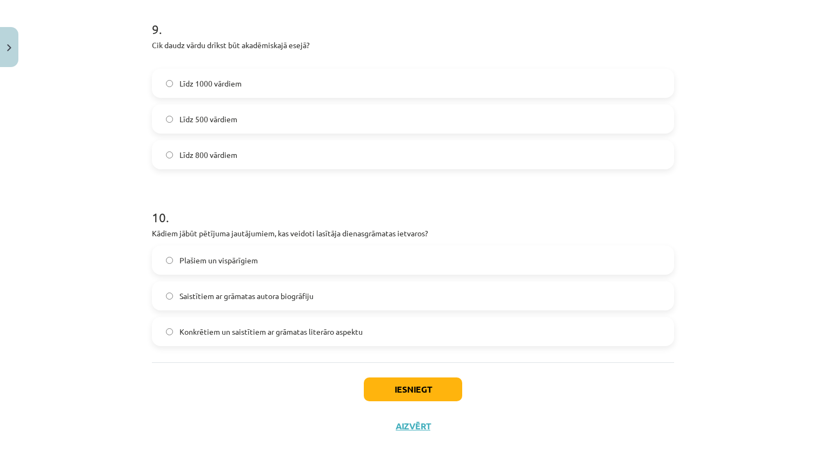
scroll to position [1663, 0]
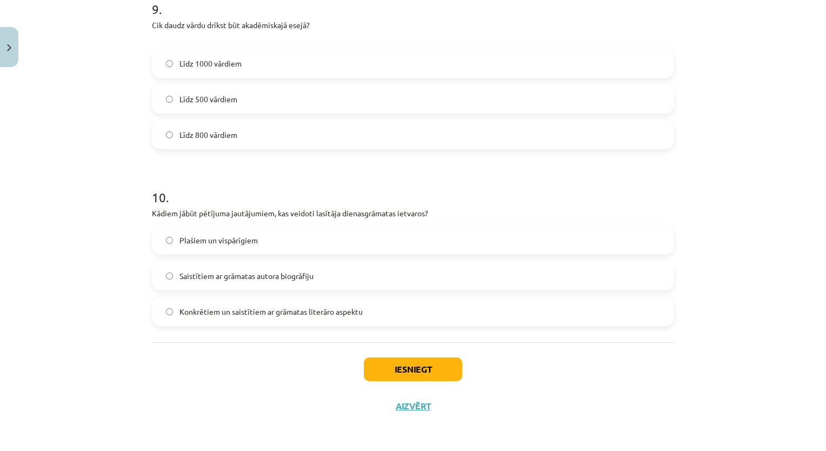
click at [393, 322] on label "Konkrētiem un saistītiem ar grāmatas literāro aspektu" at bounding box center [413, 311] width 520 height 27
click at [406, 376] on button "Iesniegt" at bounding box center [413, 369] width 98 height 24
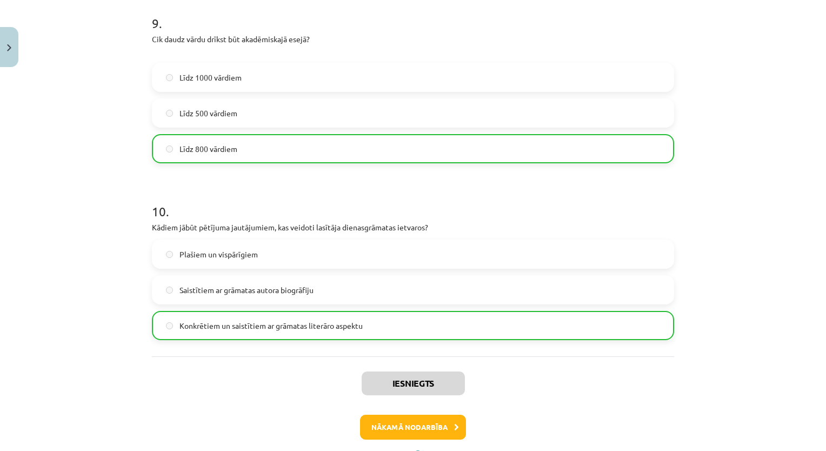
scroll to position [1697, 0]
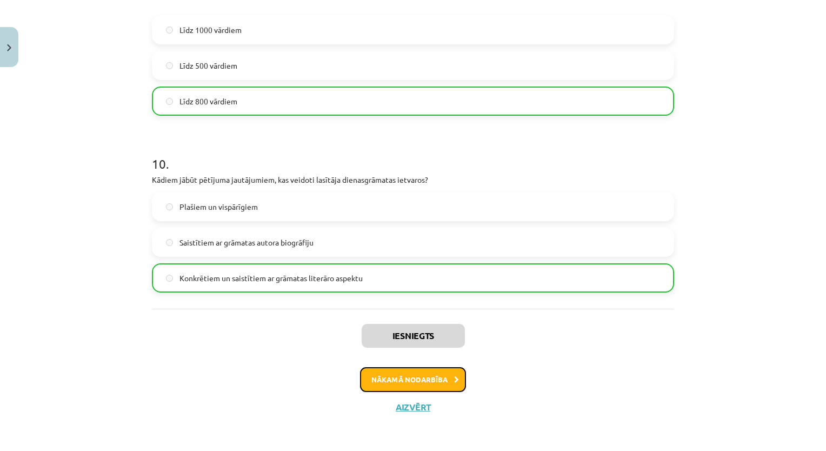
click at [415, 380] on button "Nākamā nodarbība" at bounding box center [413, 379] width 106 height 25
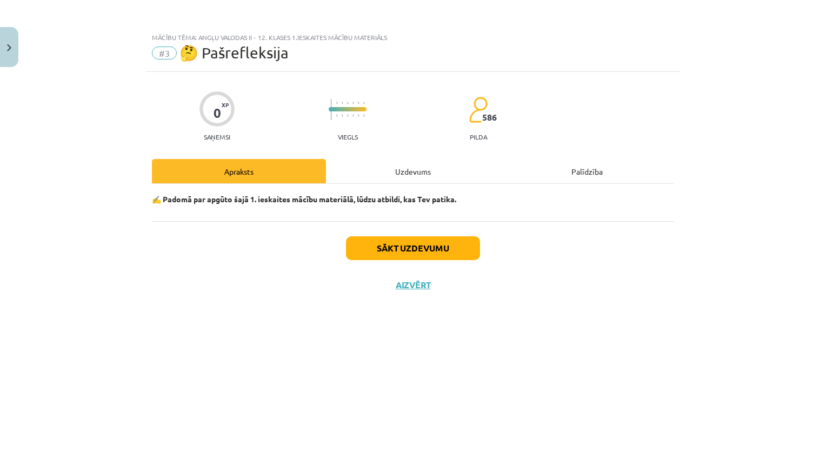
click at [431, 254] on button "Sākt uzdevumu" at bounding box center [413, 248] width 134 height 24
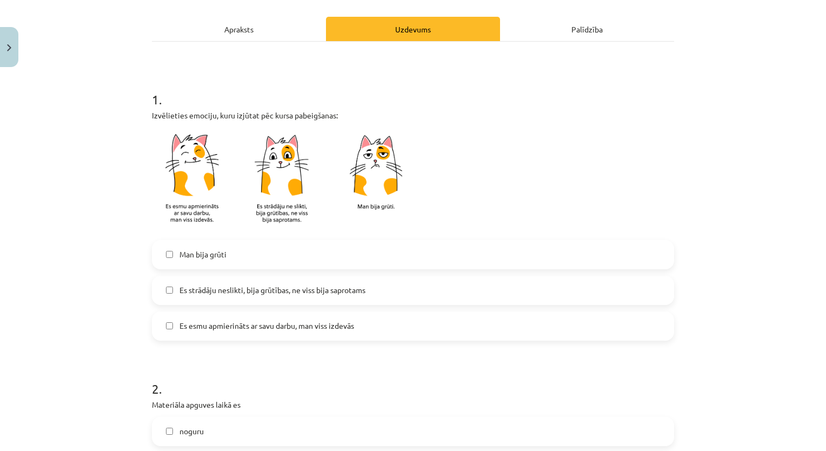
scroll to position [164, 0]
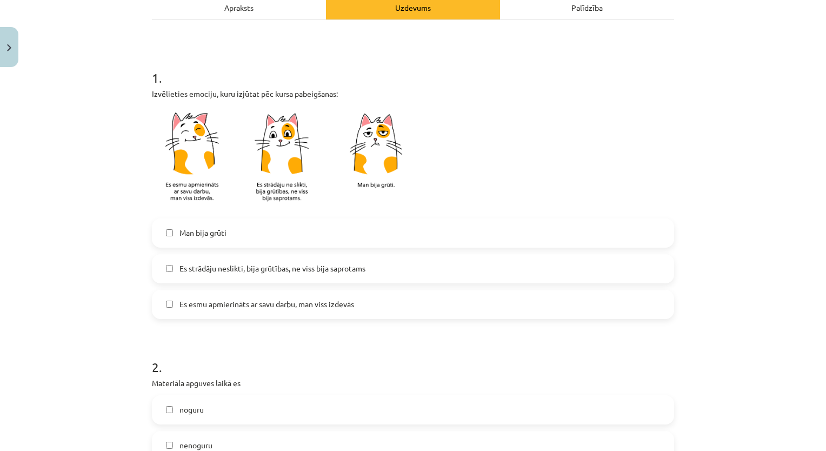
click at [384, 278] on label "Es strādāju neslikti, bija grūtības, ne viss bija saprotams" at bounding box center [413, 268] width 520 height 27
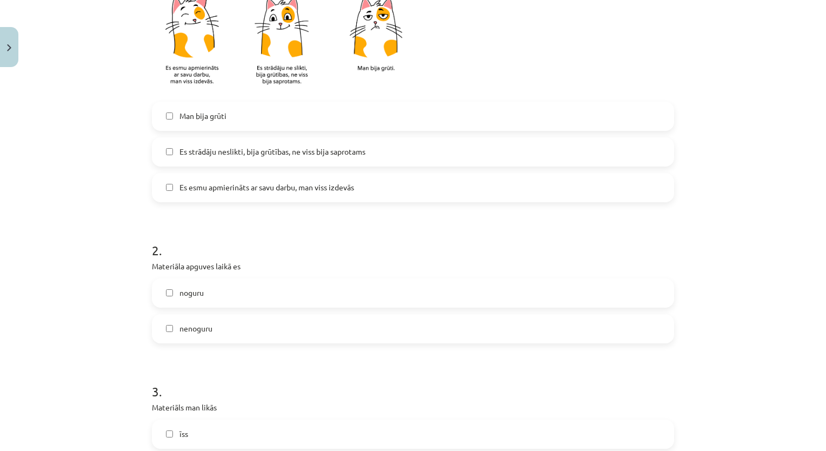
scroll to position [345, 0]
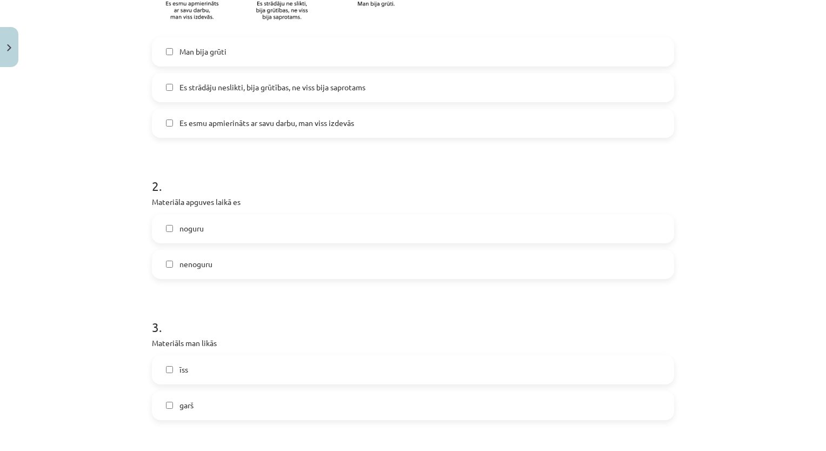
click at [352, 236] on label "noguru" at bounding box center [413, 228] width 520 height 27
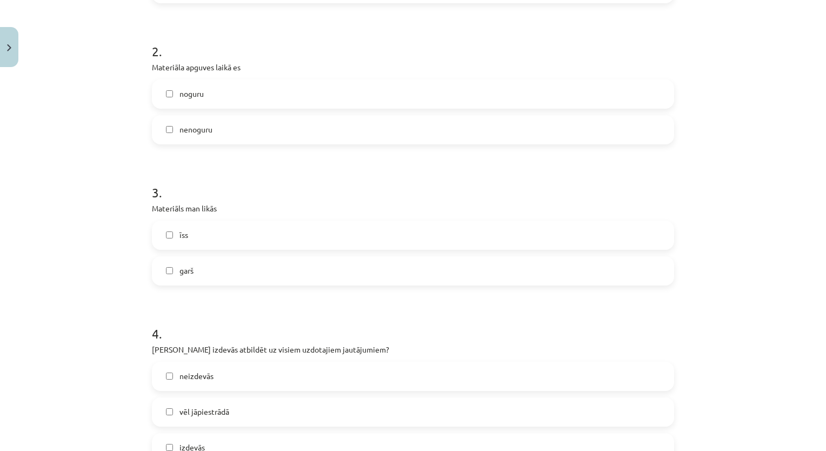
scroll to position [500, 0]
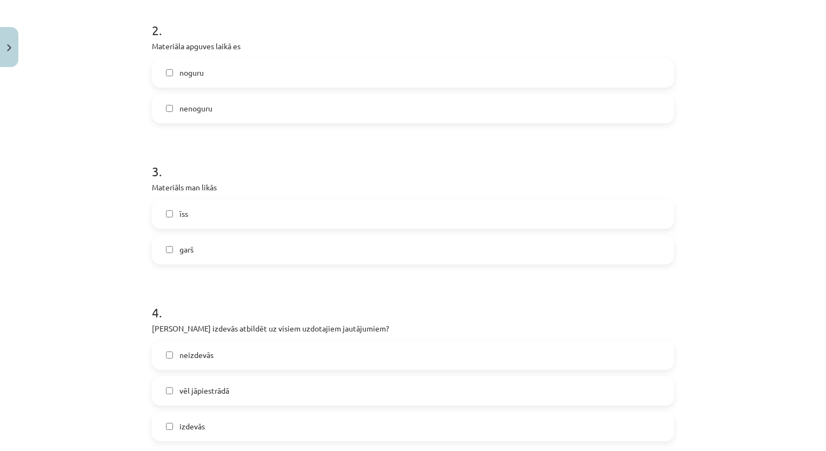
click at [275, 222] on label "īss" at bounding box center [413, 213] width 520 height 27
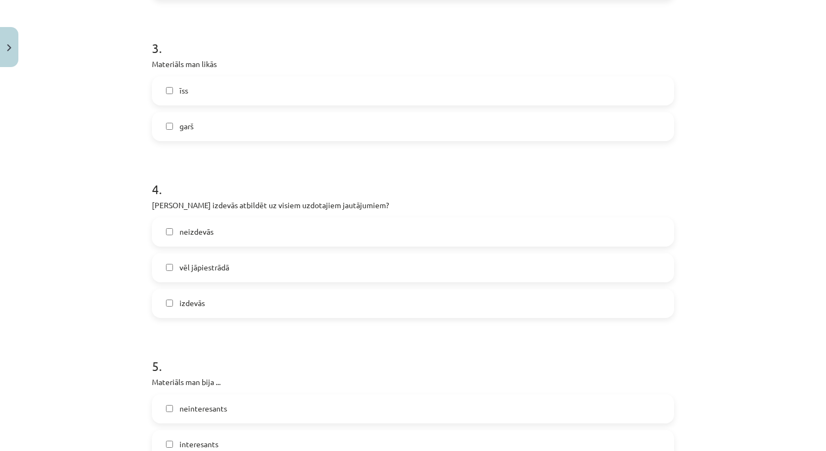
scroll to position [652, 0]
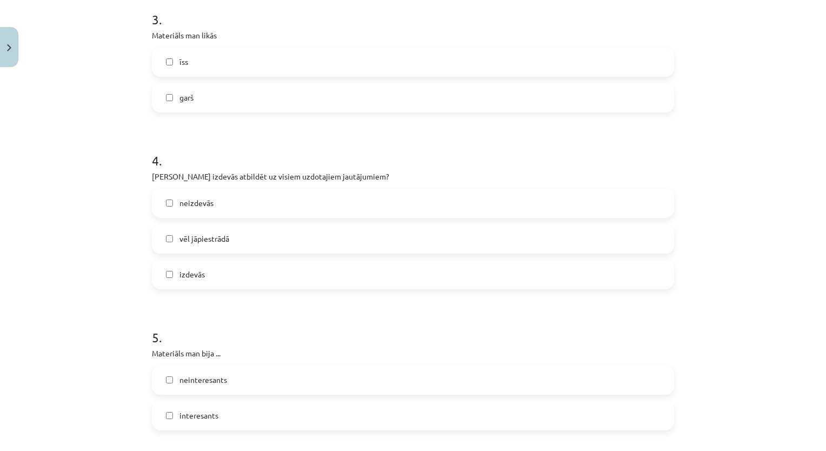
click at [303, 240] on label "vēl jāpiestrādā" at bounding box center [413, 238] width 520 height 27
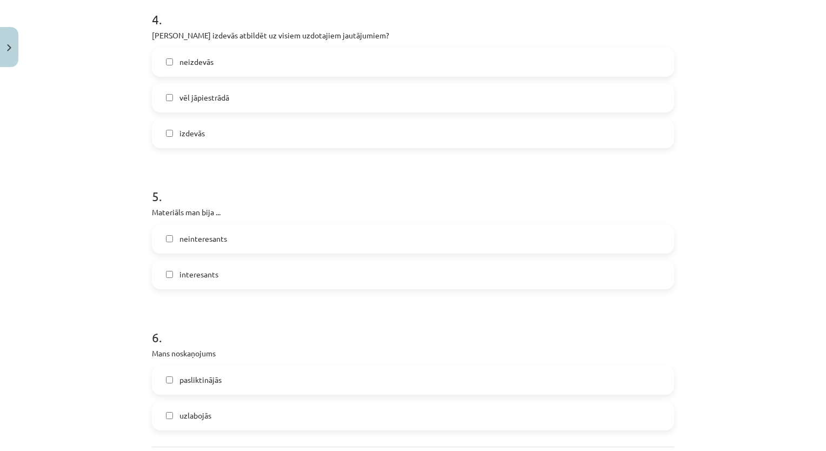
scroll to position [797, 0]
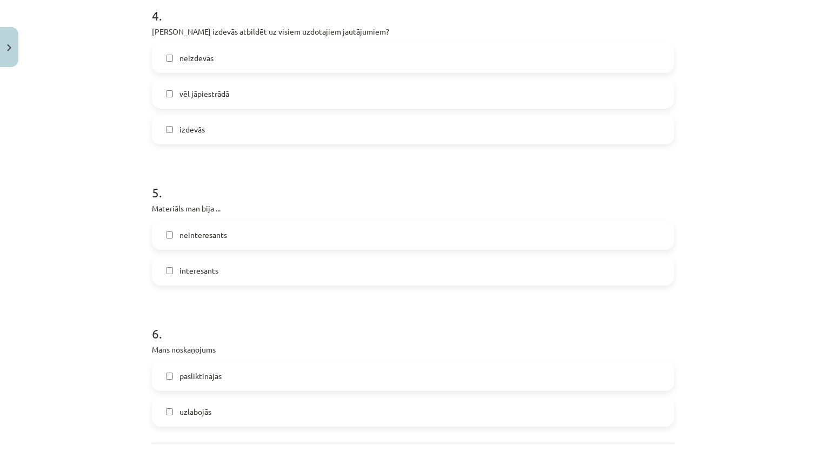
click at [282, 238] on label "neinteresants" at bounding box center [413, 235] width 520 height 27
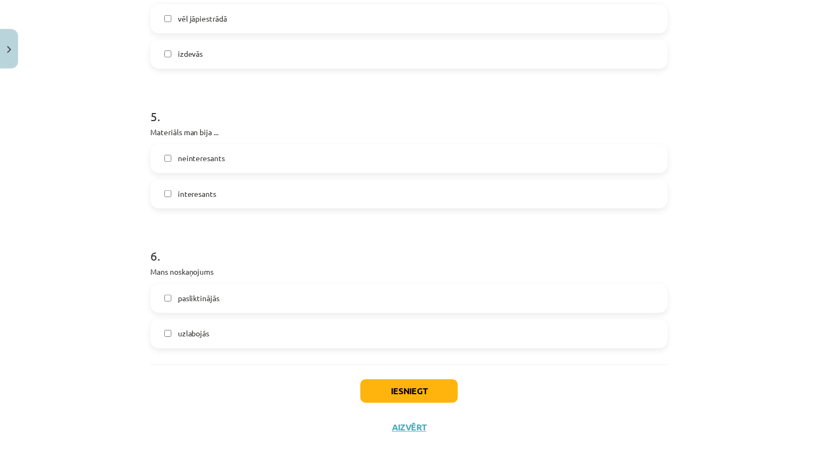
scroll to position [897, 0]
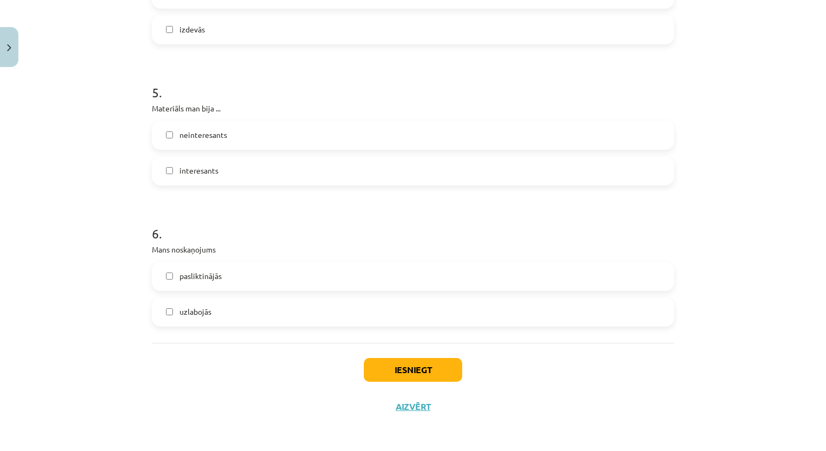
click at [260, 281] on label "pasliktinājās" at bounding box center [413, 276] width 520 height 27
click at [430, 387] on div "Iesniegt Aizvērt" at bounding box center [413, 381] width 522 height 76
click at [425, 370] on button "Iesniegt" at bounding box center [413, 370] width 98 height 24
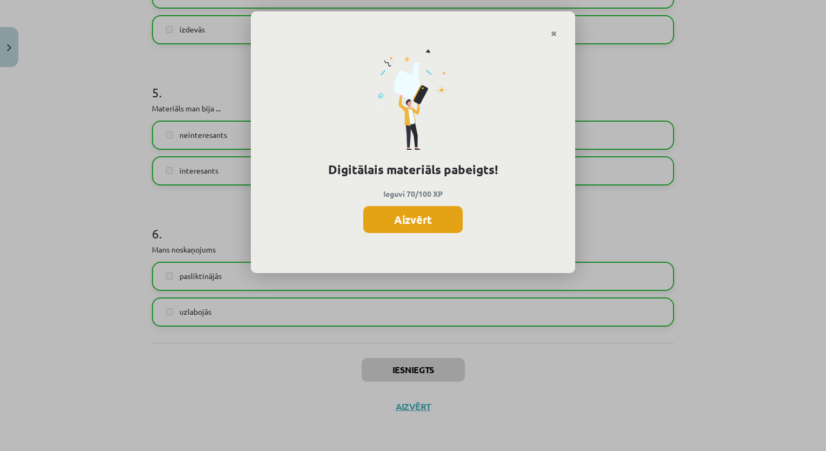
click at [409, 212] on button "Aizvērt" at bounding box center [412, 219] width 99 height 27
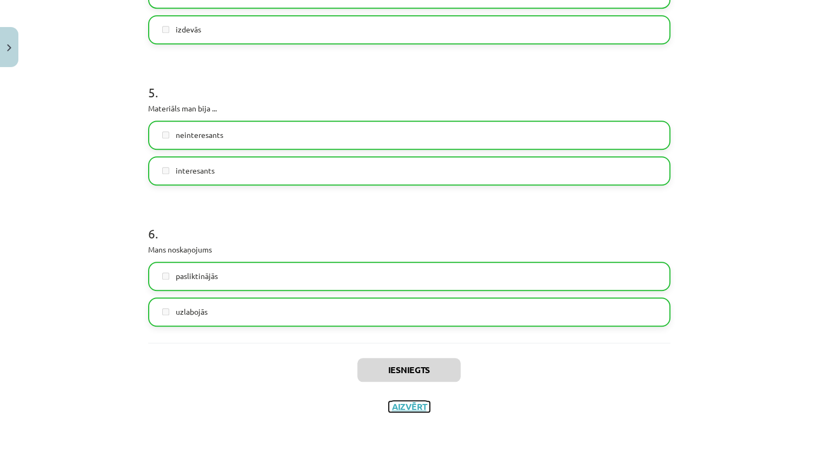
click at [399, 405] on button "Aizvērt" at bounding box center [409, 406] width 41 height 11
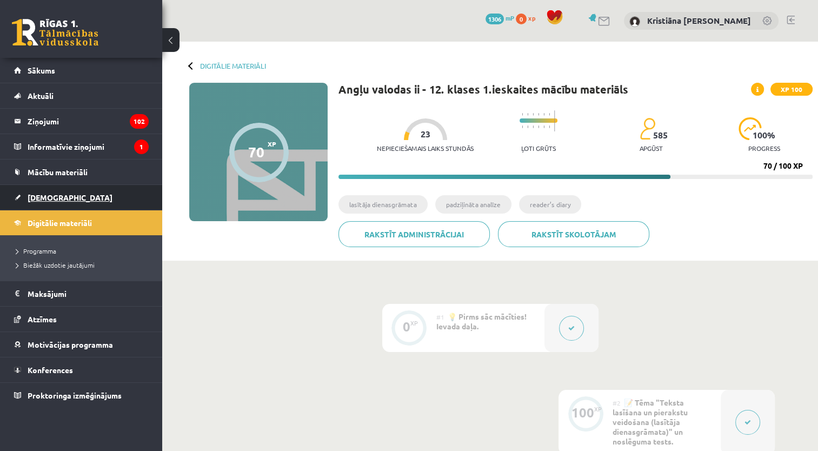
click at [44, 195] on span "[DEMOGRAPHIC_DATA]" at bounding box center [70, 197] width 85 height 10
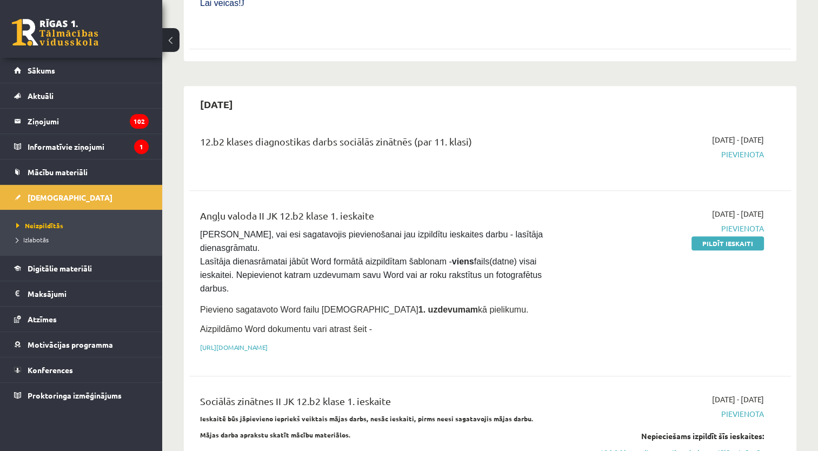
scroll to position [532, 0]
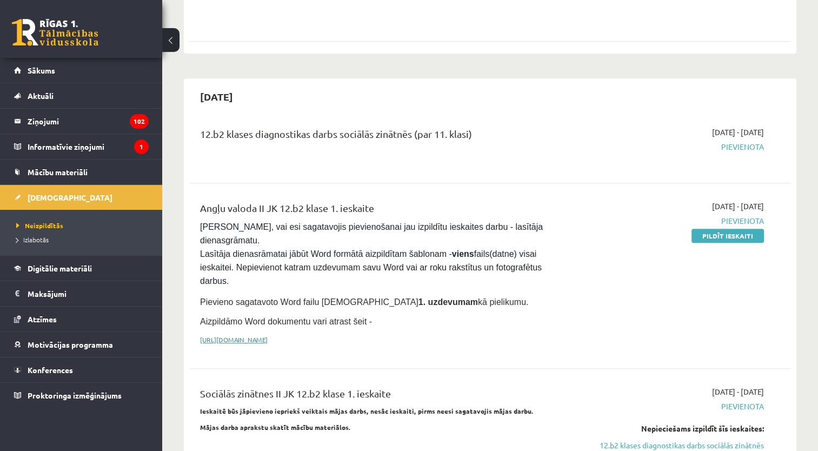
click at [267, 335] on link "[URL][DOMAIN_NAME]" at bounding box center [234, 339] width 68 height 9
click at [76, 176] on link "Mācību materiāli" at bounding box center [81, 171] width 135 height 25
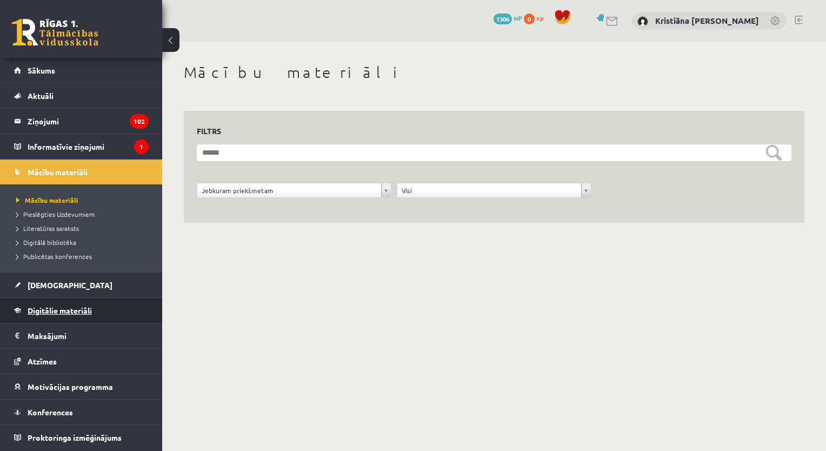
click at [83, 308] on span "Digitālie materiāli" at bounding box center [60, 310] width 64 height 10
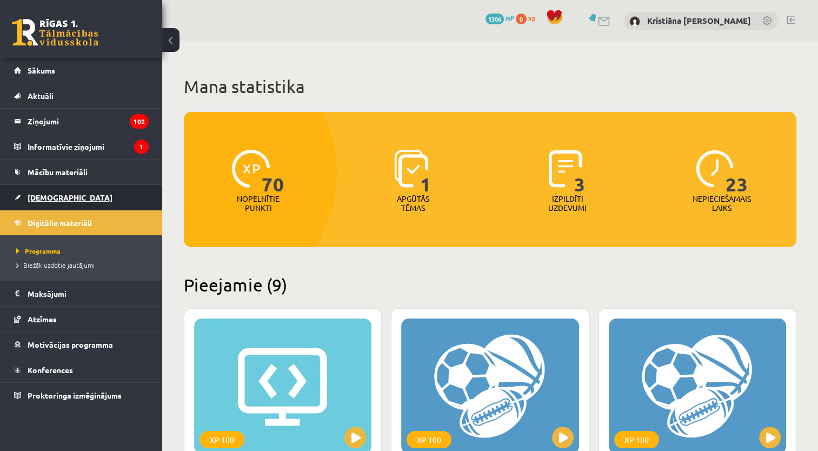
click at [55, 193] on span "[DEMOGRAPHIC_DATA]" at bounding box center [70, 197] width 85 height 10
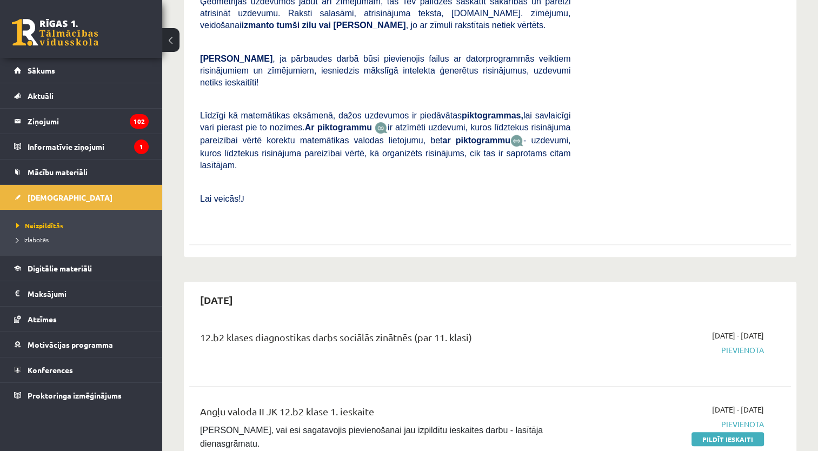
scroll to position [344, 0]
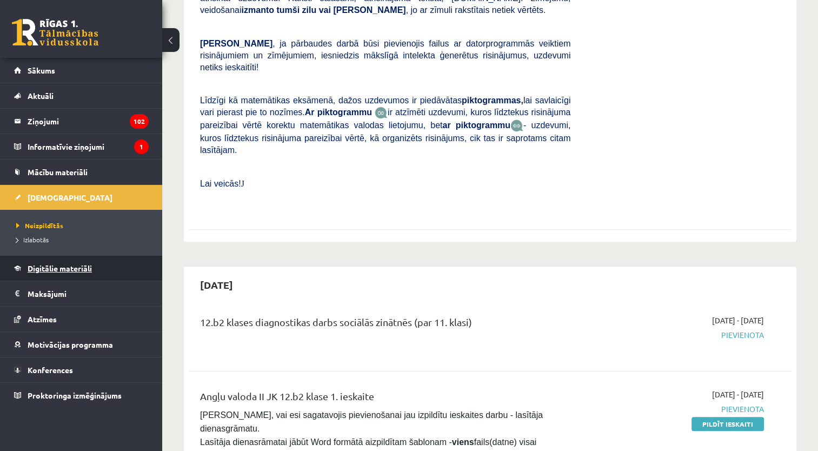
click at [48, 264] on span "Digitālie materiāli" at bounding box center [60, 268] width 64 height 10
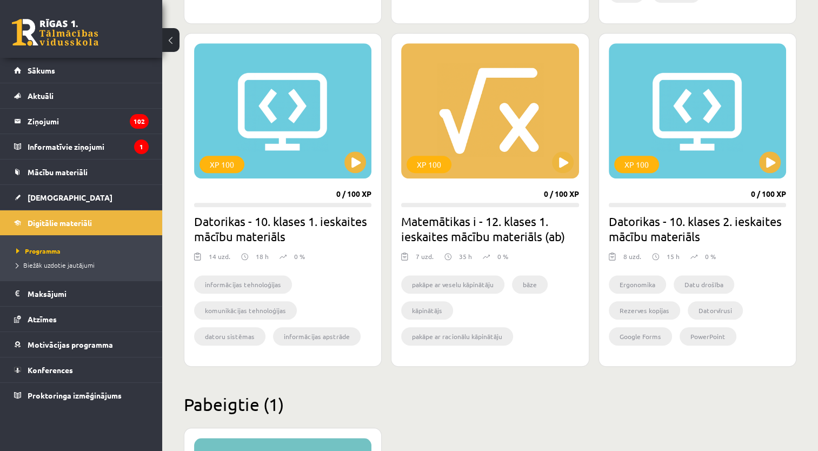
scroll to position [957, 0]
